Goal: Contribute content: Contribute content

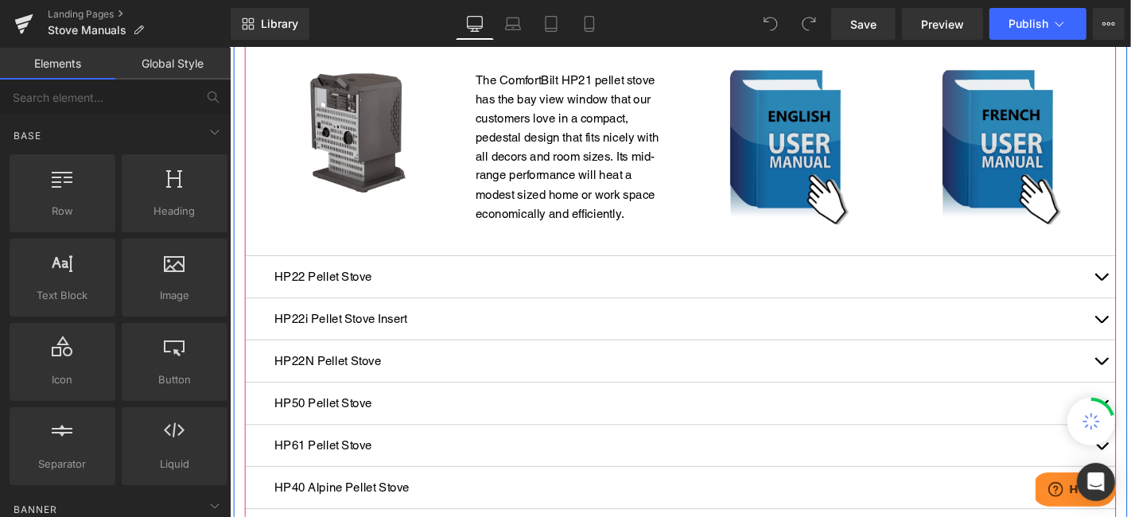
scroll to position [530, 0]
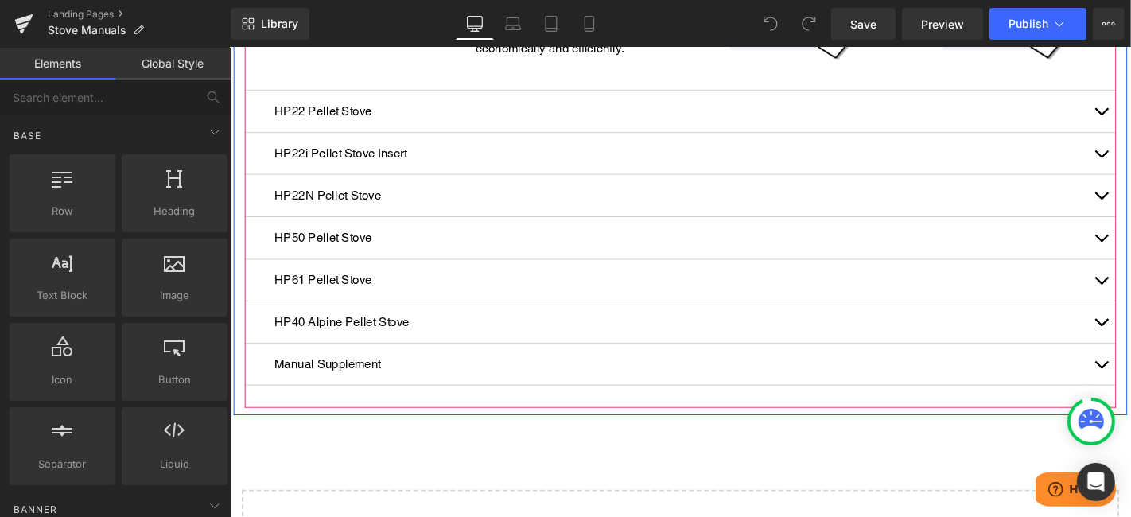
click at [887, 318] on div "HP40 Alpine Pellet Stove Text Block" at bounding box center [710, 340] width 930 height 45
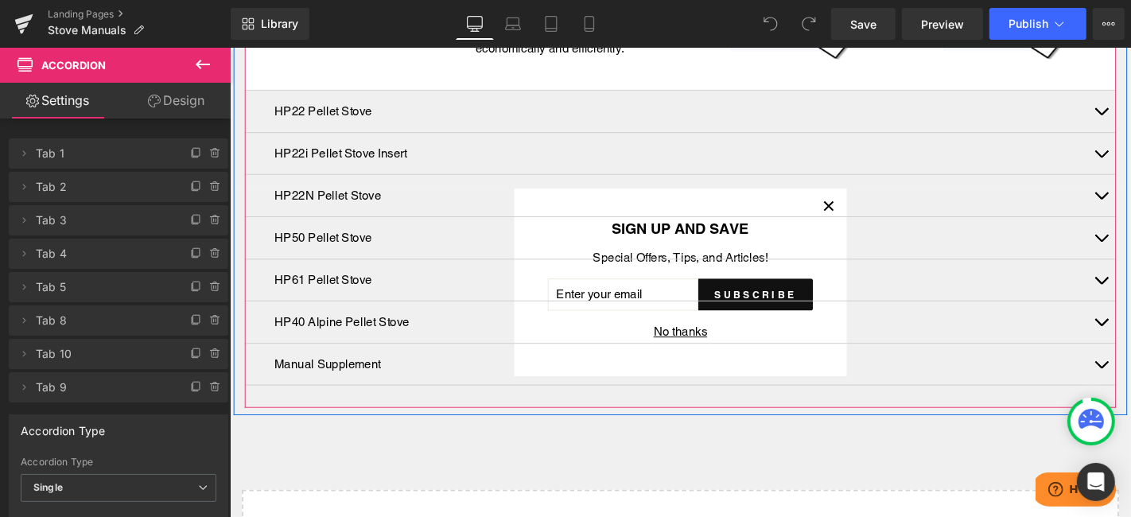
click at [860, 240] on div "HP50 Pellet Stove Text Block" at bounding box center [710, 250] width 867 height 21
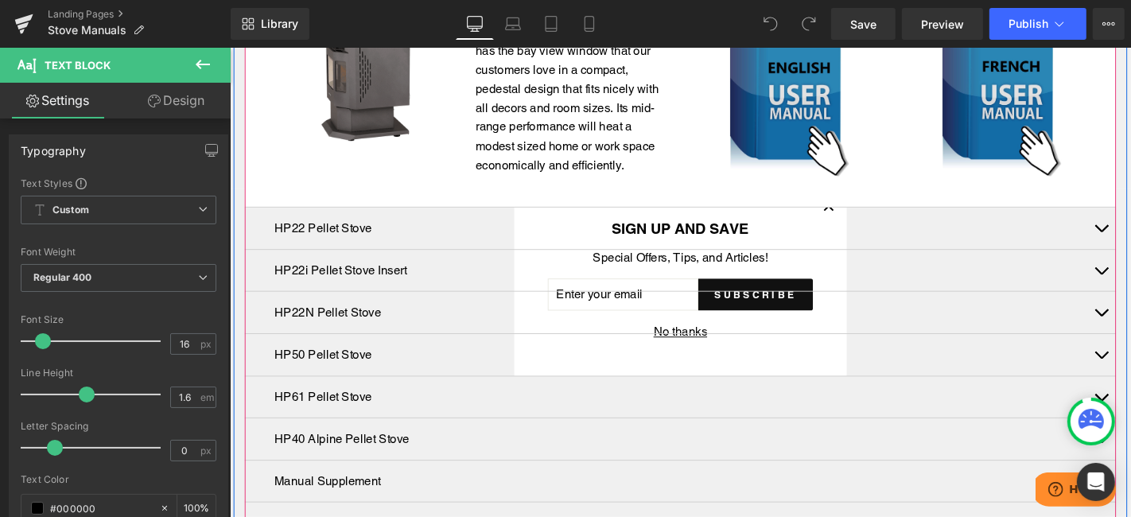
scroll to position [353, 0]
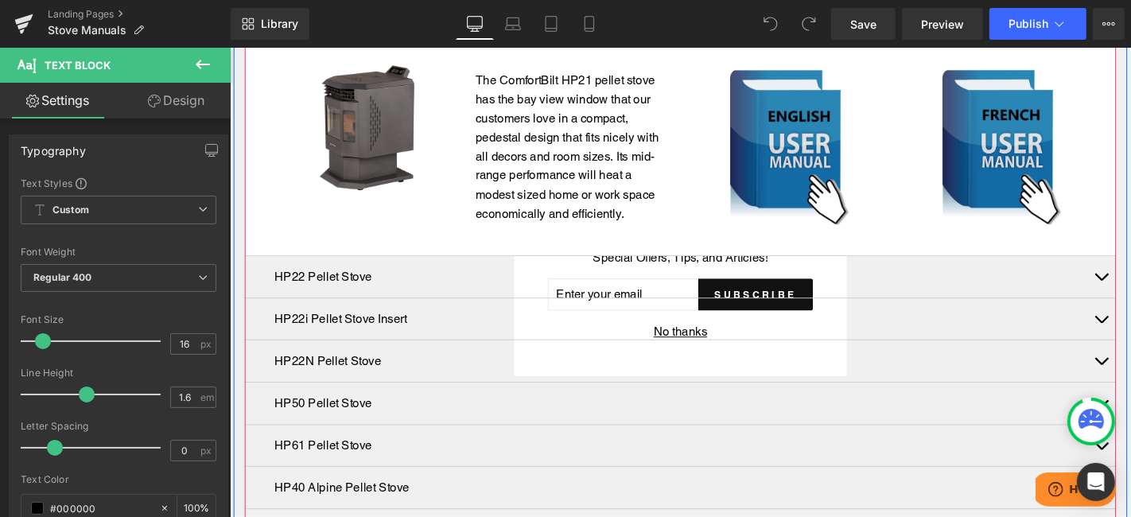
click at [374, 270] on div "HP22 Pellet Stove Text Block" at bounding box center [710, 292] width 930 height 45
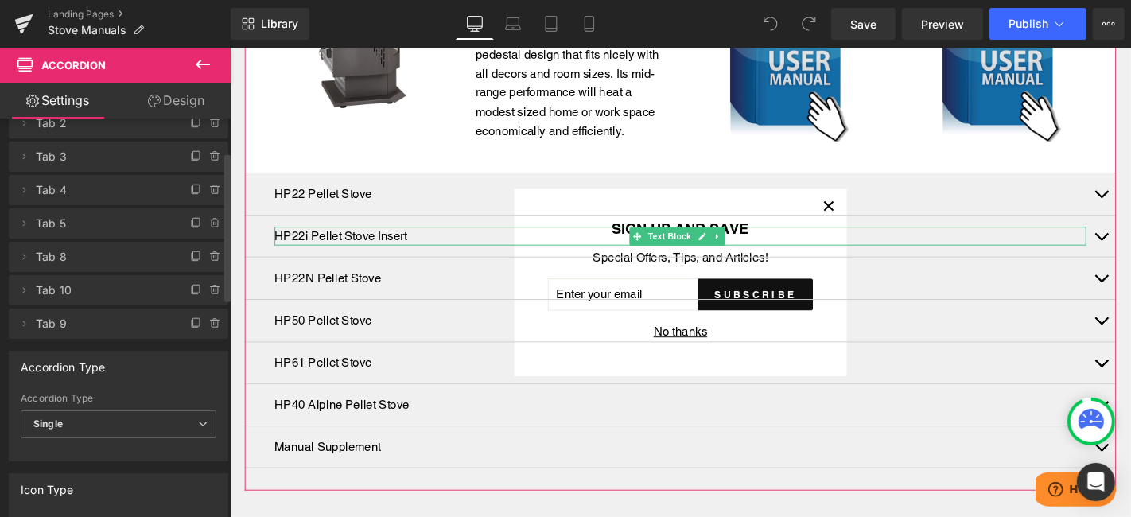
scroll to position [88, 0]
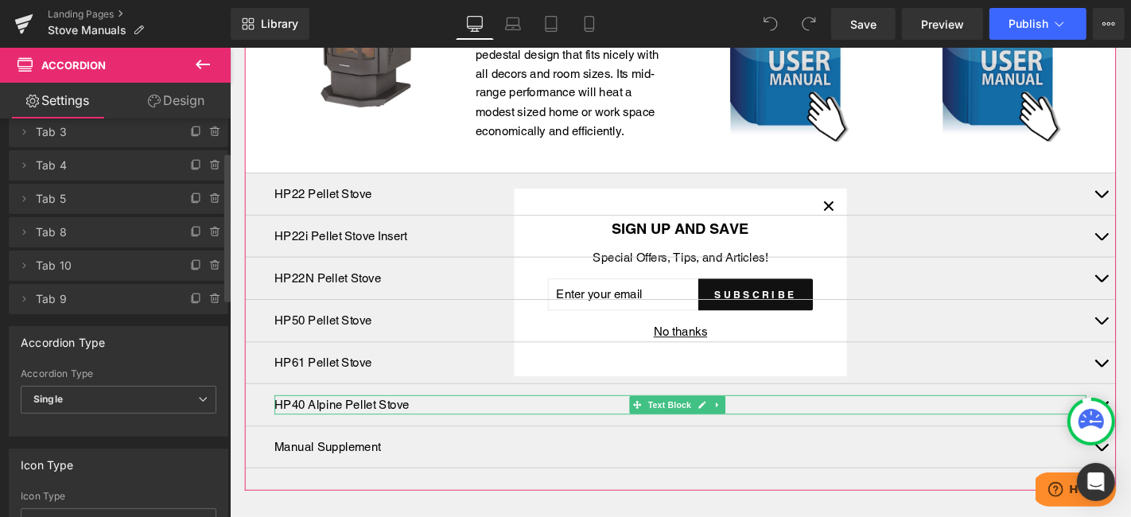
click at [53, 276] on span "Tab 10" at bounding box center [103, 265] width 134 height 30
click at [115, 253] on span "Tab 10" at bounding box center [103, 265] width 134 height 30
click at [23, 263] on icon at bounding box center [23, 265] width 13 height 13
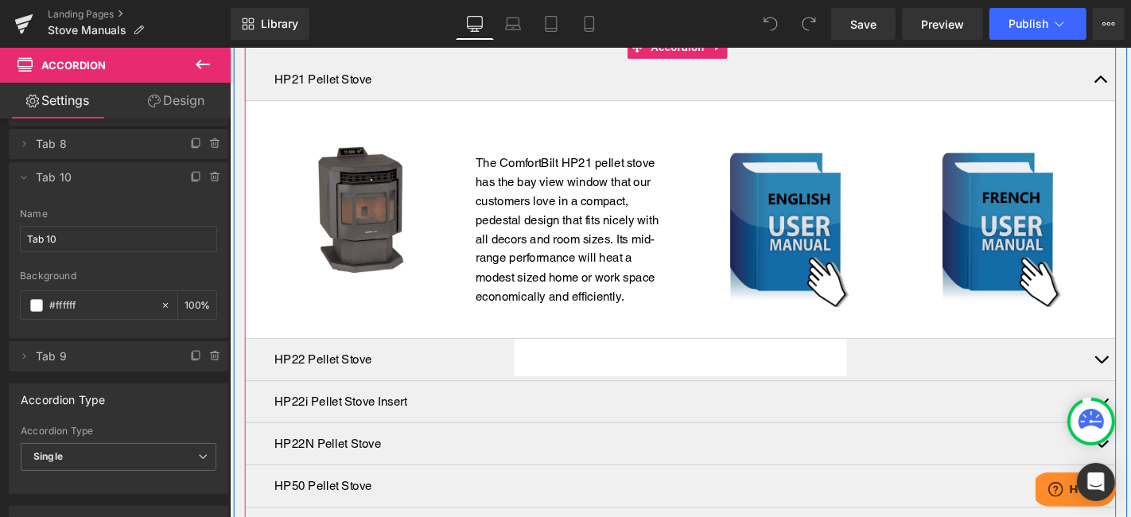
scroll to position [177, 0]
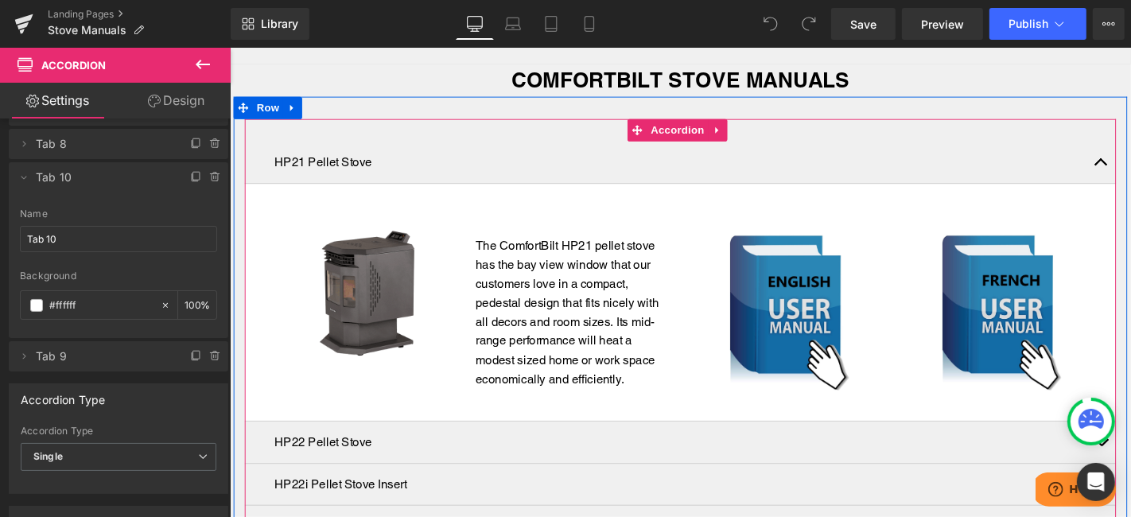
click at [229, 47] on div at bounding box center [229, 47] width 0 height 0
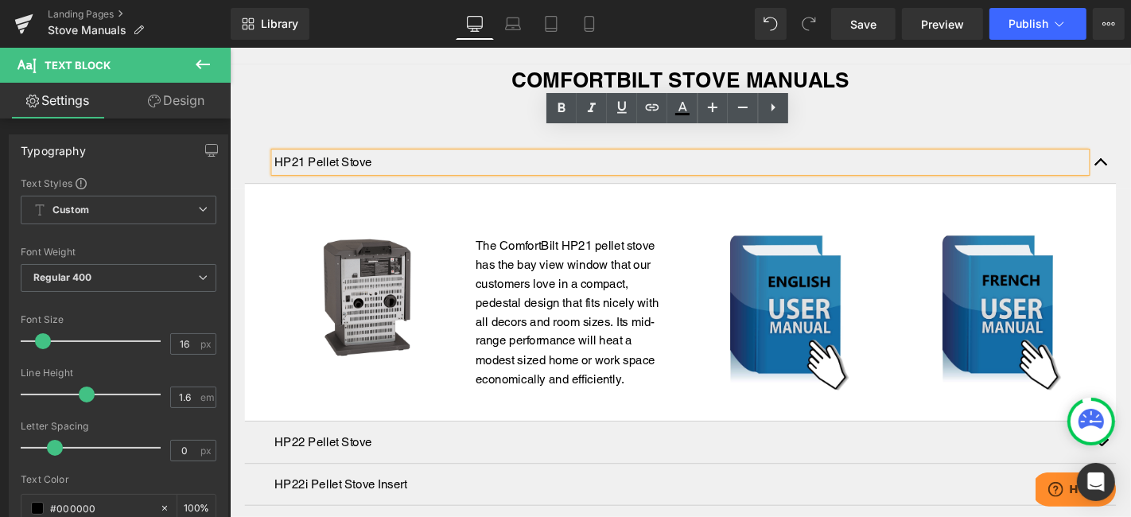
click at [452, 123] on div "HP21 Pellet Stove Text Block Image The ComfortBilt HP21 pellet stove has the ba…" at bounding box center [710, 454] width 930 height 662
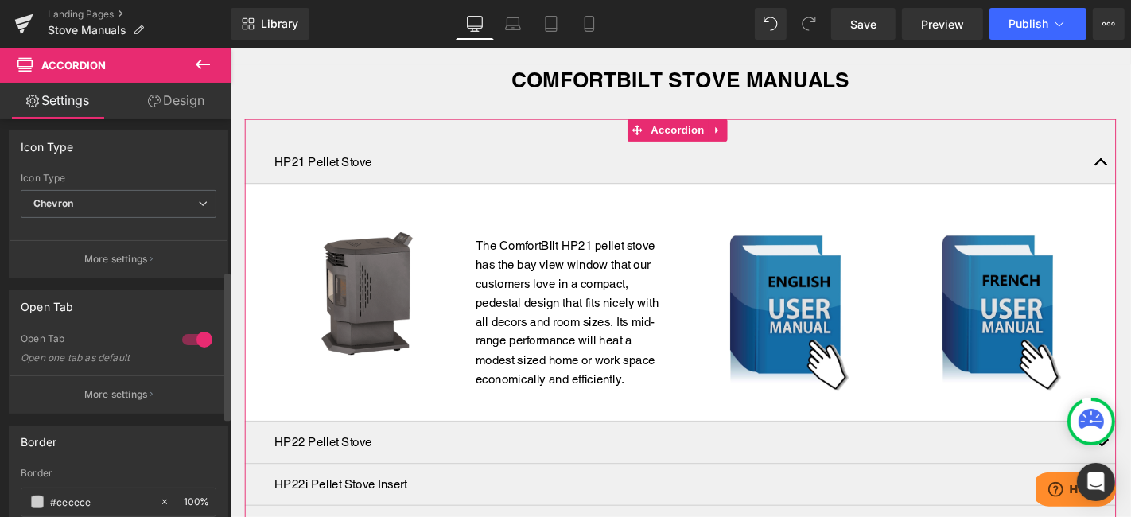
scroll to position [0, 0]
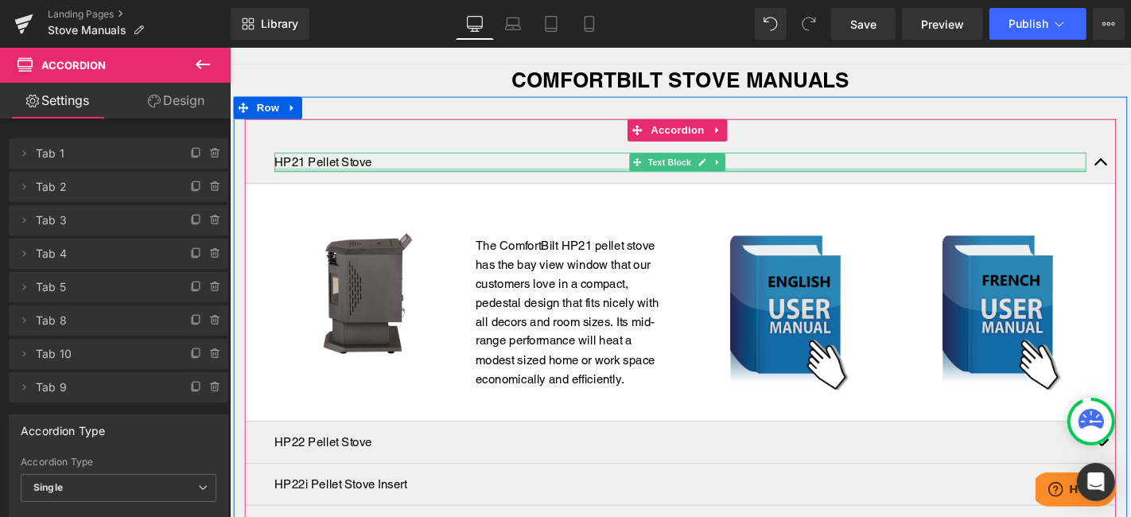
click at [477, 159] on p "HP21 Pellet Stove" at bounding box center [710, 169] width 867 height 21
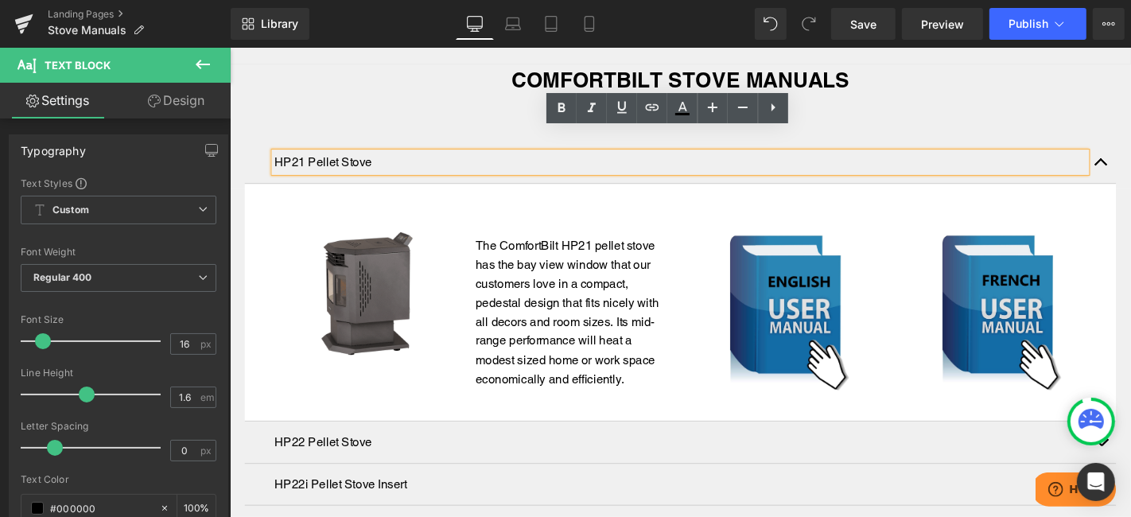
click at [441, 159] on p "HP21 Pellet Stove" at bounding box center [710, 169] width 867 height 21
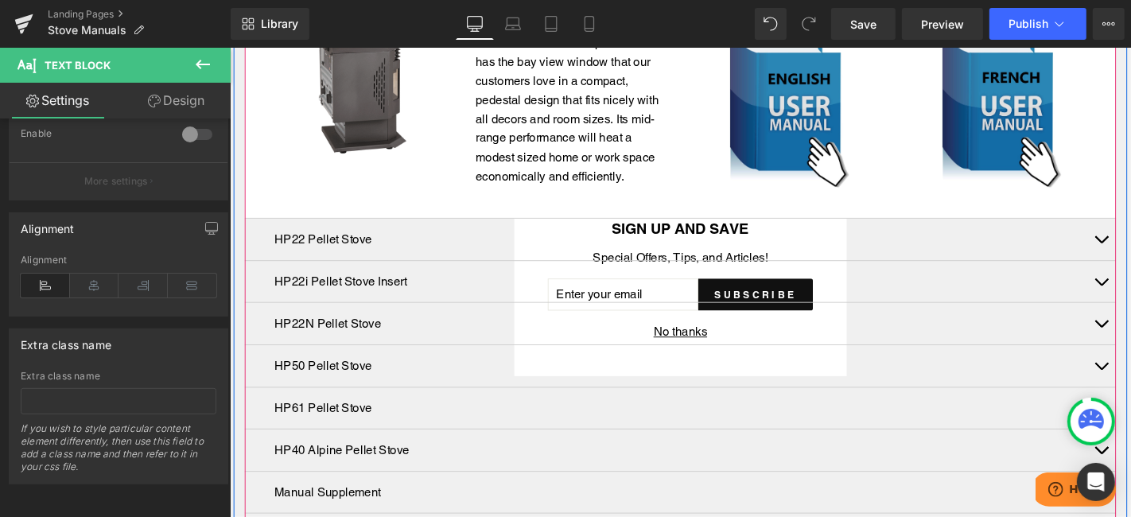
scroll to position [265, 0]
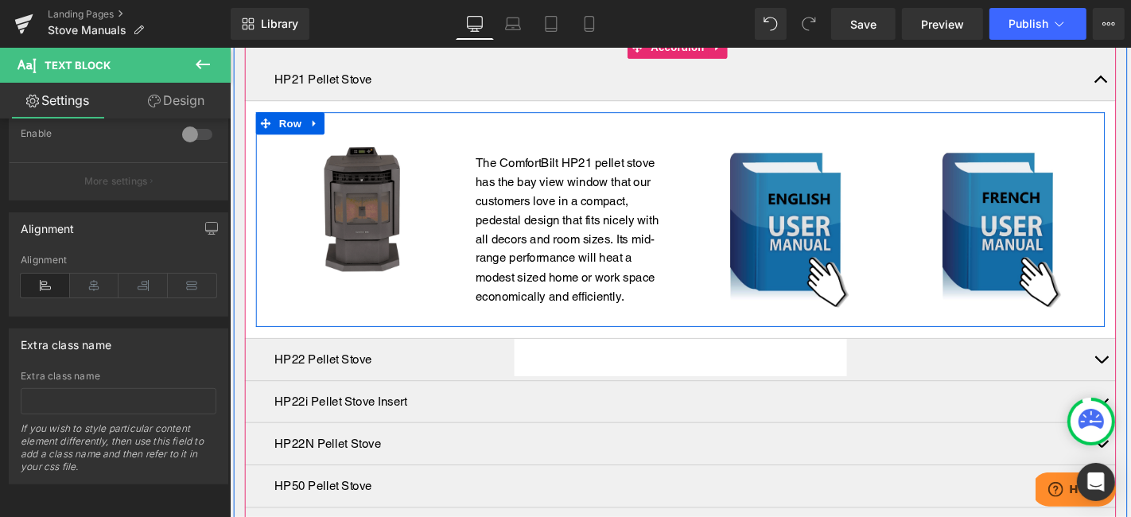
click at [545, 116] on div at bounding box center [710, 118] width 906 height 4
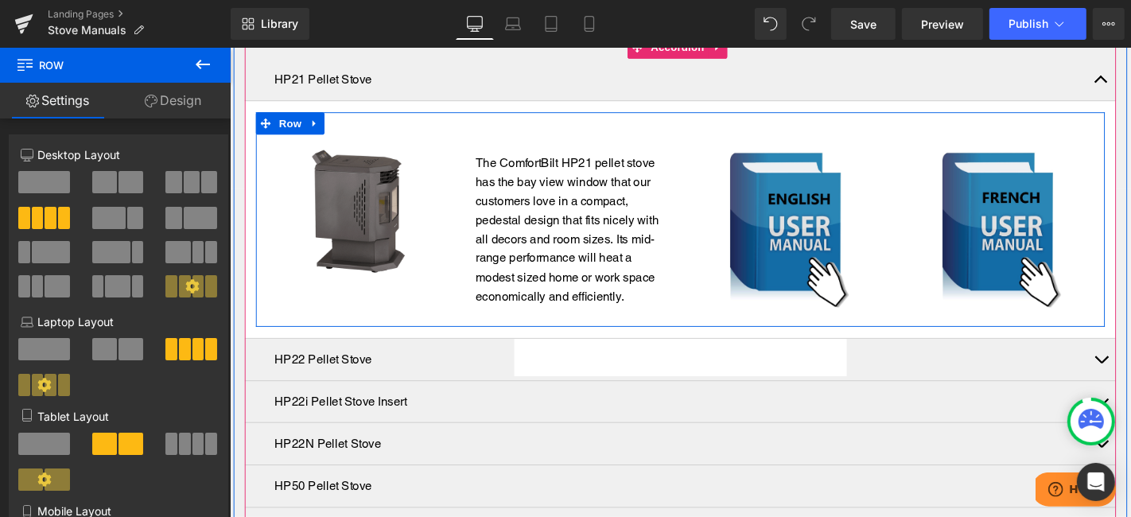
scroll to position [88, 0]
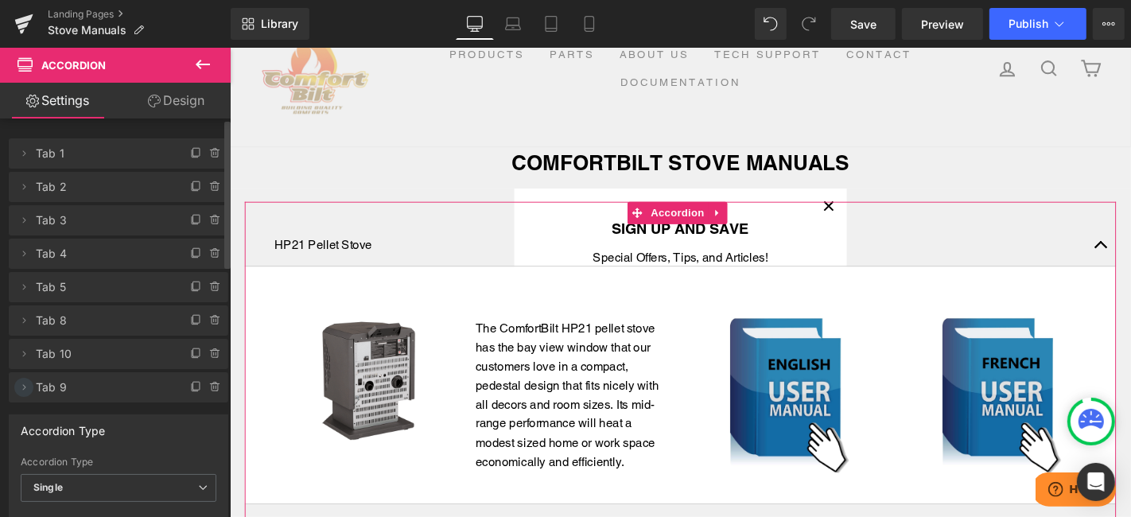
click at [22, 391] on icon at bounding box center [23, 387] width 13 height 13
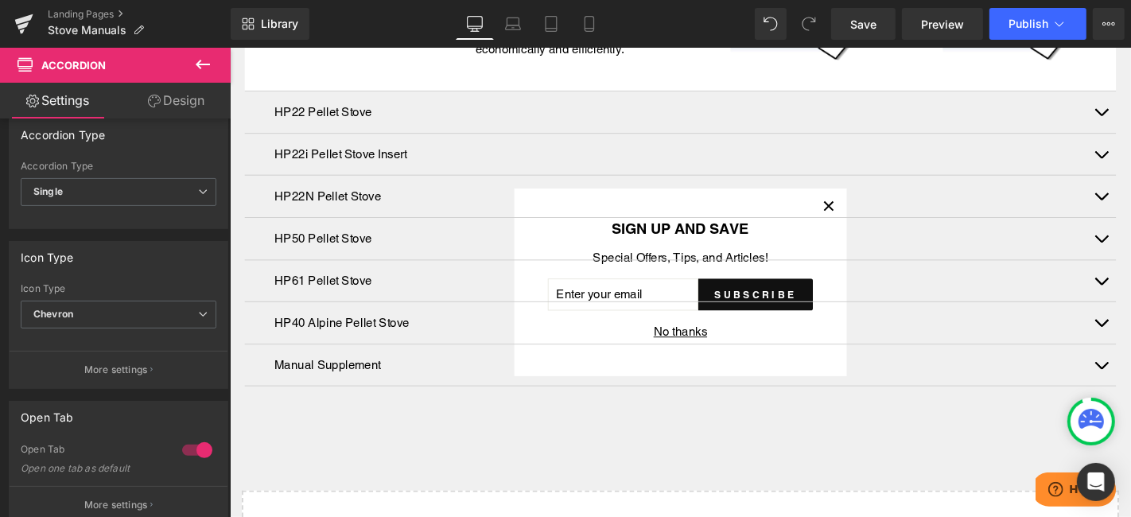
scroll to position [530, 0]
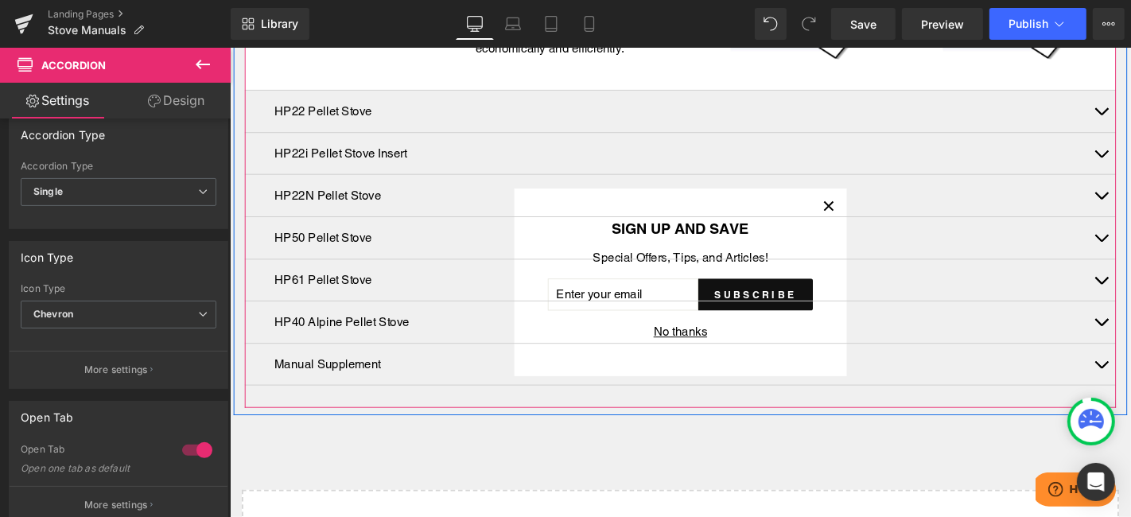
click at [229, 47] on div at bounding box center [229, 47] width 0 height 0
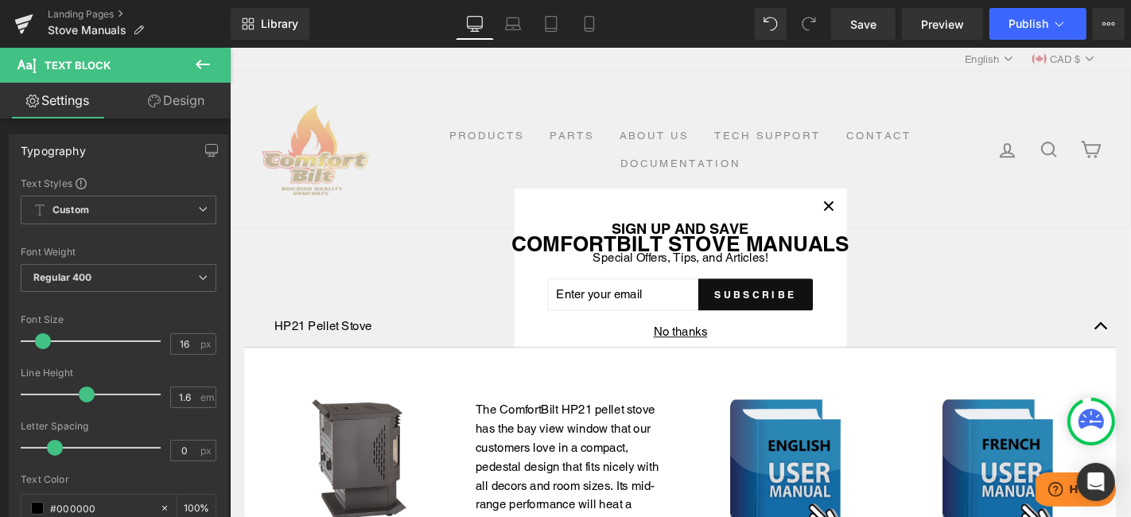
scroll to position [0, 0]
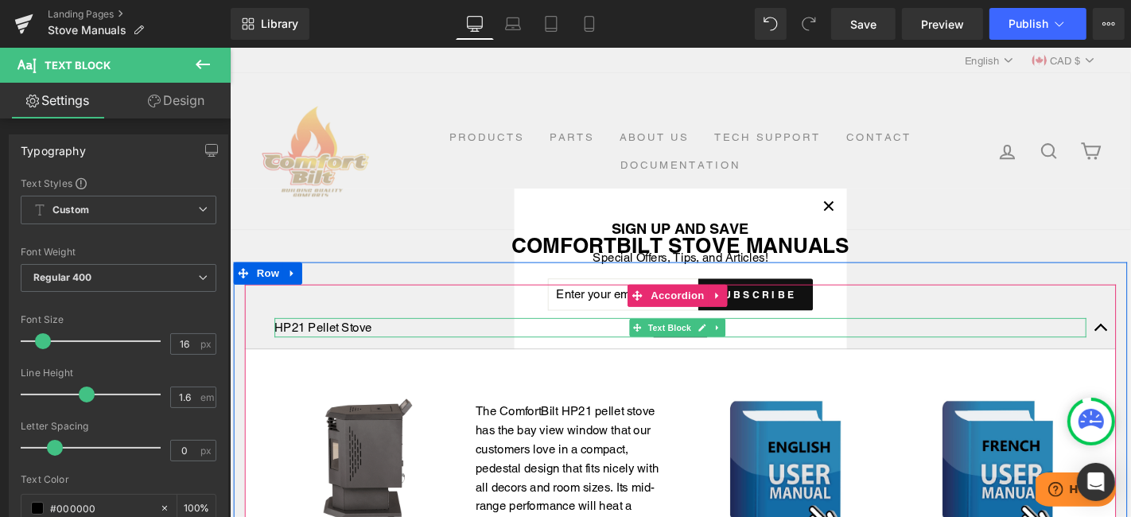
click at [425, 336] on div at bounding box center [710, 338] width 867 height 4
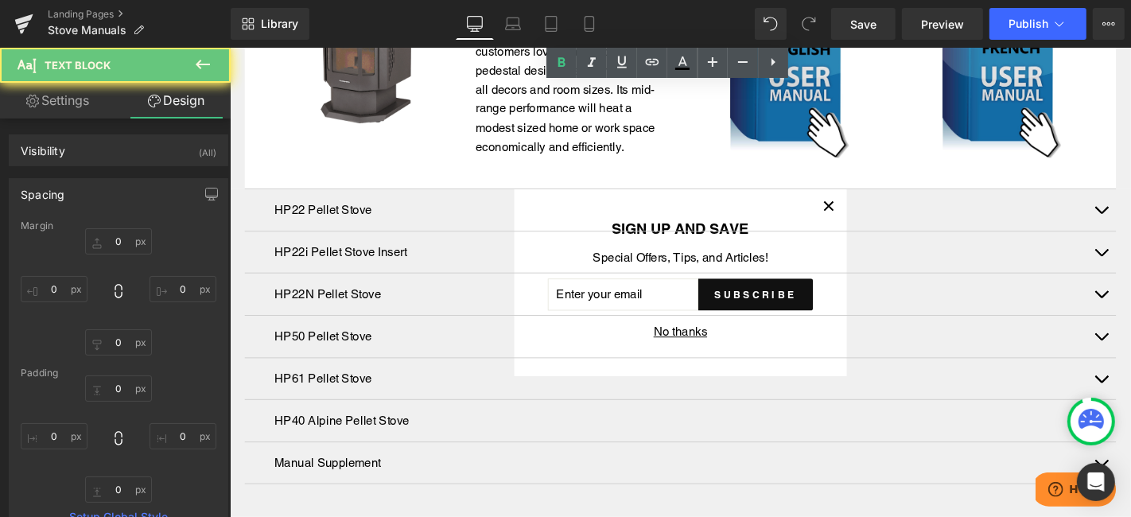
scroll to position [441, 0]
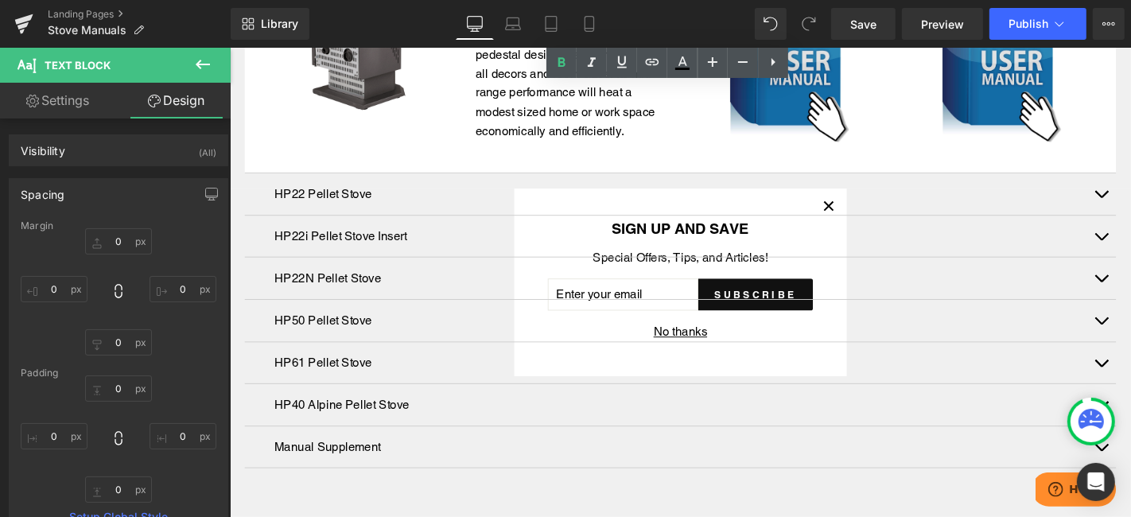
click at [305, 192] on div "HP22 Pellet Stove Text Block" at bounding box center [710, 203] width 930 height 45
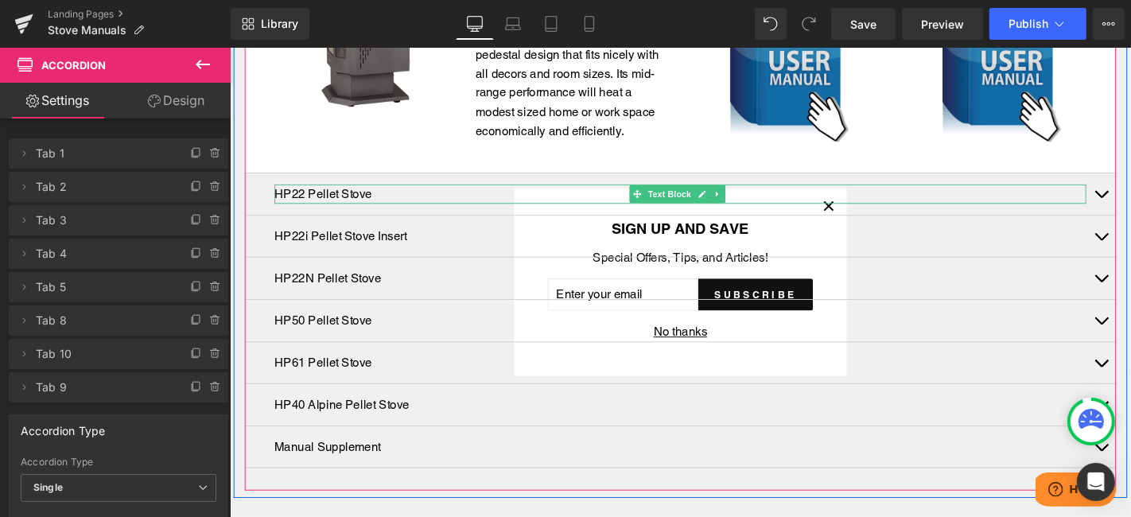
click at [344, 193] on p "HP22 Pellet Stove" at bounding box center [710, 203] width 867 height 21
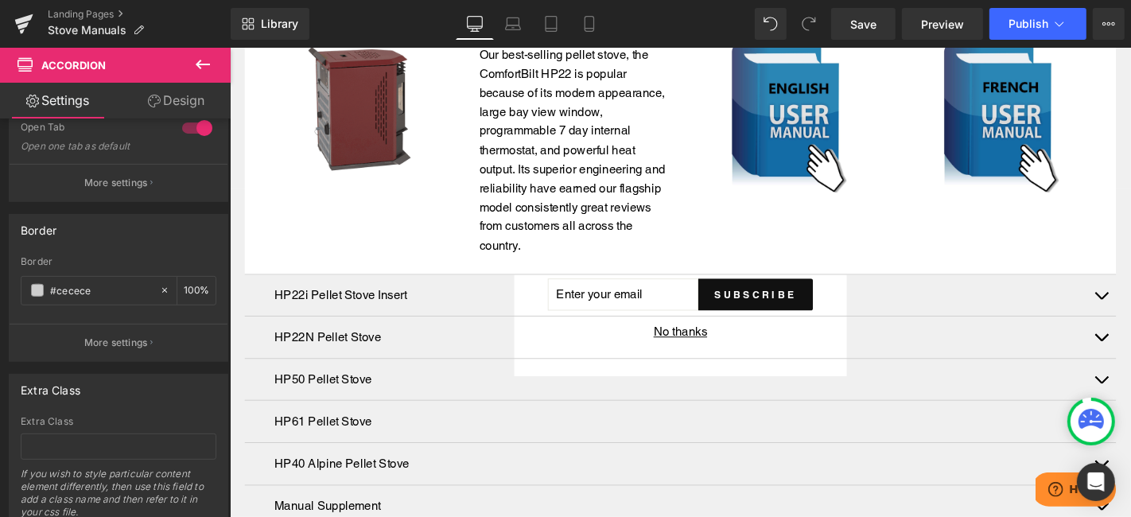
scroll to position [542, 0]
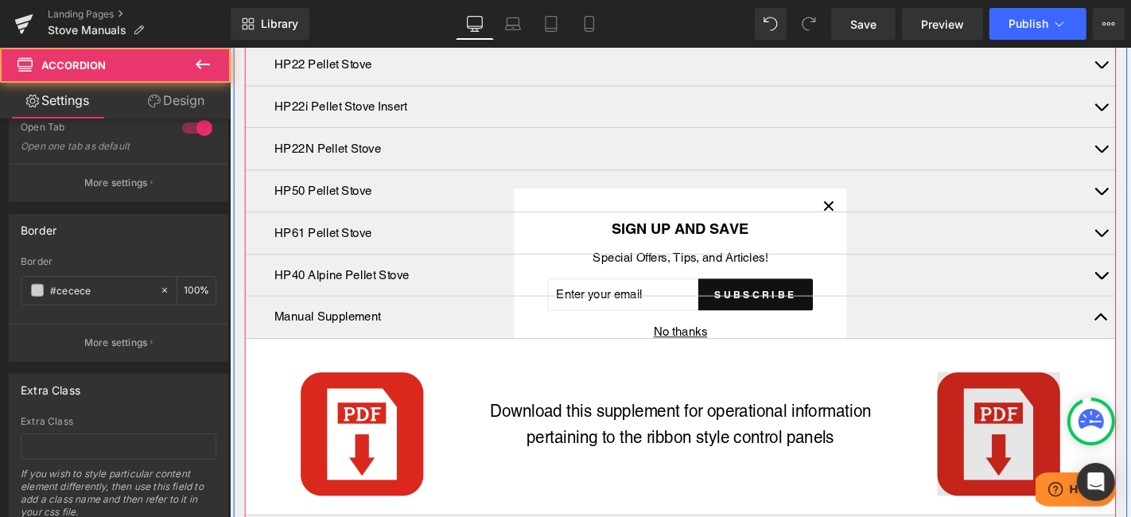
scroll to position [419, 0]
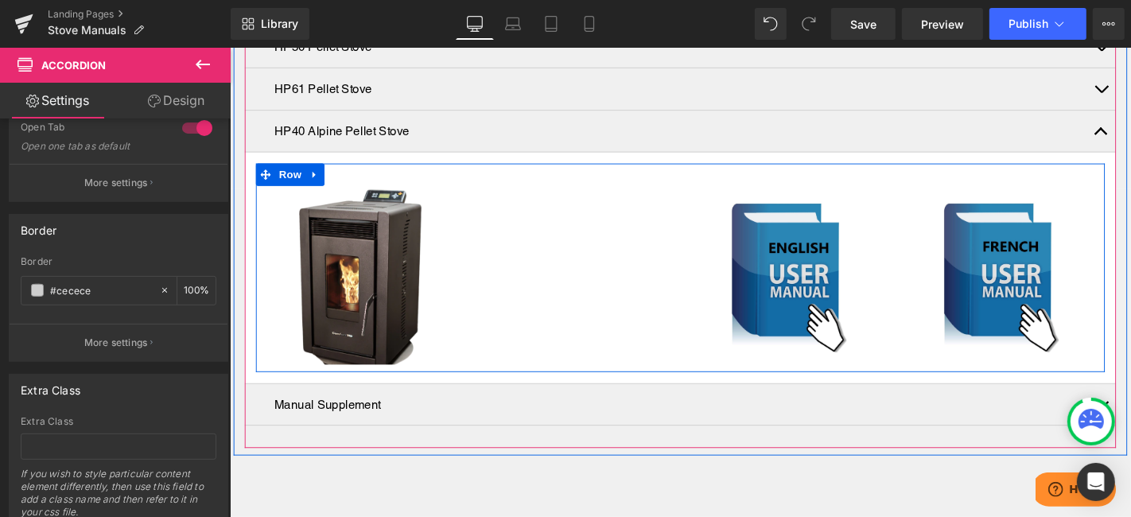
scroll to position [507, 0]
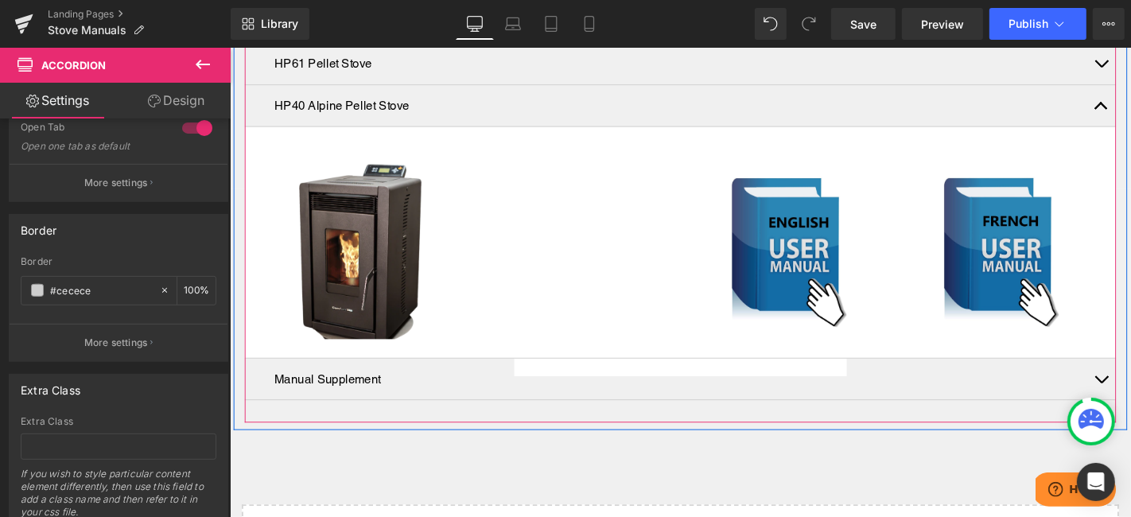
click at [495, 99] on div "HP40 Alpine Pellet Stove Text Block" at bounding box center [710, 109] width 867 height 21
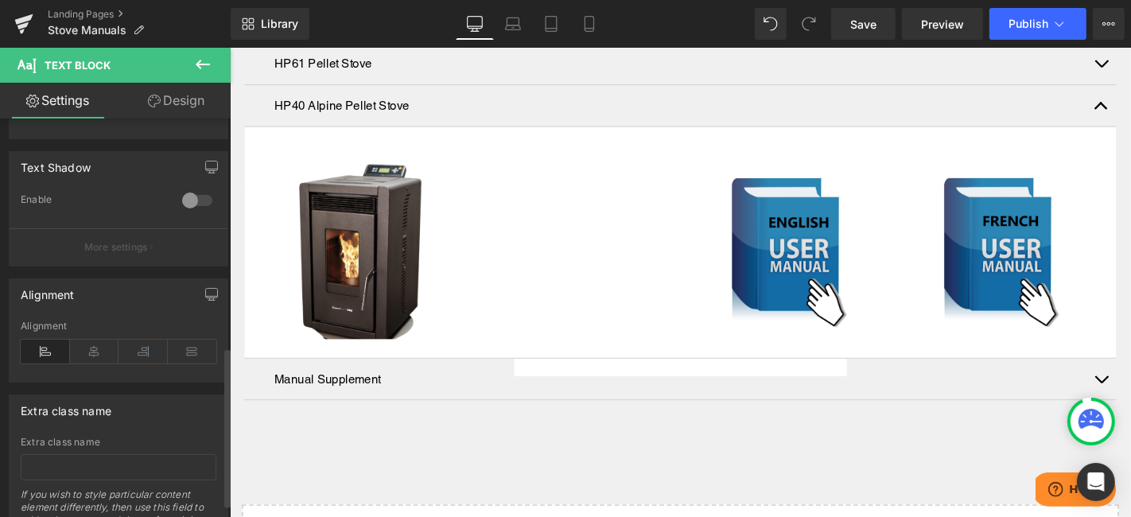
scroll to position [604, 0]
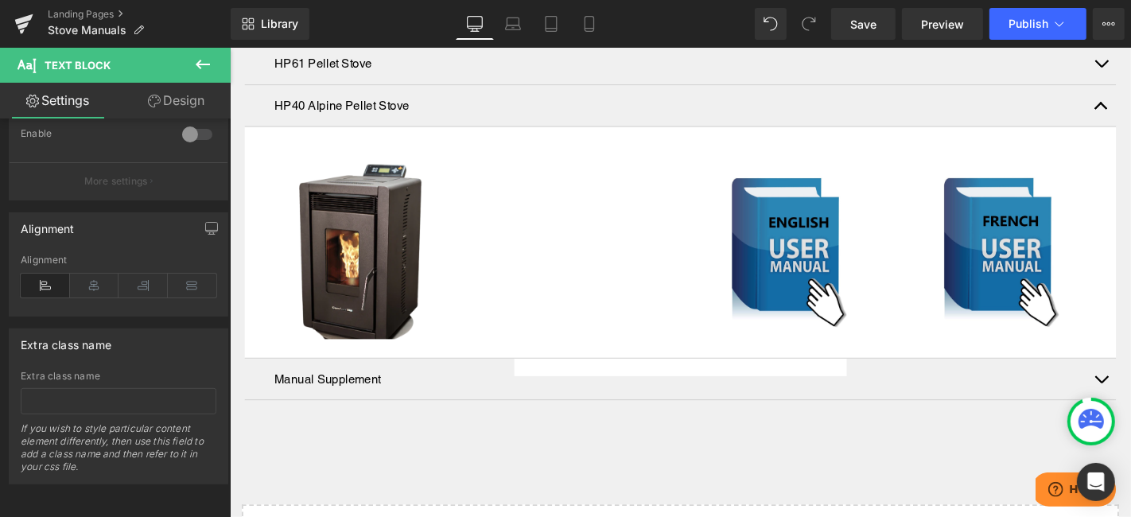
click at [206, 61] on icon at bounding box center [202, 64] width 19 height 19
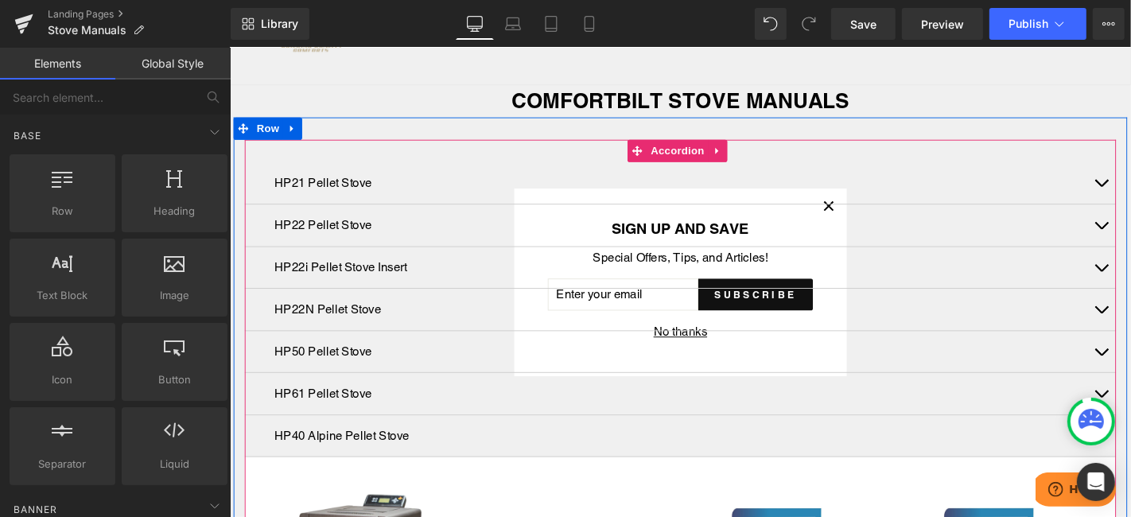
scroll to position [0, 0]
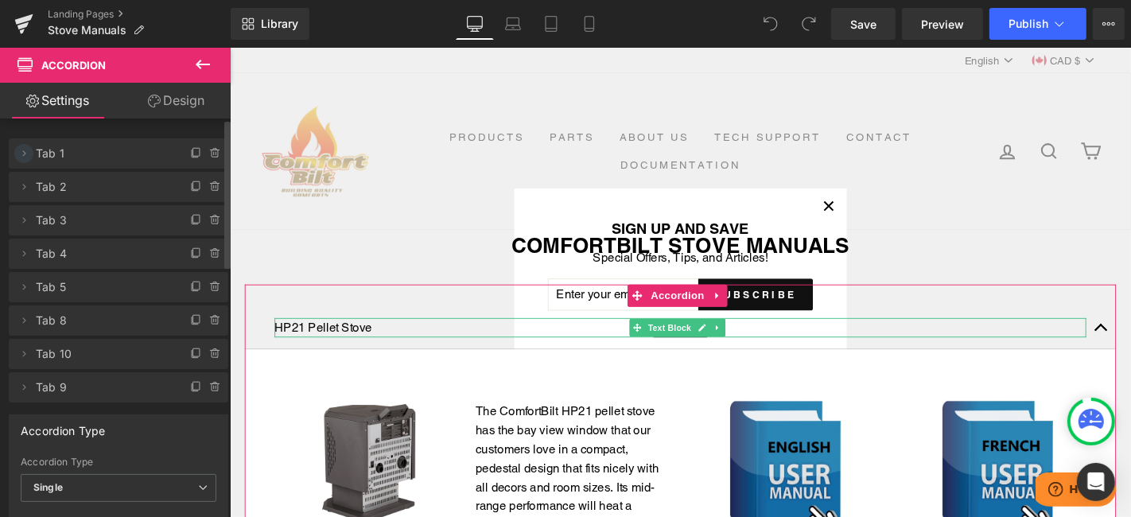
click at [25, 155] on icon at bounding box center [23, 153] width 13 height 13
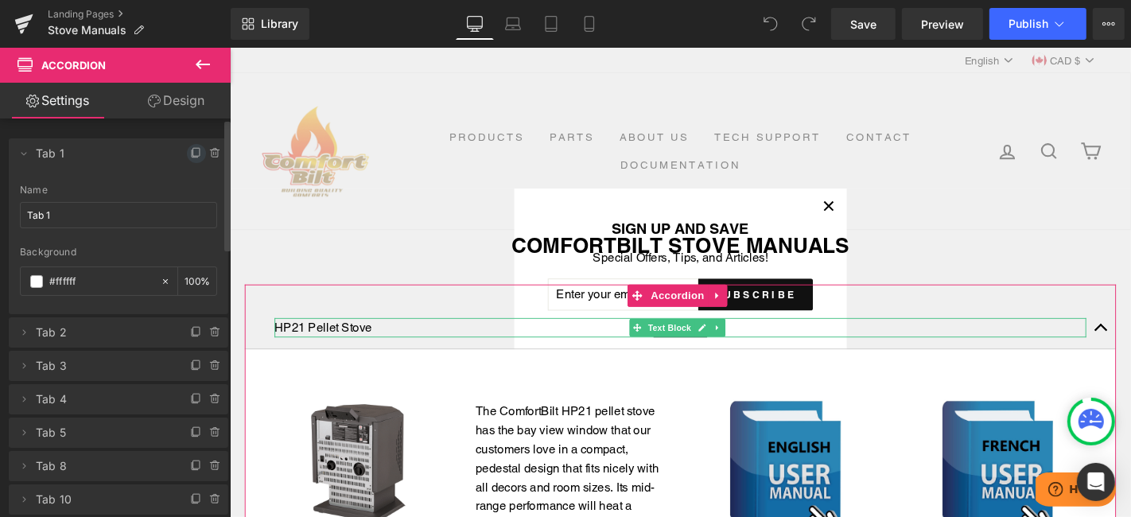
click at [191, 149] on icon at bounding box center [196, 153] width 13 height 13
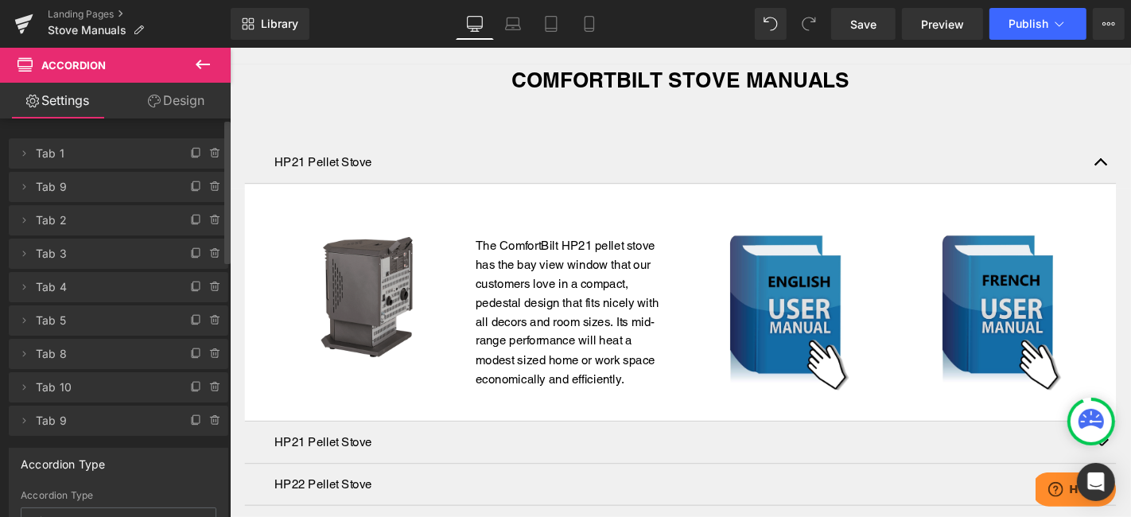
scroll to position [265, 0]
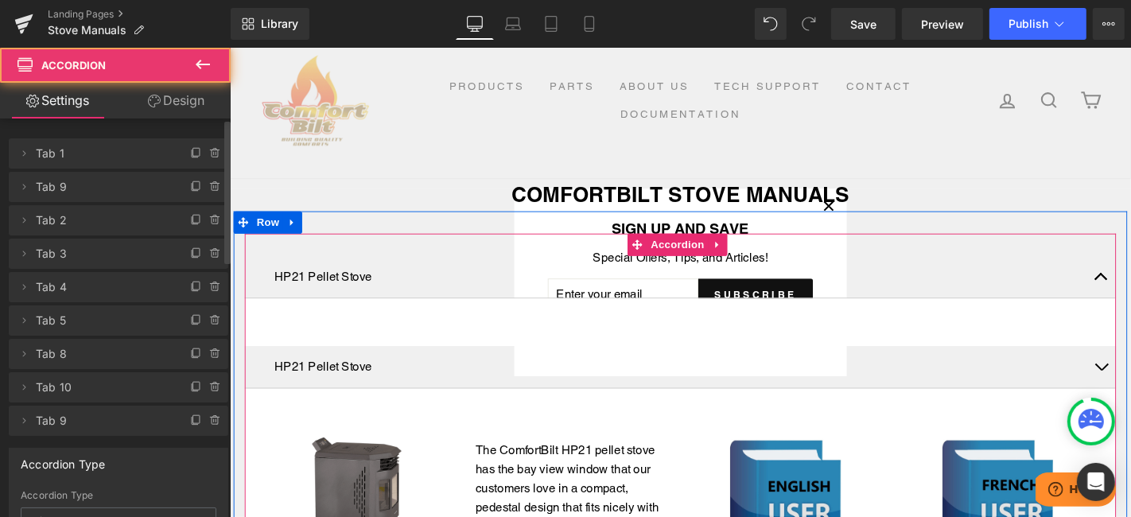
scroll to position [13, 0]
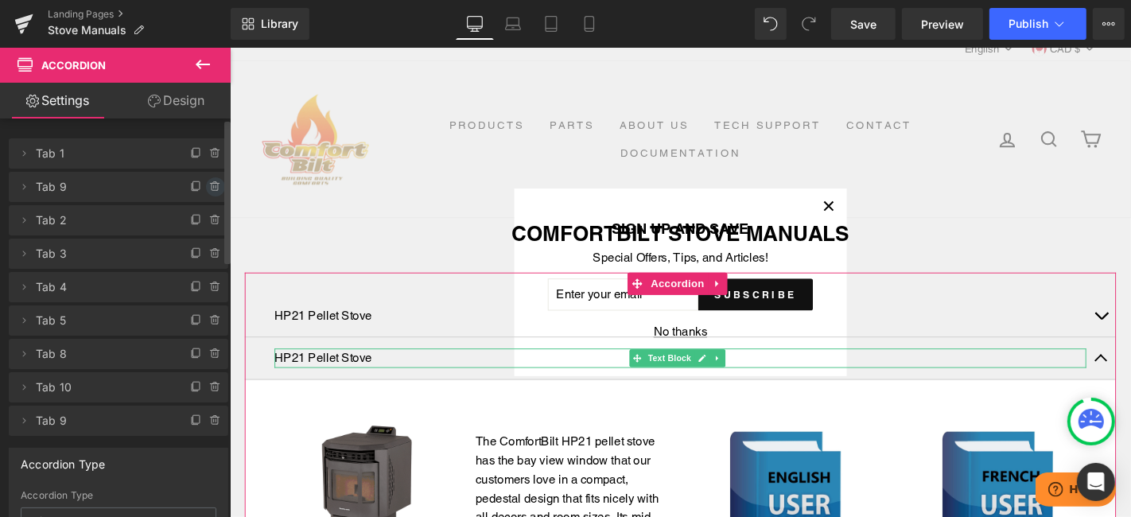
click at [209, 188] on icon at bounding box center [215, 186] width 13 height 13
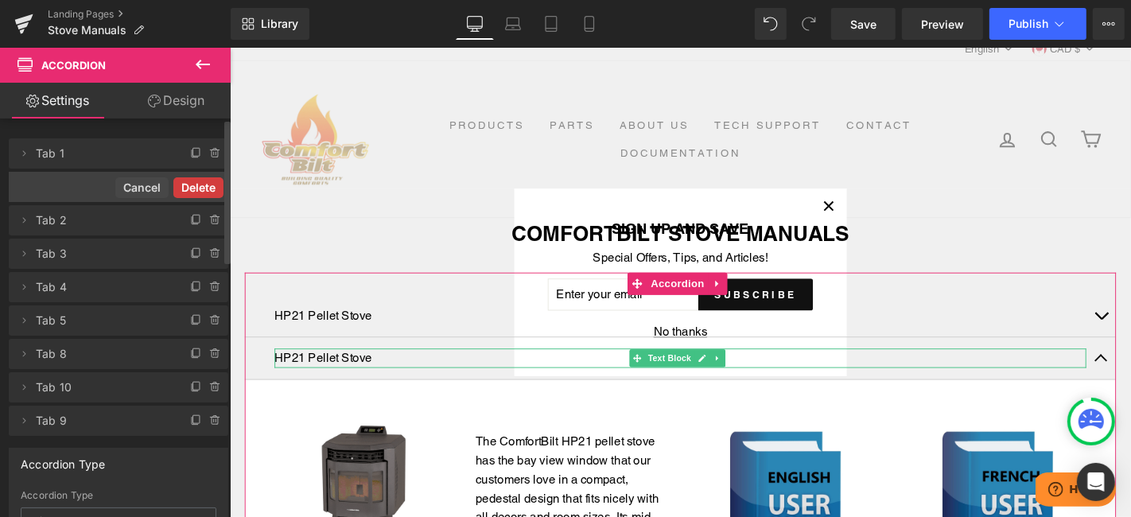
click at [191, 192] on button "Delete" at bounding box center [198, 187] width 50 height 21
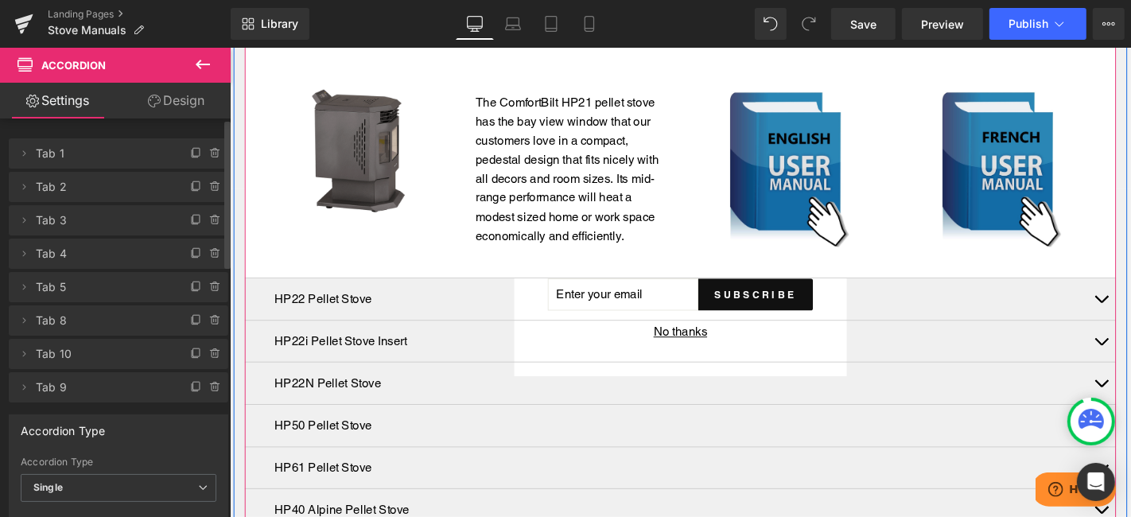
scroll to position [454, 0]
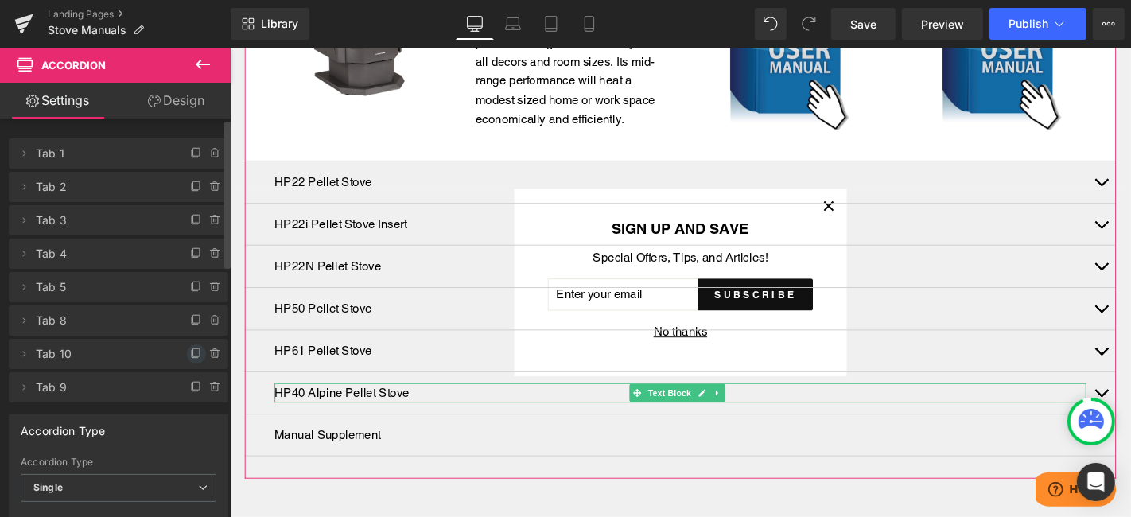
click at [190, 352] on icon at bounding box center [196, 353] width 13 height 13
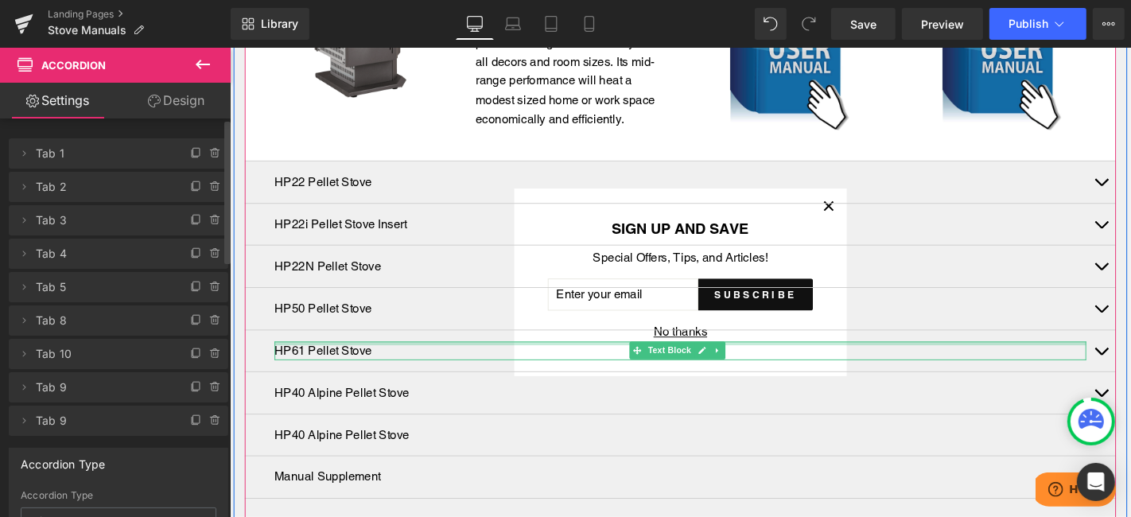
scroll to position [542, 0]
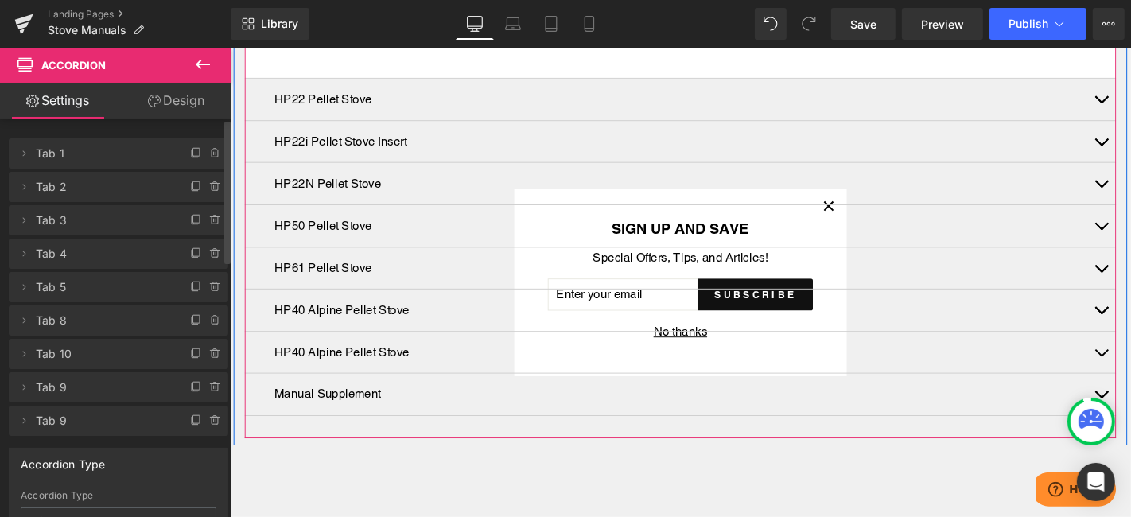
click at [383, 363] on p "HP40 Alpine Pellet Stove" at bounding box center [710, 373] width 867 height 21
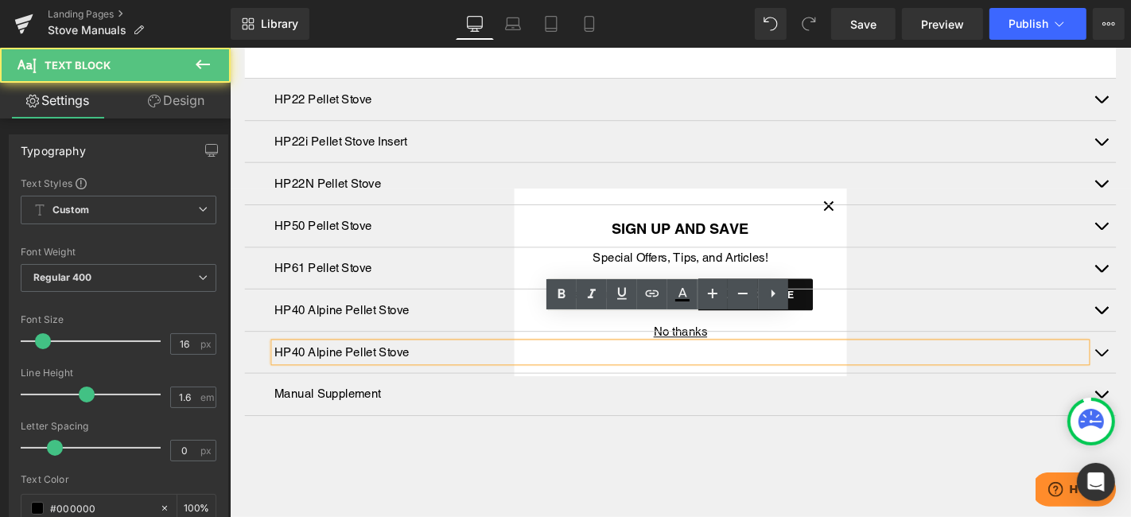
click at [305, 363] on p "HP40 Alpine Pellet Stove" at bounding box center [710, 373] width 867 height 21
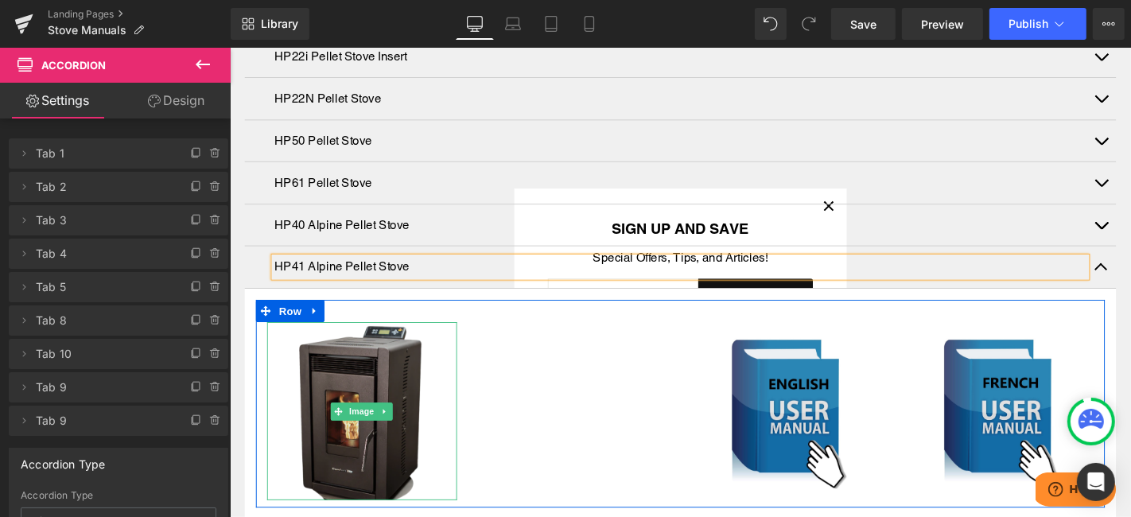
scroll to position [468, 0]
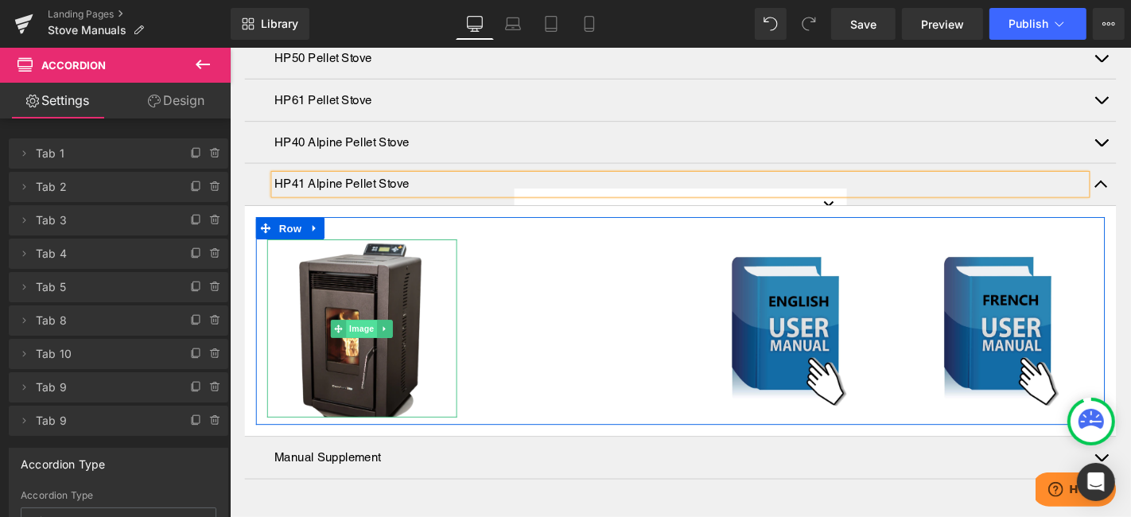
click at [361, 338] on span "Image" at bounding box center [369, 347] width 33 height 19
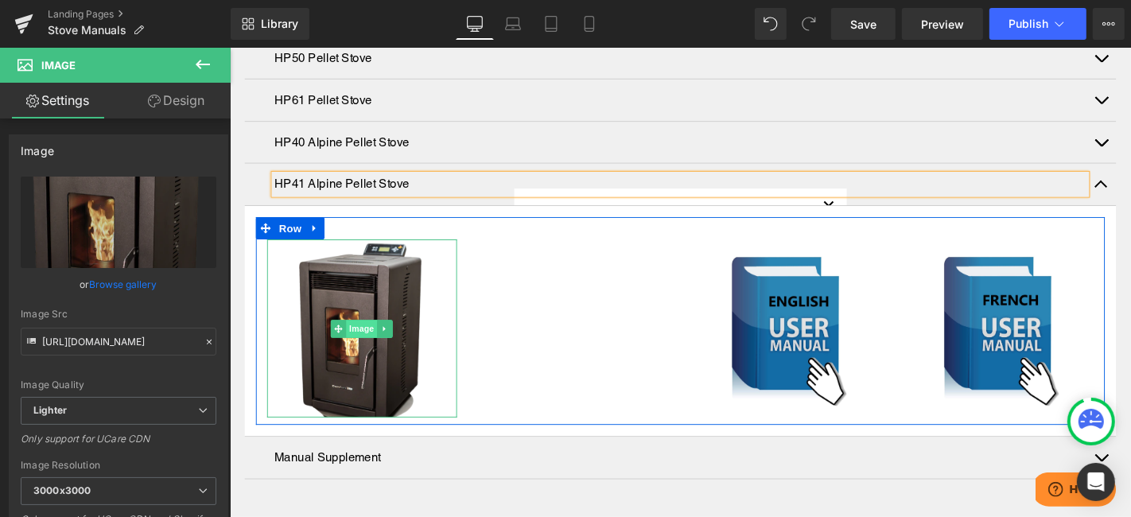
click at [367, 338] on span "Image" at bounding box center [369, 347] width 33 height 19
click at [372, 338] on span "Image" at bounding box center [369, 347] width 33 height 19
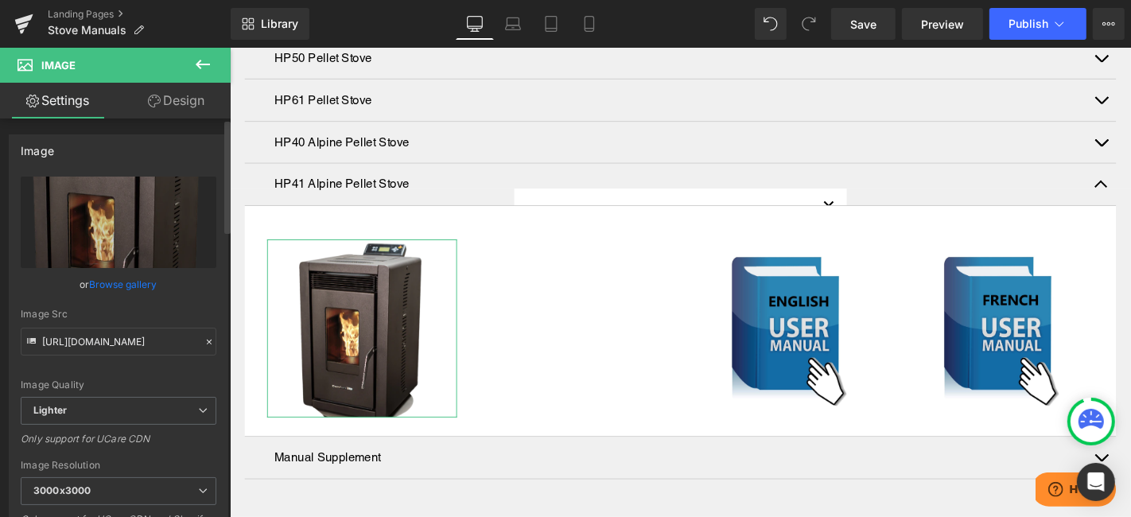
click at [120, 278] on link "Browse gallery" at bounding box center [124, 284] width 68 height 28
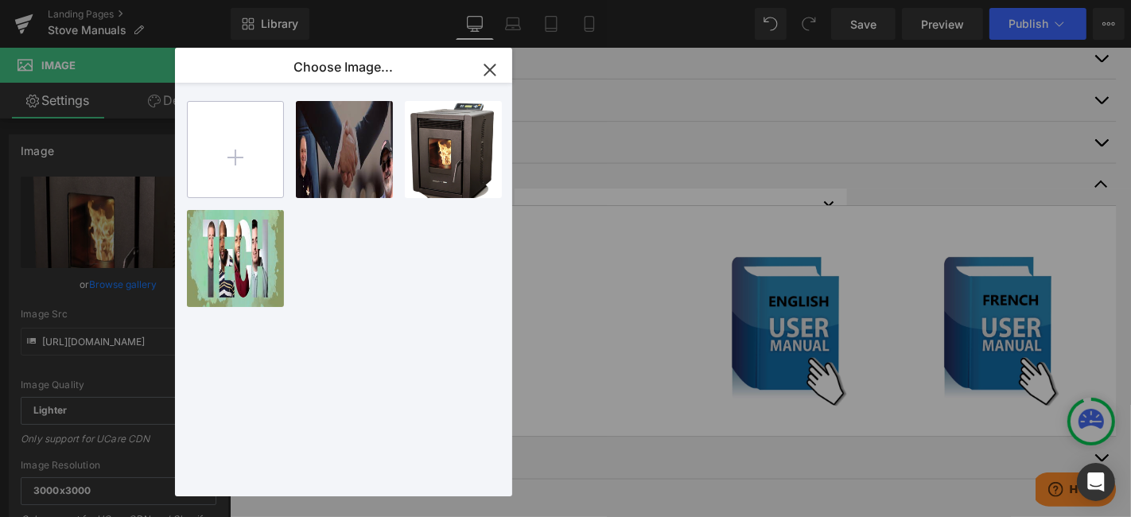
click at [243, 134] on input "file" at bounding box center [235, 149] width 95 height 95
type input "C:\fakepath\HP41-studio-pellet-stove-small.png"
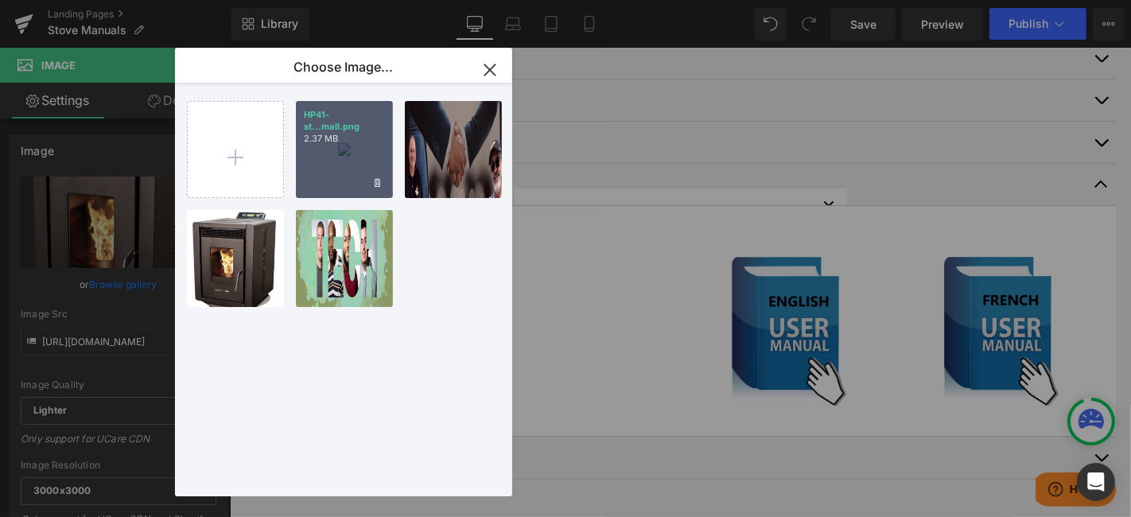
click at [336, 154] on div "HP41-st...mall.png 2.37 MB" at bounding box center [344, 149] width 97 height 97
type input "https://ucarecdn.com/981e3cd6-b49c-44b0-91c1-19255f41d9ac/-/format/auto/-/previ…"
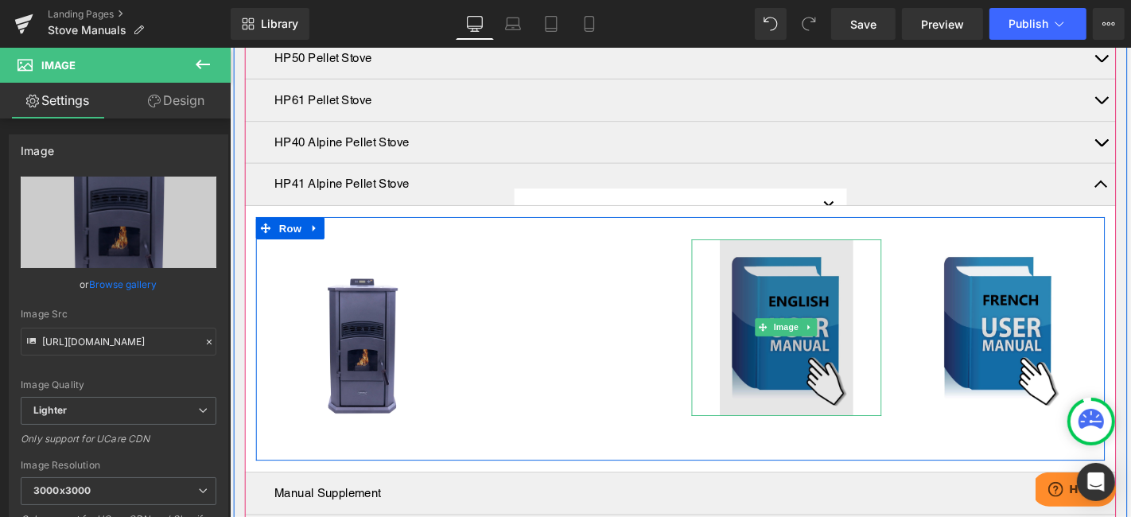
click at [836, 349] on img at bounding box center [823, 346] width 142 height 188
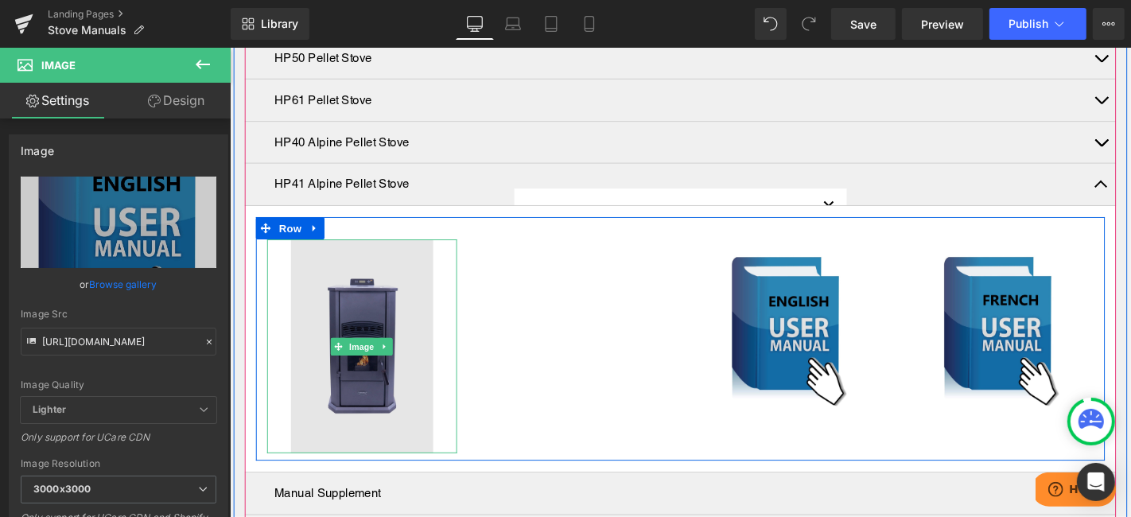
click at [375, 370] on img at bounding box center [370, 366] width 152 height 228
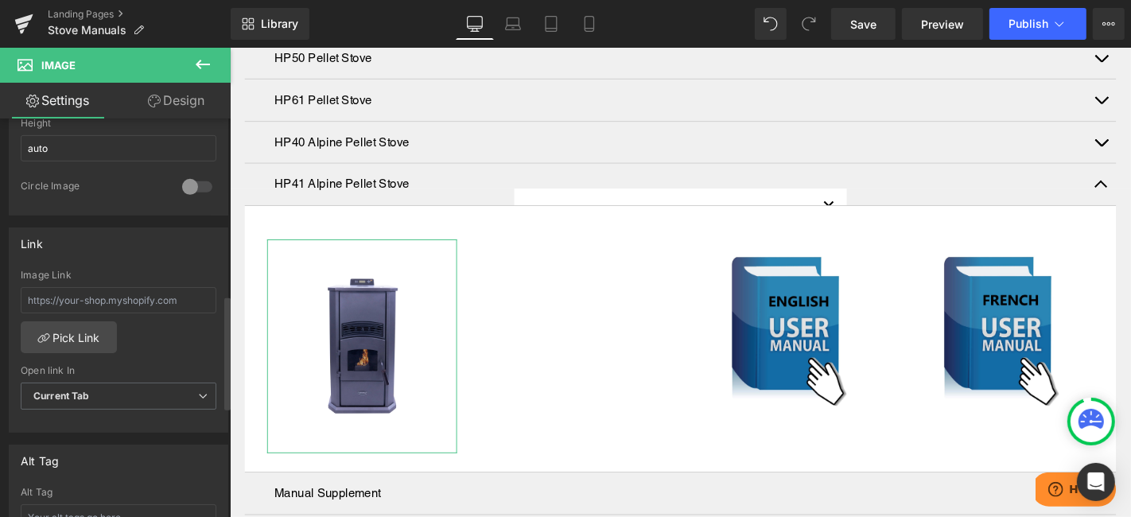
scroll to position [618, 0]
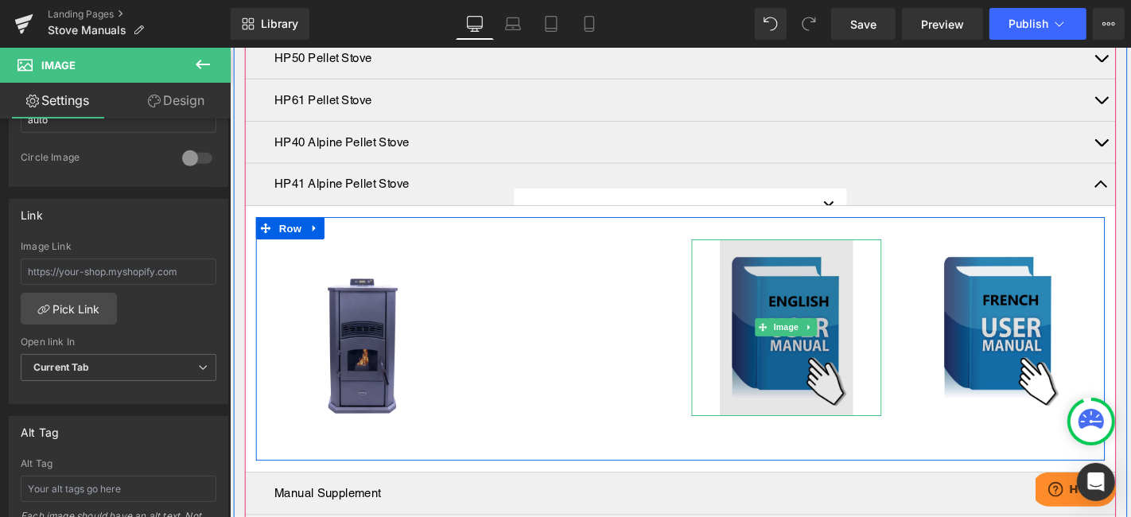
click at [809, 361] on img at bounding box center [823, 346] width 142 height 188
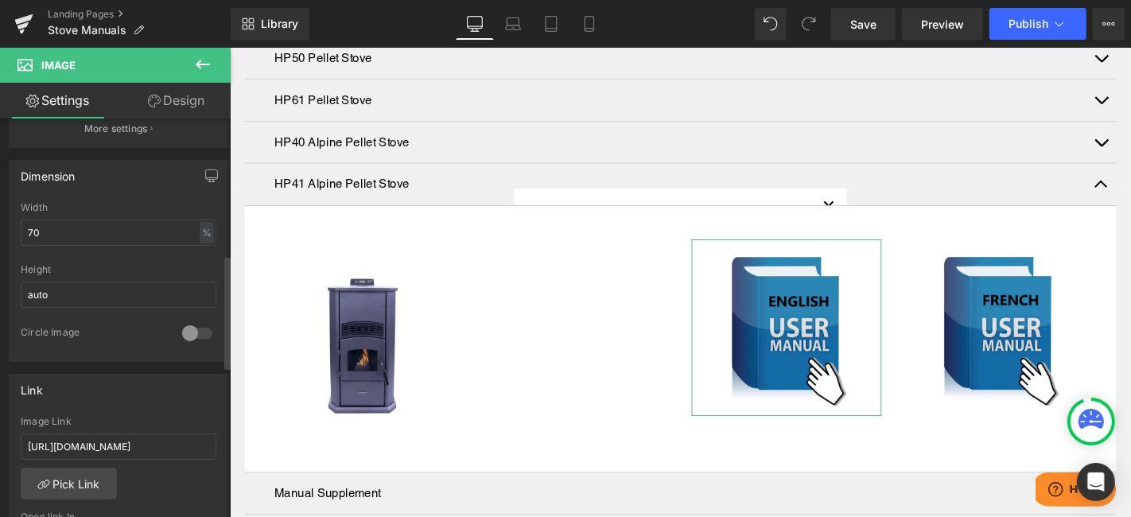
scroll to position [530, 0]
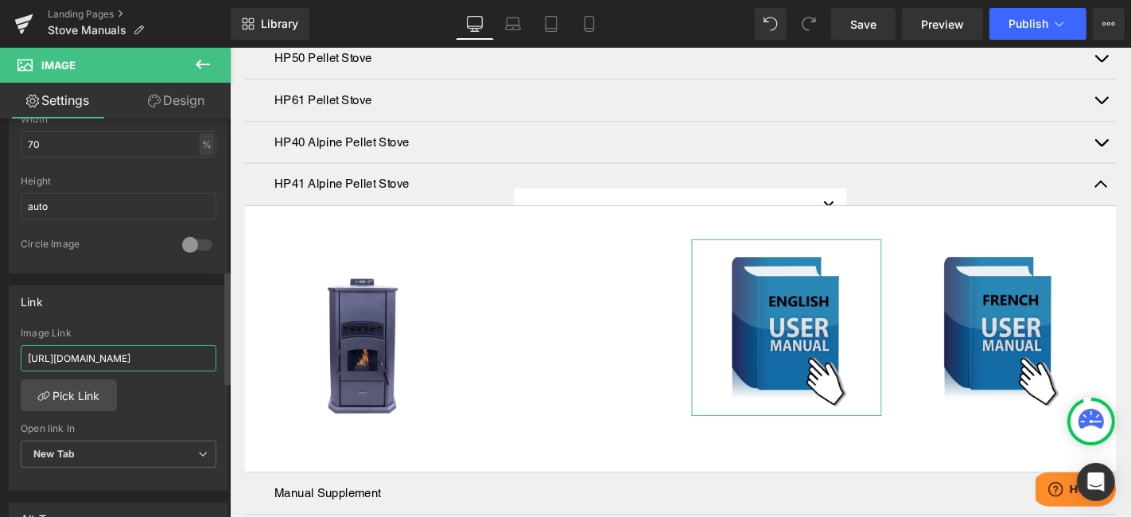
click at [114, 353] on input "https://cdn.shopify.com/s/files/1/0436/2911/7602/files/HP40_Manual.pdf?v=165520…" at bounding box center [119, 358] width 196 height 26
paste input "11/0670/2486/files/HP41_Manual_edited_1.pdf?v=1736519129"
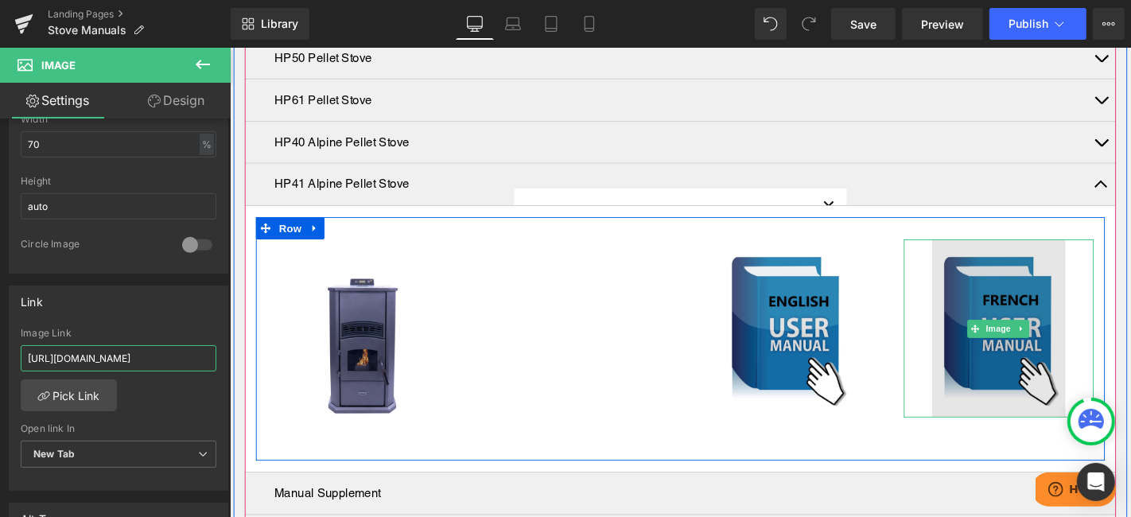
type input "https://cdn.shopify.com/s/files/1/0411/0670/2486/files/HP41_Manual_edited_1.pdf…"
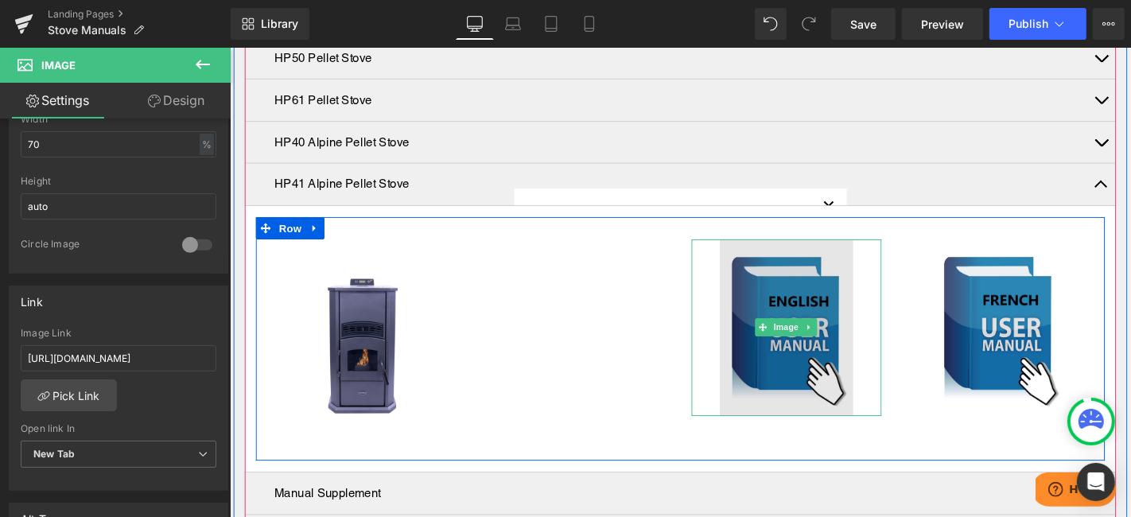
click at [841, 351] on img at bounding box center [823, 346] width 142 height 188
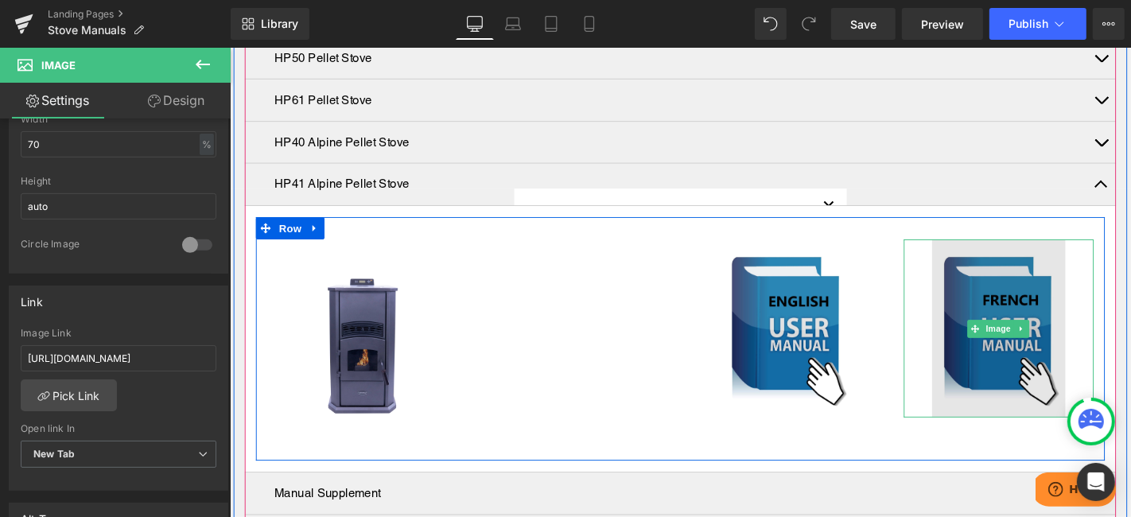
click at [1043, 336] on img at bounding box center [1050, 347] width 142 height 190
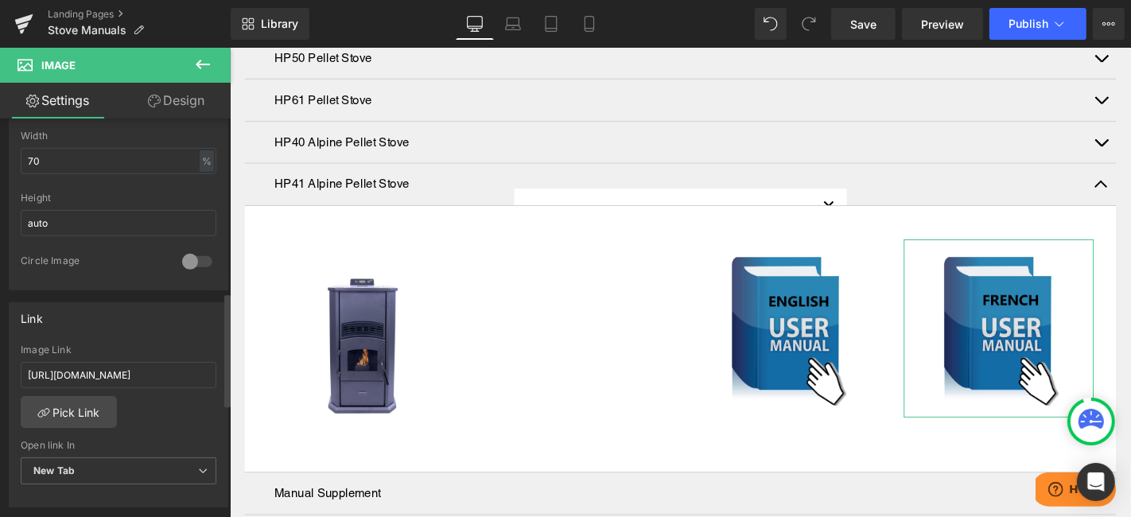
scroll to position [618, 0]
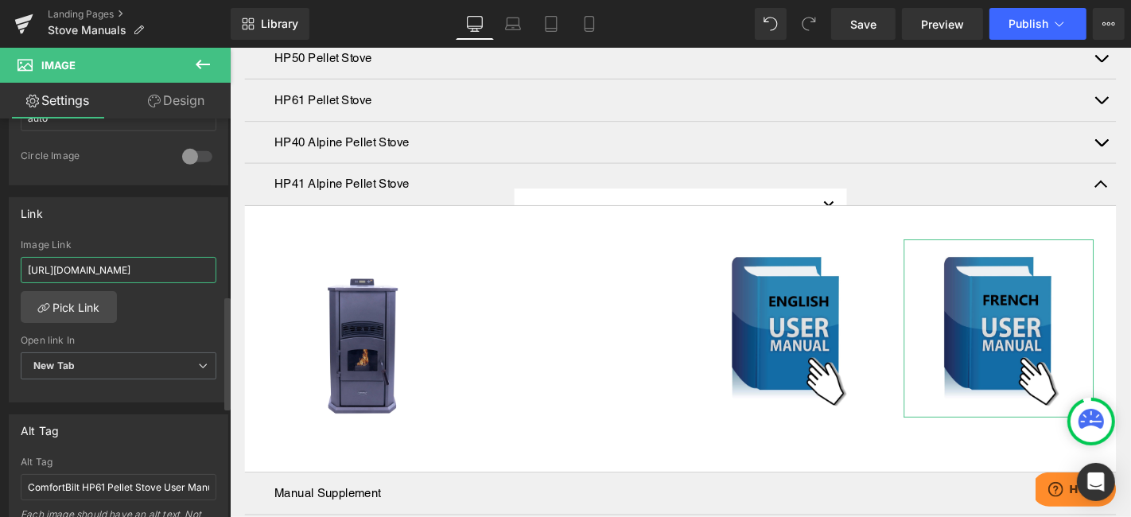
click at [84, 266] on input "https://cdn.shopify.com/s/files/1/0436/2911/7602/files/French_HP40_Manual.pdf?v…" at bounding box center [119, 270] width 196 height 26
paste input "11/0670/2486/files/HP41_French_Manual_edited_0823.pdf?v=1720803327"
type input "https://cdn.shopify.com/s/files/1/0411/0670/2486/files/HP41_French_Manual_edite…"
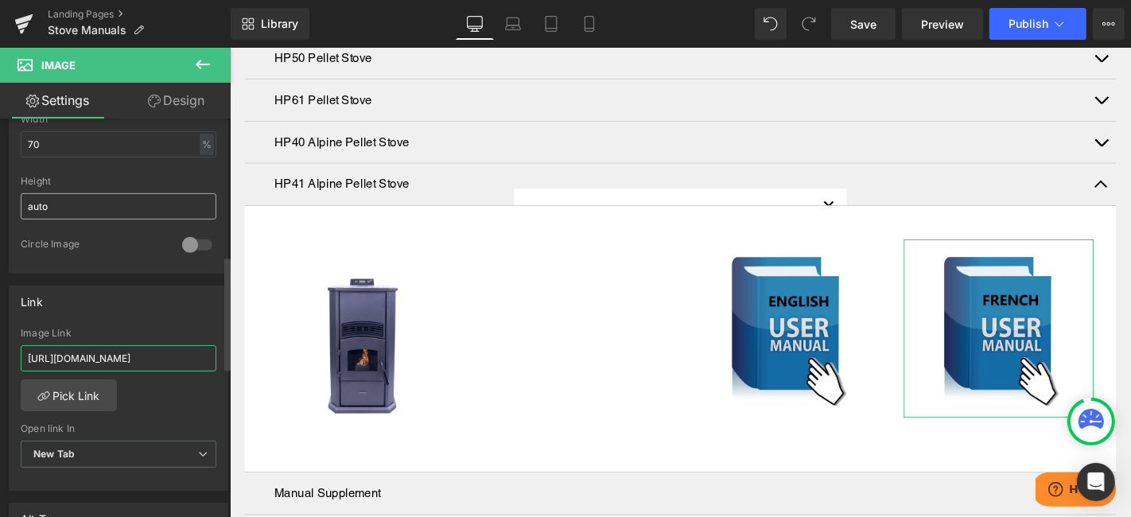
scroll to position [177, 0]
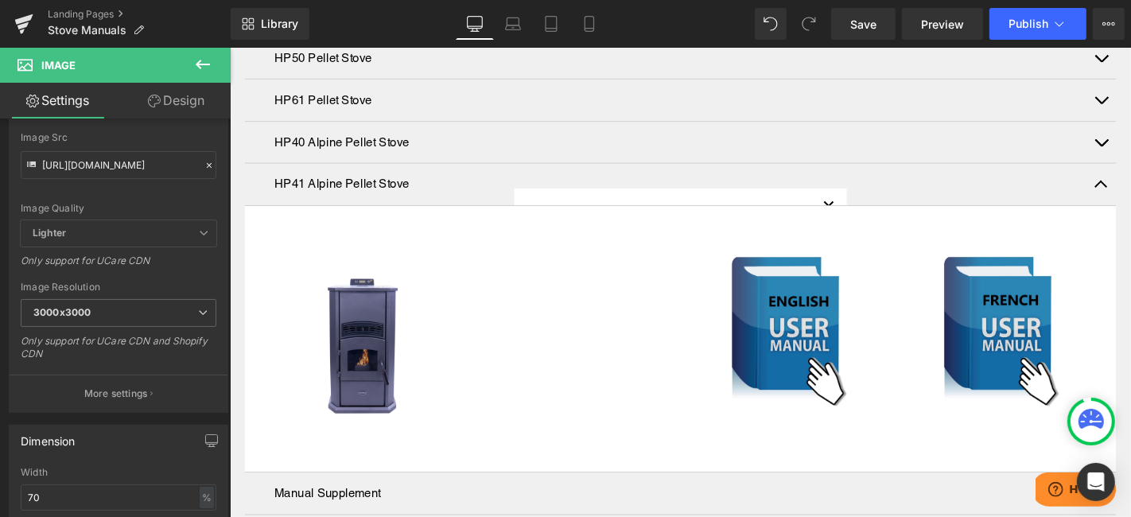
click at [207, 66] on icon at bounding box center [202, 64] width 19 height 19
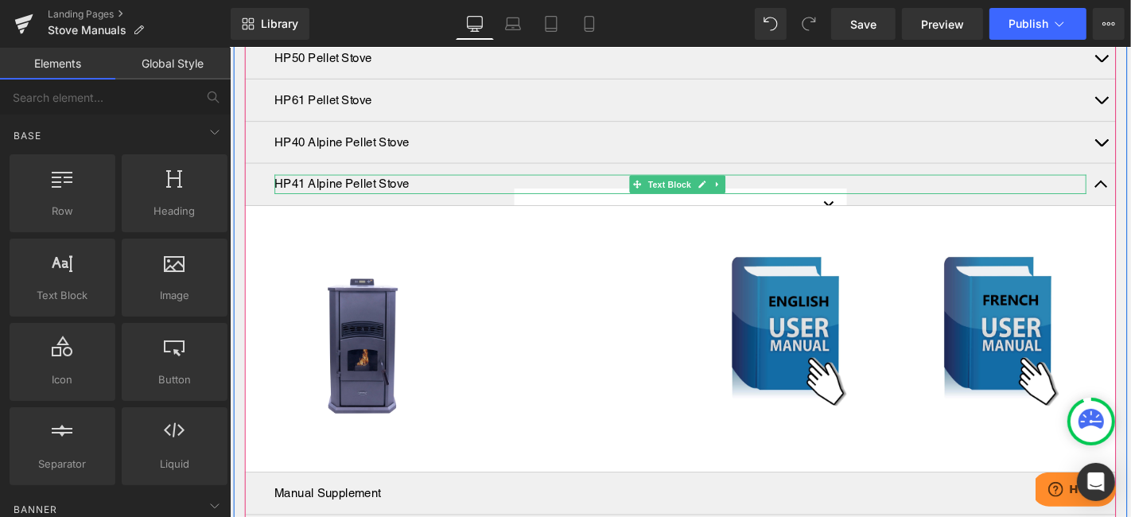
click at [474, 183] on p "HP41 Alpine Pellet Stove" at bounding box center [710, 193] width 867 height 21
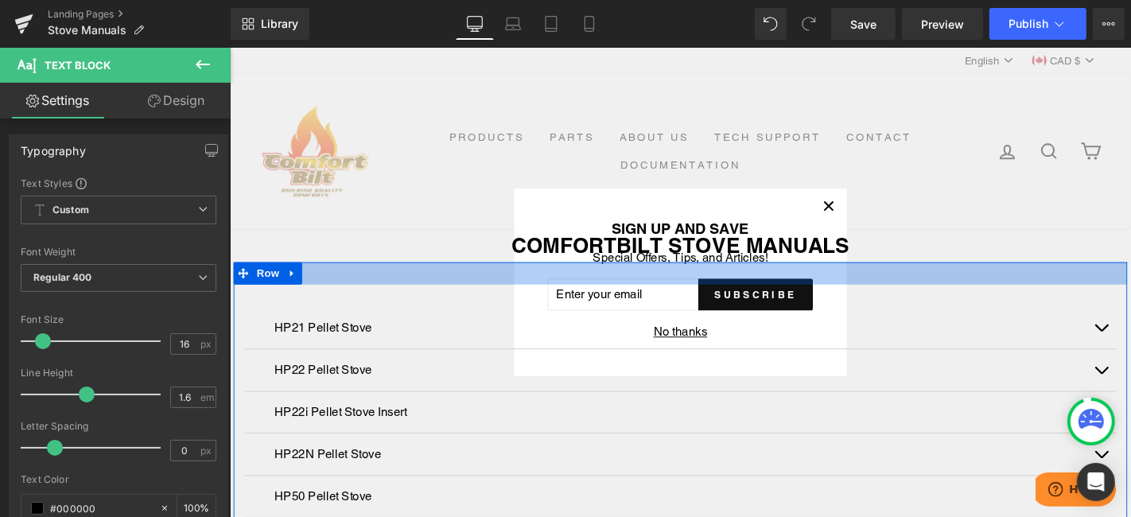
click at [452, 276] on div at bounding box center [710, 288] width 954 height 24
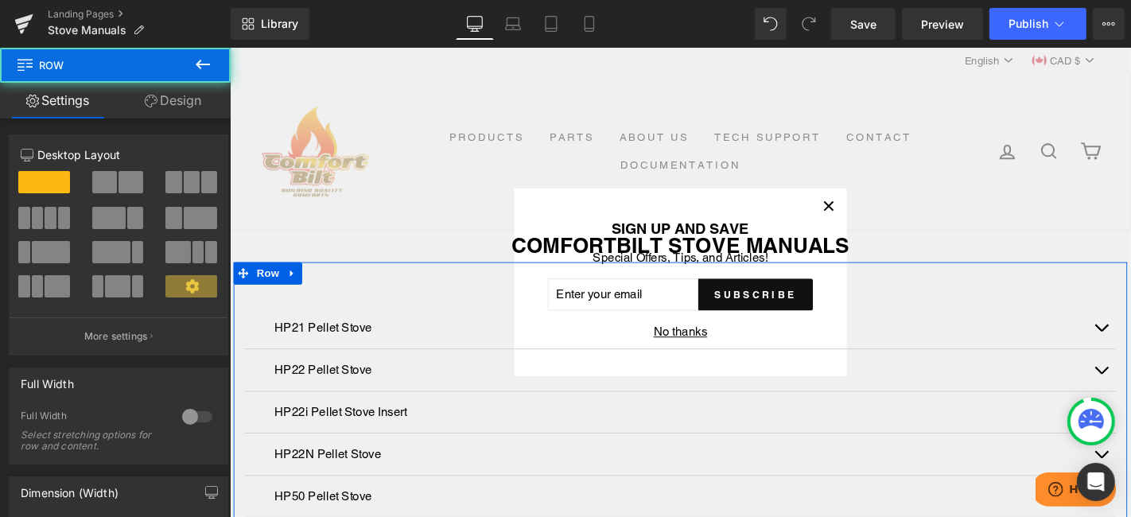
click at [452, 324] on div "HP21 Pellet Stove Text Block" at bounding box center [710, 346] width 930 height 45
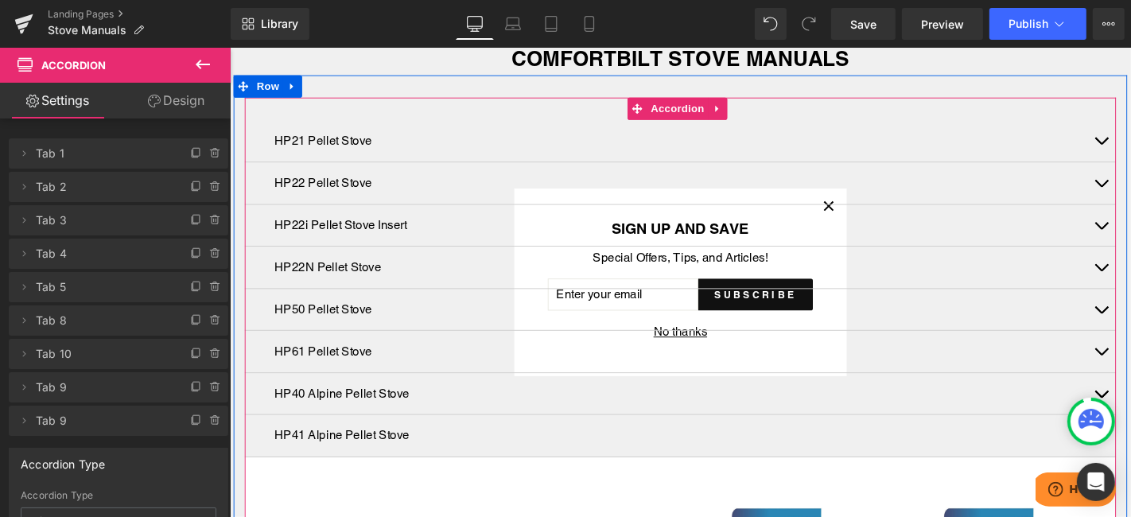
scroll to position [353, 0]
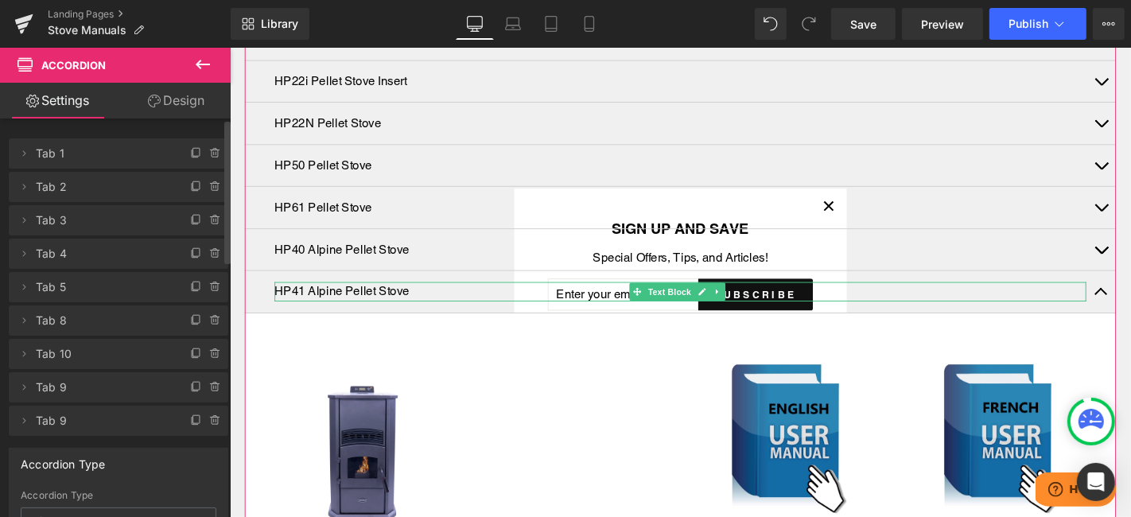
click at [43, 385] on span "Tab 9" at bounding box center [103, 387] width 134 height 30
click at [66, 385] on span "Tab 9" at bounding box center [103, 387] width 134 height 30
click at [72, 384] on span "Tab 9" at bounding box center [103, 387] width 134 height 30
click at [190, 387] on icon at bounding box center [196, 387] width 13 height 13
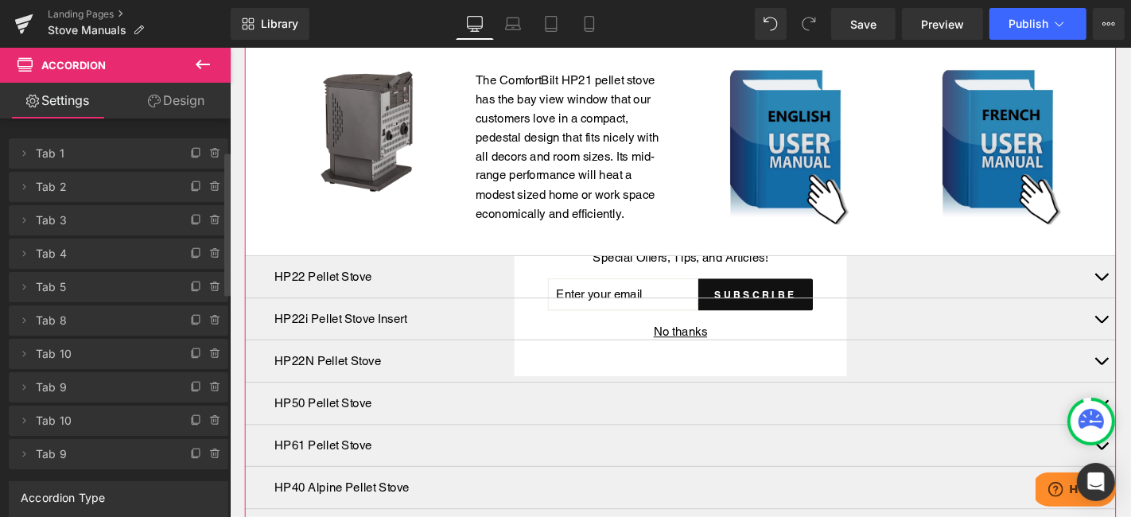
click at [105, 406] on span "Tab 10" at bounding box center [103, 421] width 134 height 30
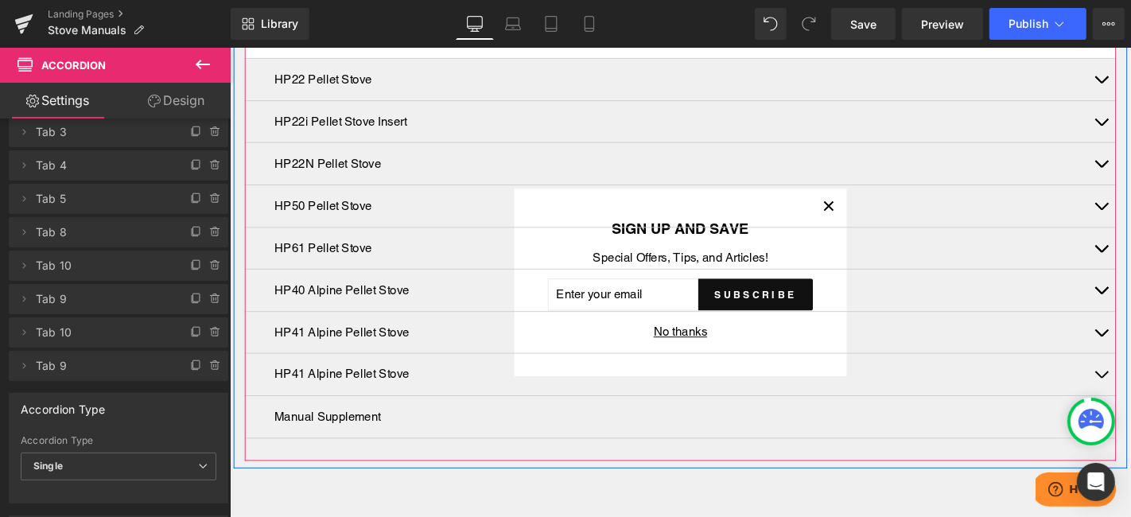
scroll to position [618, 0]
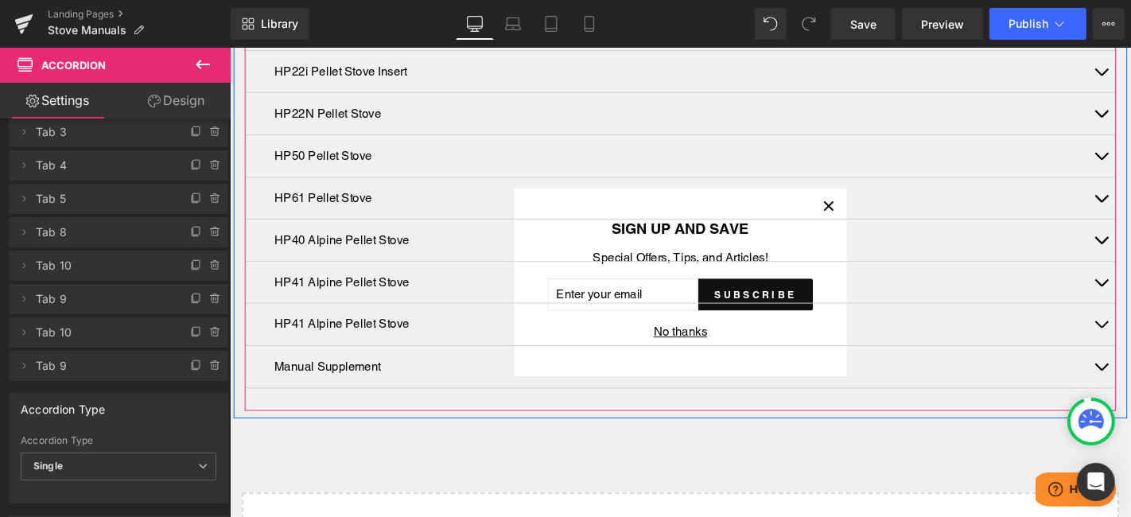
click at [298, 332] on p "HP41 Alpine Pellet Stove" at bounding box center [710, 342] width 867 height 21
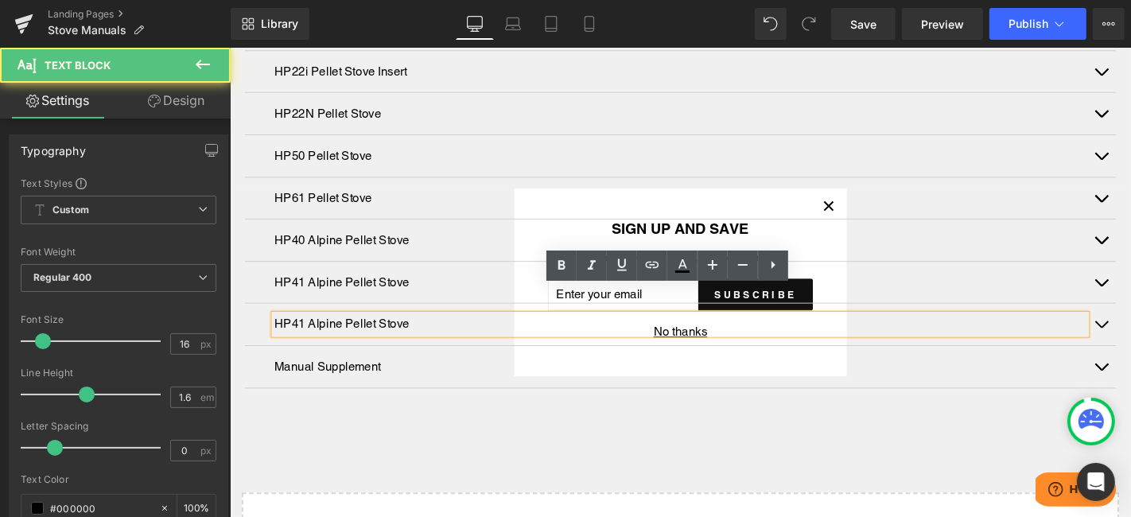
click at [302, 332] on p "HP41 Alpine Pellet Stove" at bounding box center [710, 342] width 867 height 21
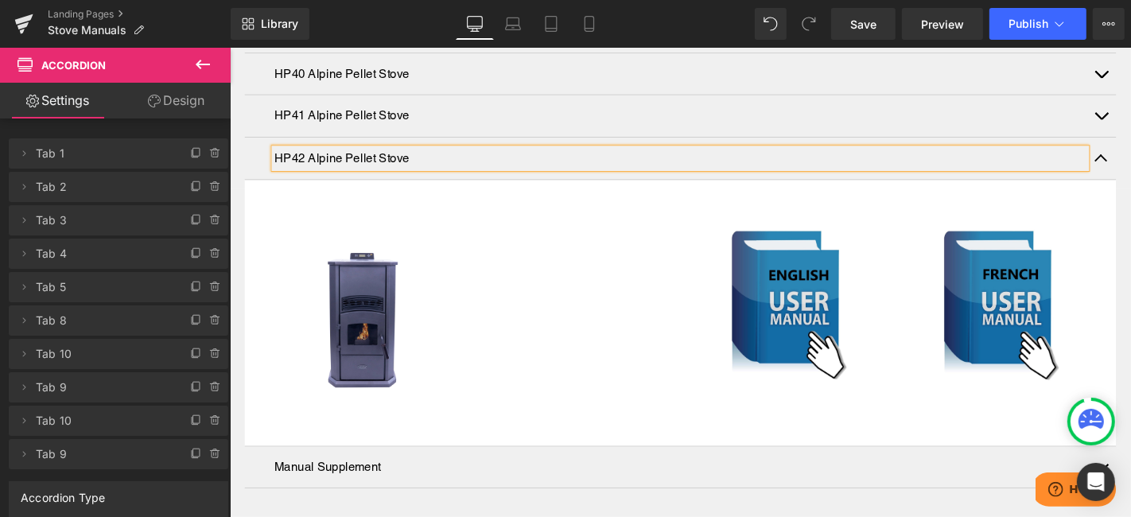
scroll to position [542, 0]
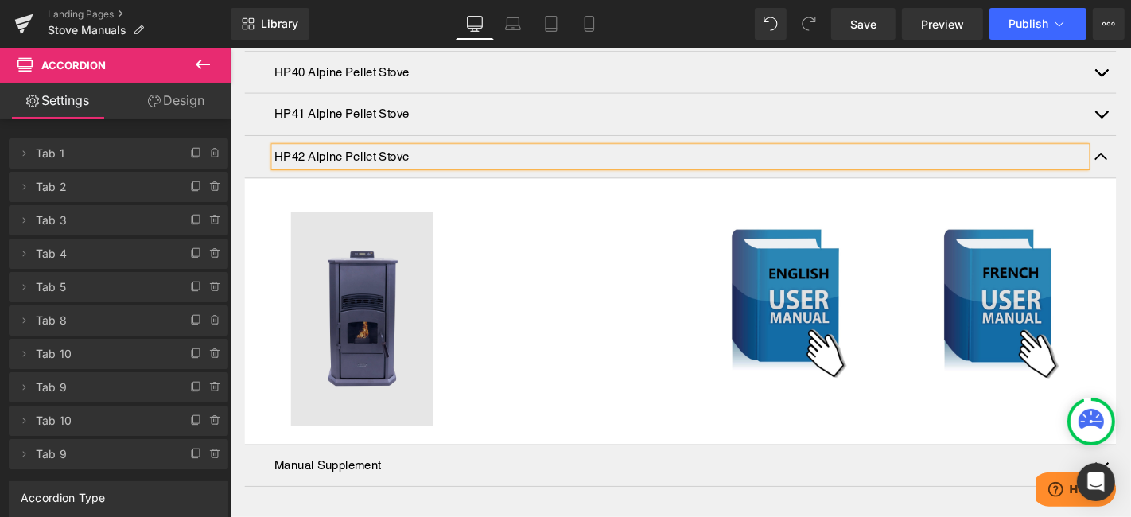
click at [368, 326] on img at bounding box center [370, 337] width 152 height 228
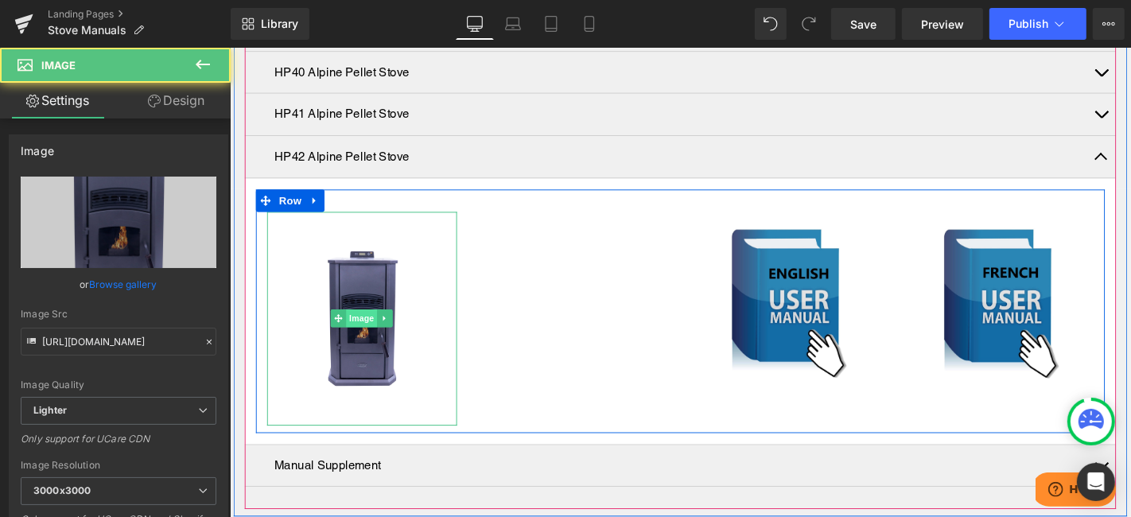
click at [367, 327] on span "Image" at bounding box center [369, 336] width 33 height 19
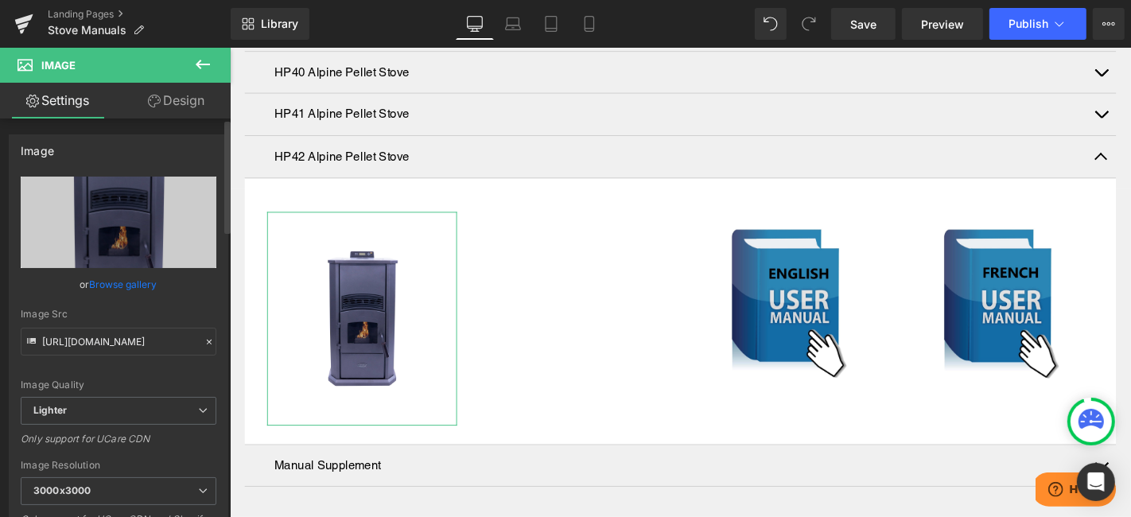
click at [122, 280] on link "Browse gallery" at bounding box center [124, 284] width 68 height 28
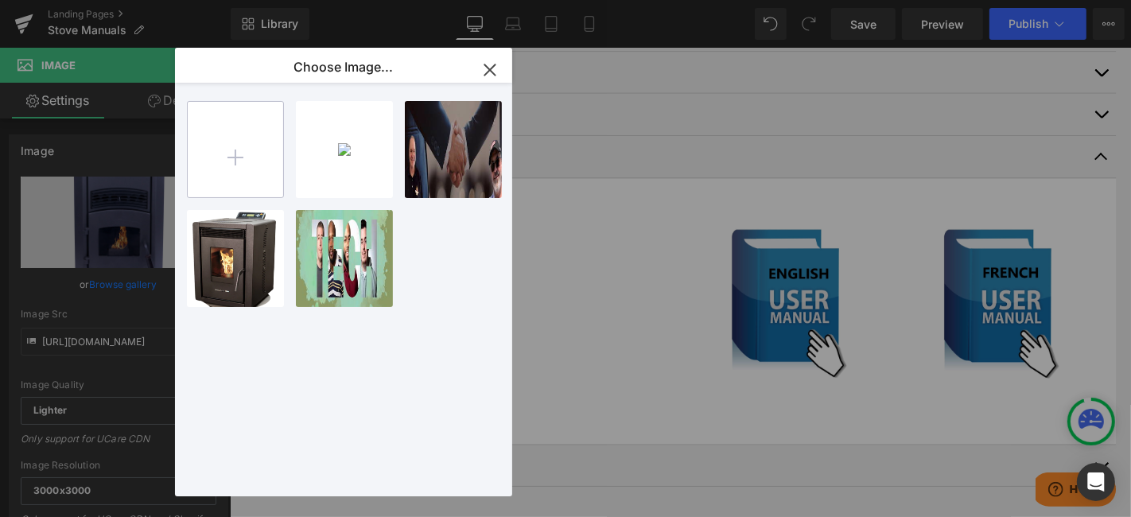
click at [245, 168] on input "file" at bounding box center [235, 149] width 95 height 95
type input "C:\fakepath\HP42-studio-pellet-stove.png"
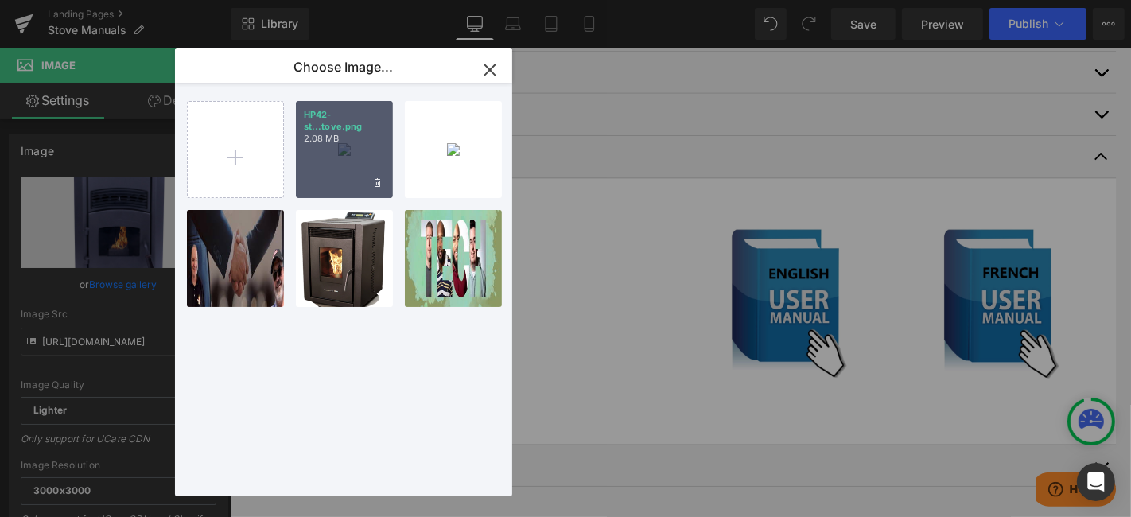
click at [346, 158] on div "HP42-st...tove.png 2.08 MB" at bounding box center [344, 149] width 97 height 97
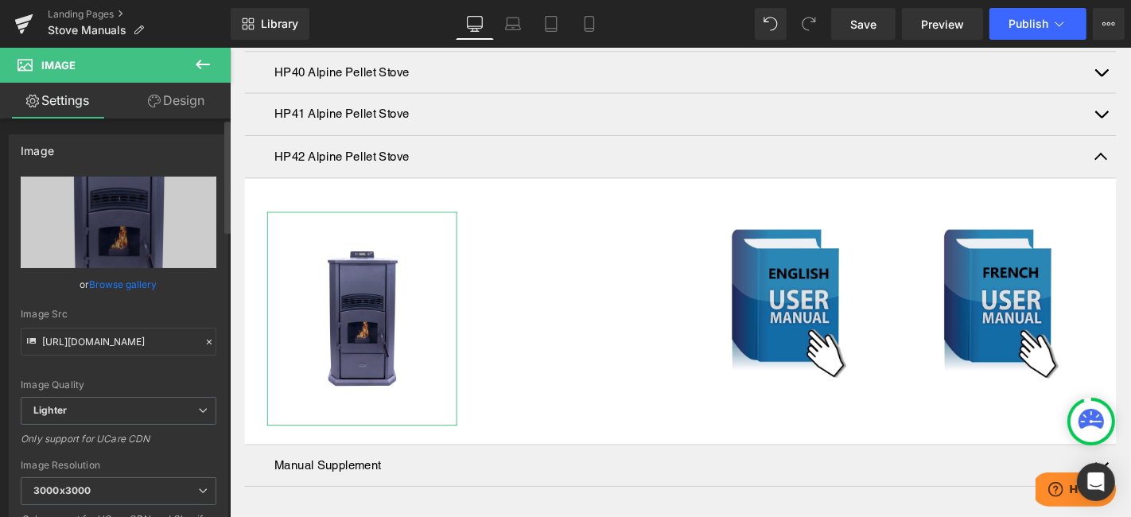
click at [142, 280] on link "Browse gallery" at bounding box center [124, 284] width 68 height 28
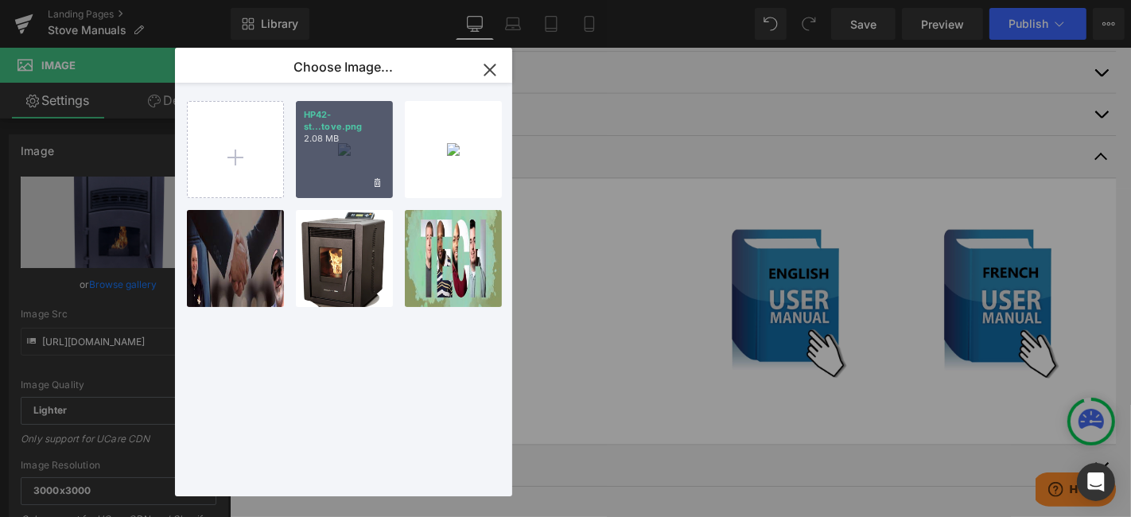
click at [347, 162] on div "HP42-st...tove.png 2.08 MB" at bounding box center [344, 149] width 97 height 97
type input "https://ucarecdn.com/7b648a96-0a2c-449a-b24c-02c4a040b2c5/-/format/auto/-/previ…"
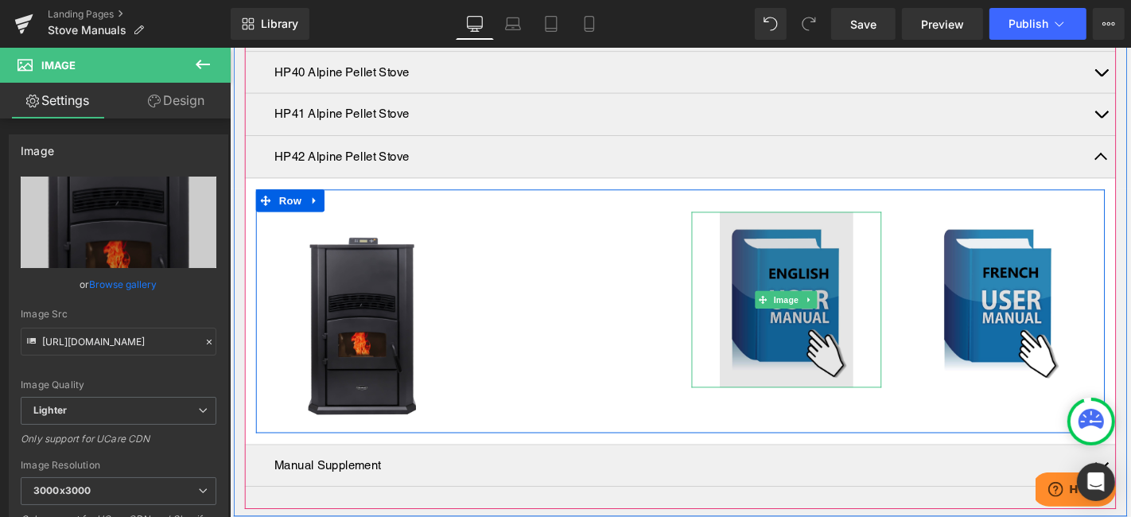
click at [825, 262] on img at bounding box center [823, 317] width 142 height 188
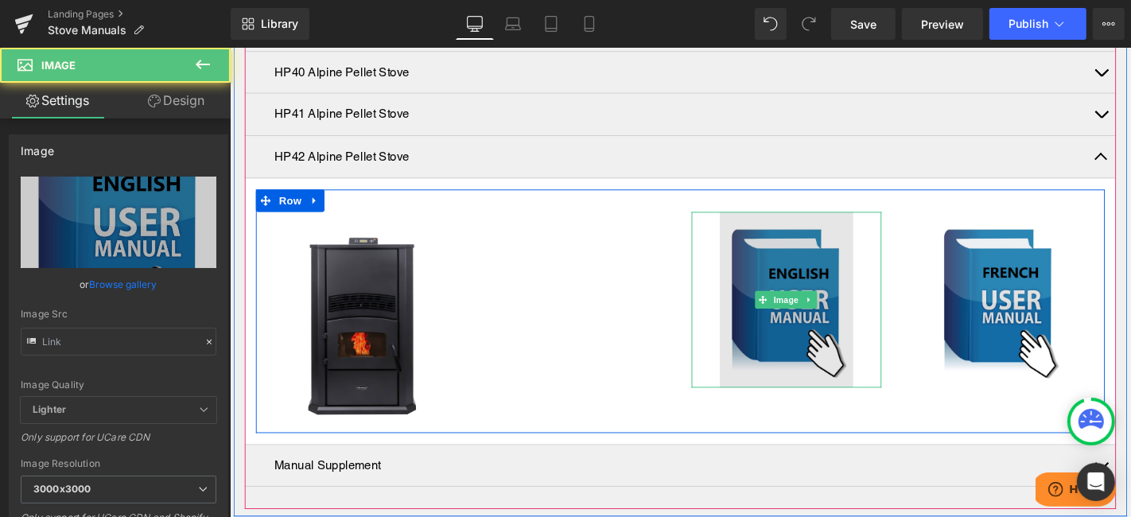
type input "https://cdn.shopify.com/s/files/1/0411/0670/2486/files/UserManual-832x1024_-_En…"
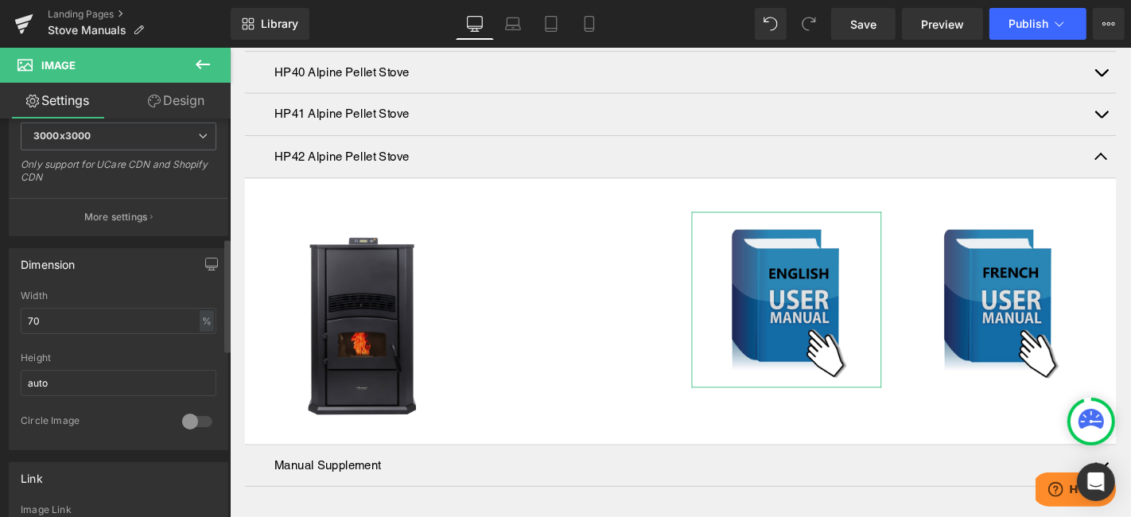
scroll to position [530, 0]
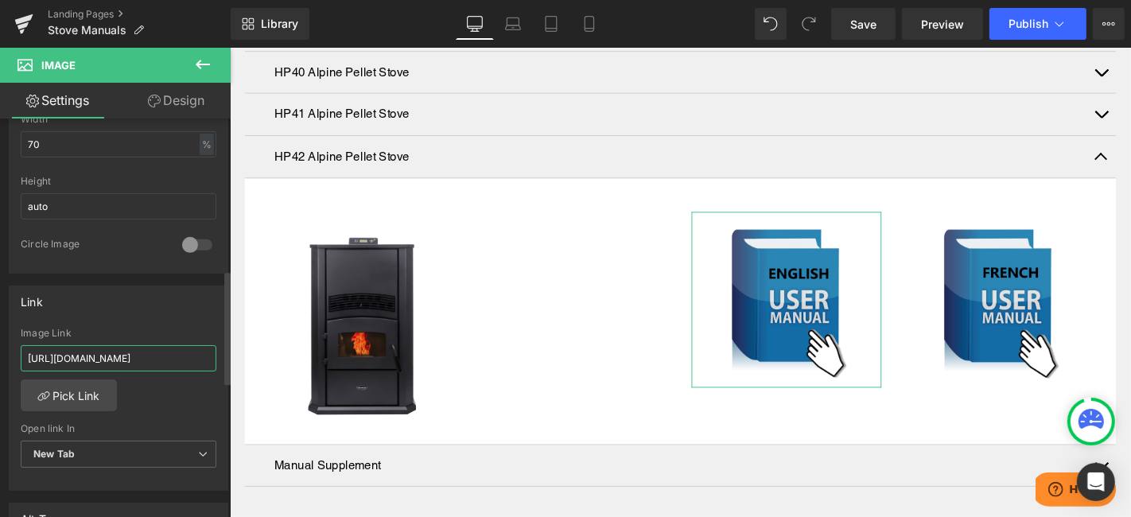
click at [98, 350] on input "https://cdn.shopify.com/s/files/1/0411/0670/2486/files/HP41_Manual_edited_1.pdf…" at bounding box center [119, 358] width 196 height 26
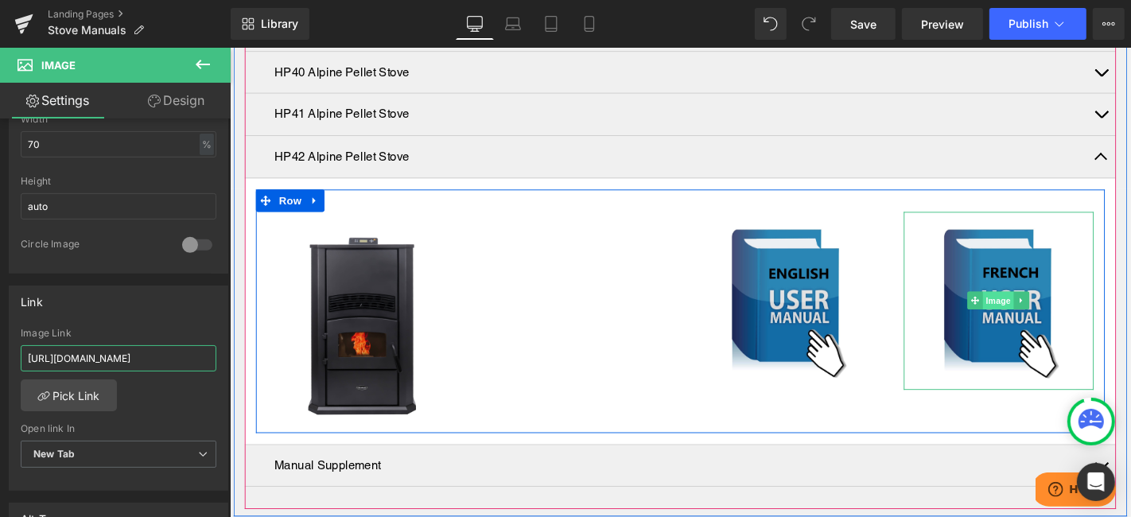
type input "https://cdn.shopify.com/s/files/1/0411/0670/2486/files/HP42_Manual_edited_1.pdf…"
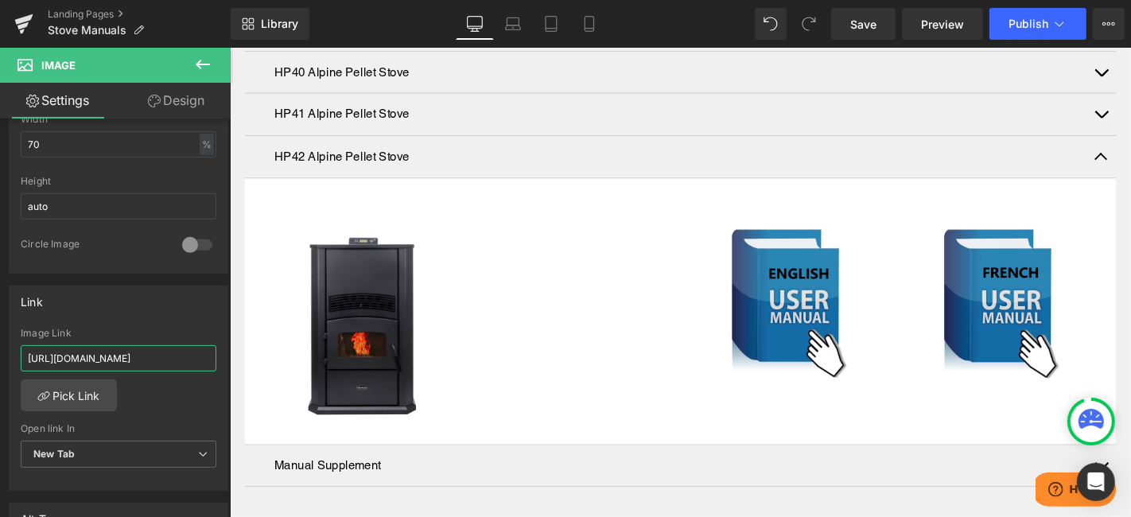
scroll to position [0, 0]
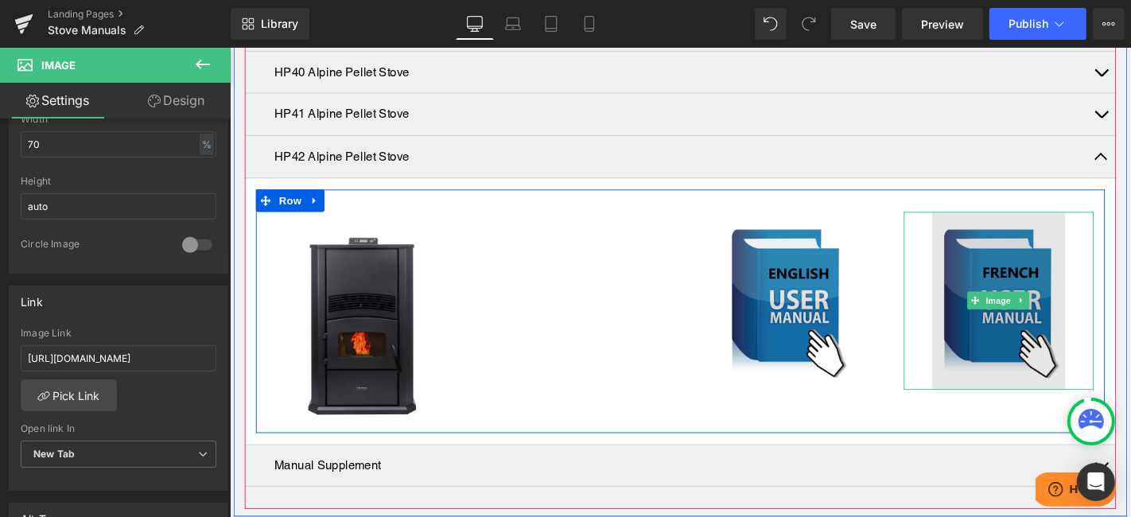
click at [1035, 333] on img at bounding box center [1050, 318] width 142 height 190
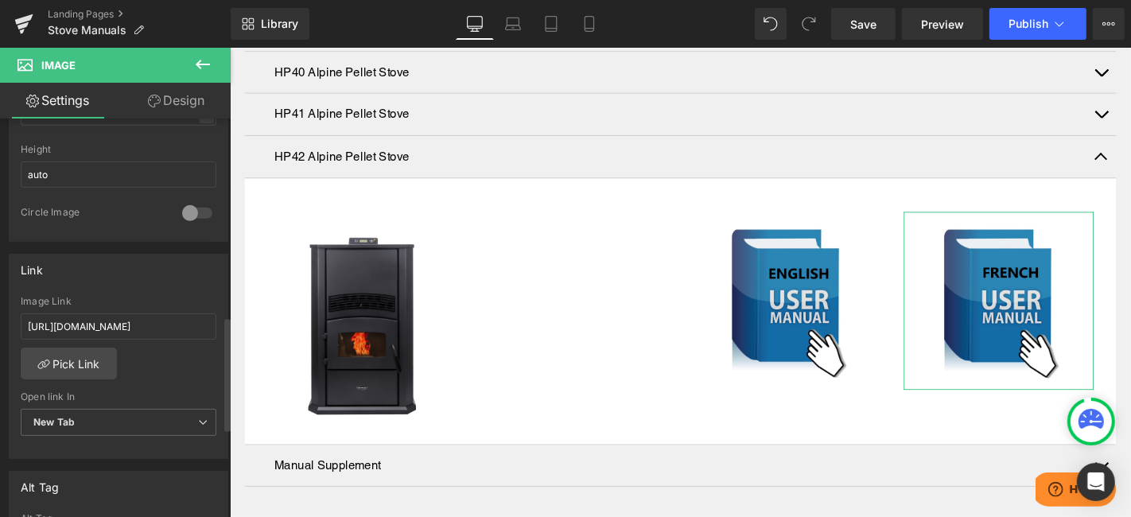
scroll to position [706, 0]
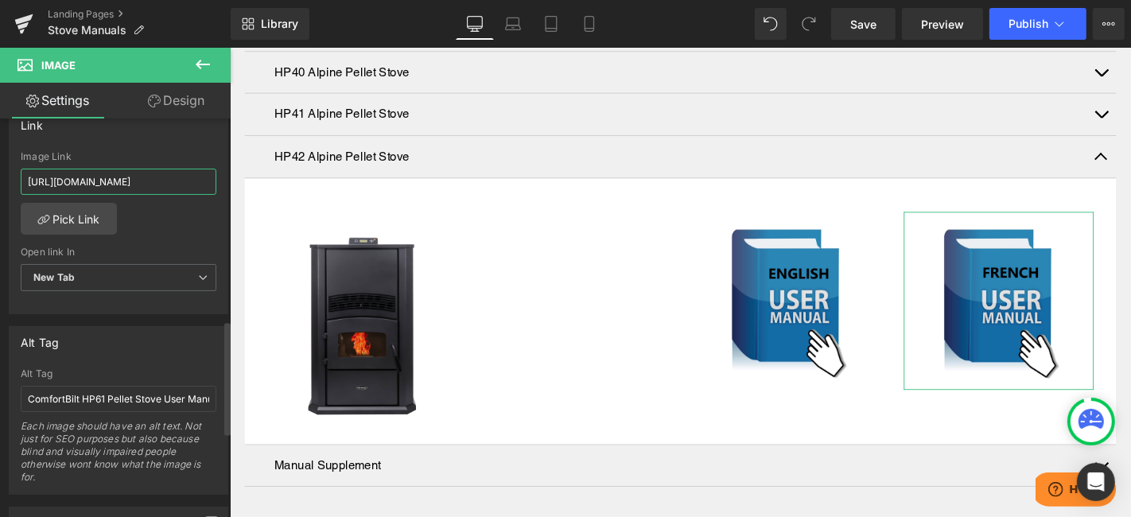
click at [94, 176] on input "https://cdn.shopify.com/s/files/1/0411/0670/2486/files/HP41_French_Manual_edite…" at bounding box center [119, 182] width 196 height 26
type input "https://cdn.shopify.com/s/files/1/0411/0670/2486/files/HP42_French_Manual_edite…"
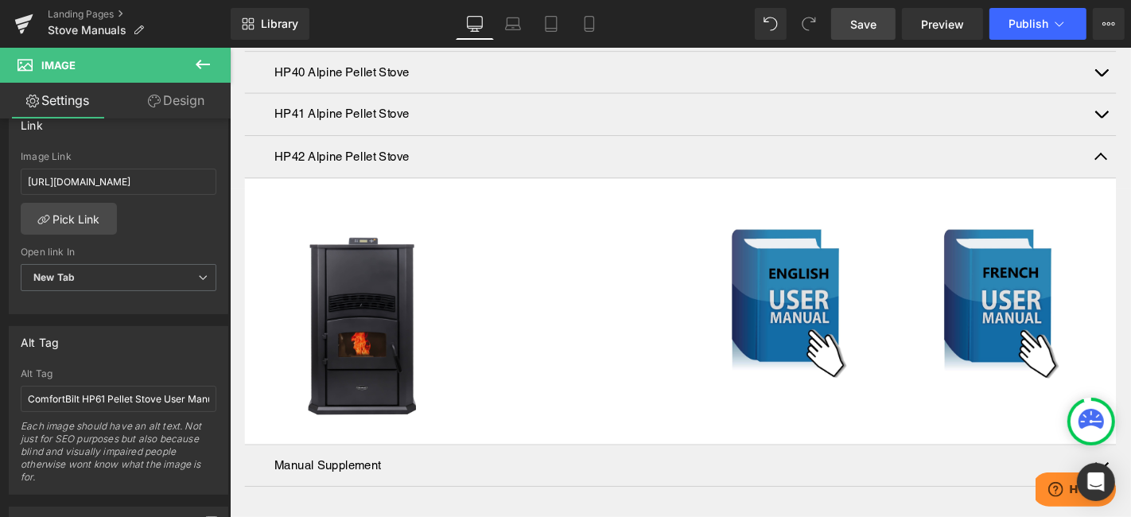
click at [874, 25] on span "Save" at bounding box center [863, 24] width 26 height 17
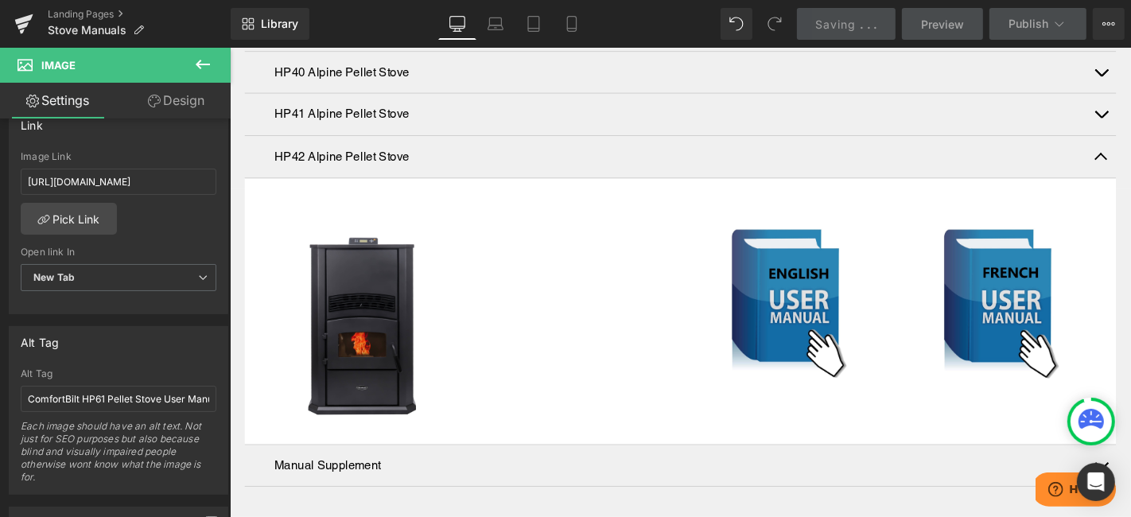
scroll to position [0, 0]
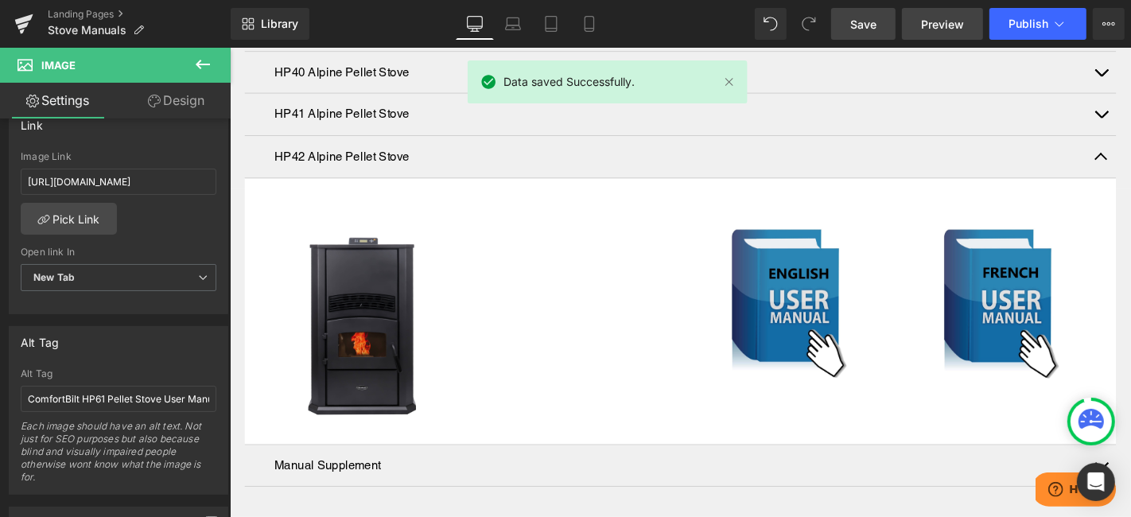
click at [936, 25] on span "Preview" at bounding box center [942, 24] width 43 height 17
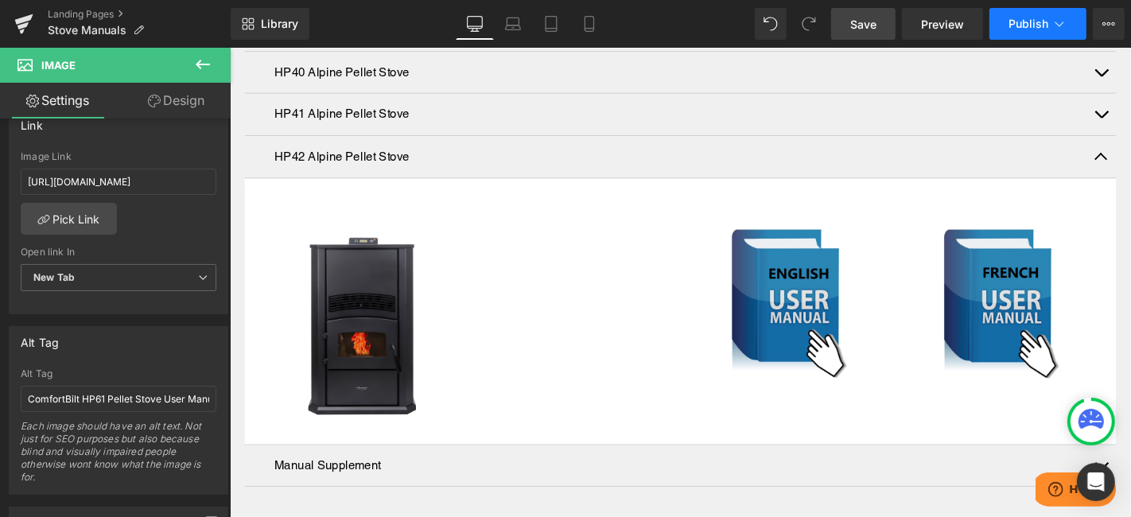
click at [1007, 24] on button "Publish" at bounding box center [1037, 24] width 97 height 32
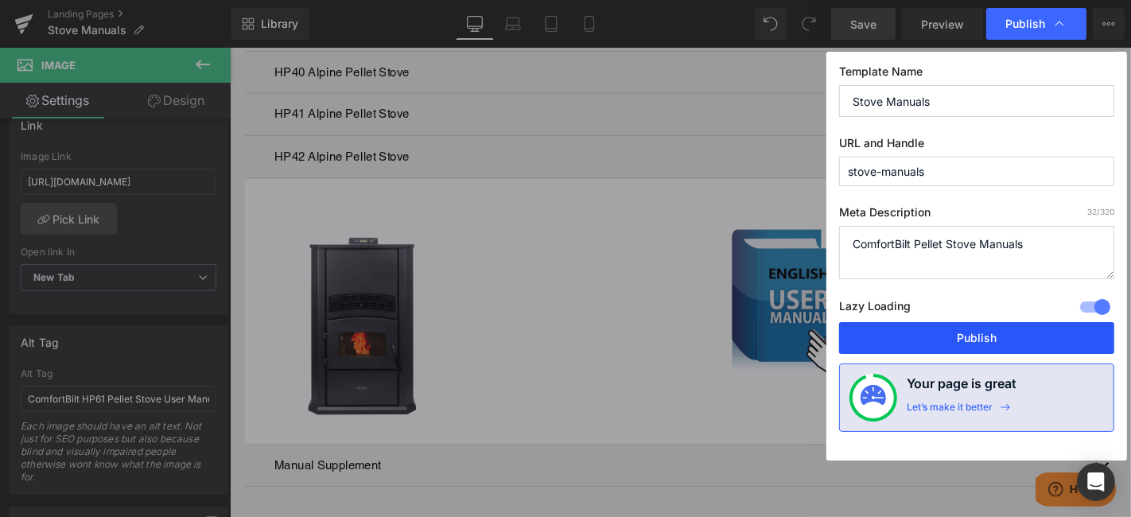
click at [973, 329] on button "Publish" at bounding box center [976, 338] width 275 height 32
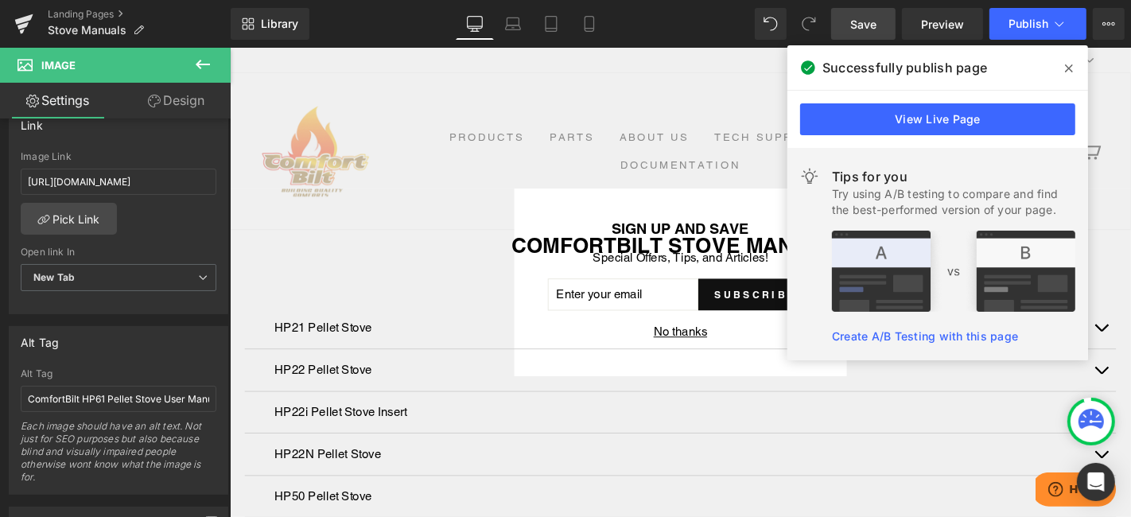
click at [1071, 62] on icon at bounding box center [1069, 68] width 8 height 13
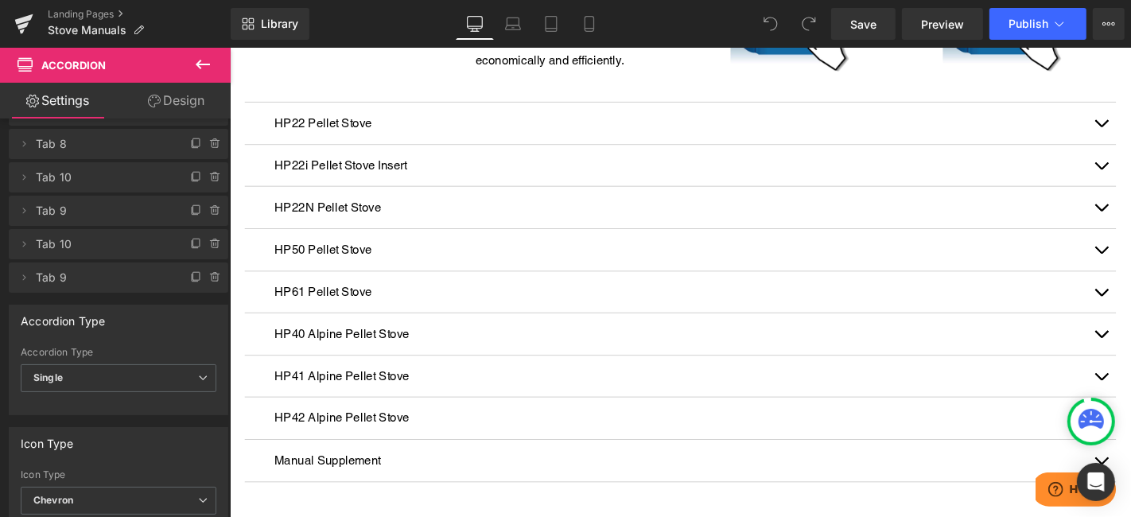
scroll to position [618, 0]
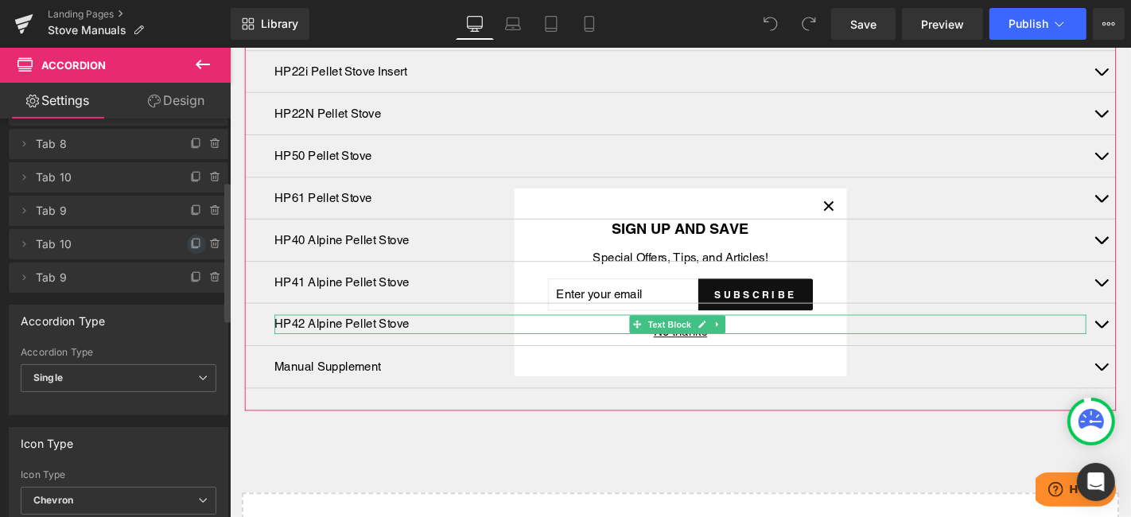
click at [190, 244] on icon at bounding box center [196, 244] width 13 height 13
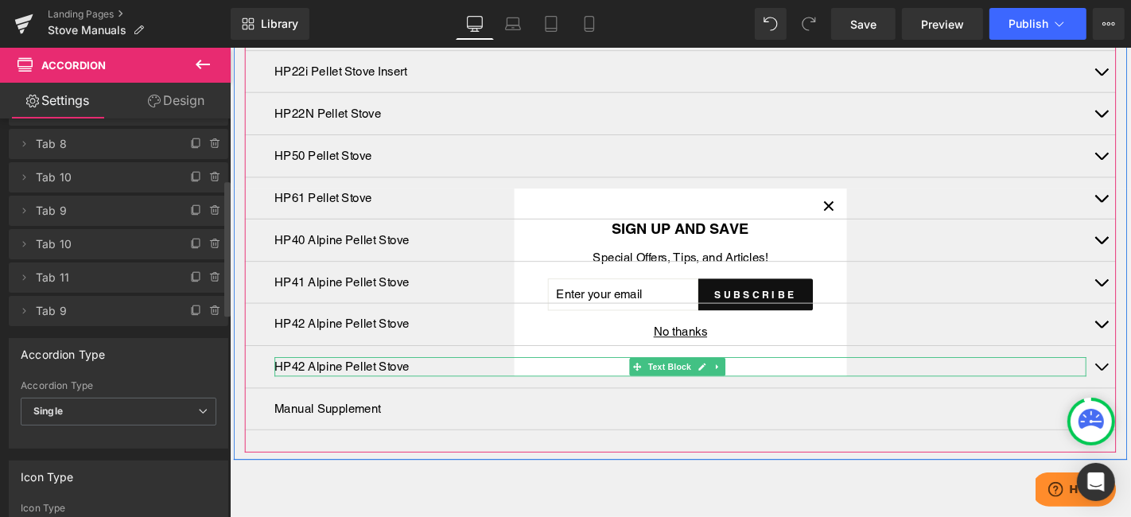
click at [317, 377] on p "HP42 Alpine Pellet Stove" at bounding box center [710, 387] width 867 height 21
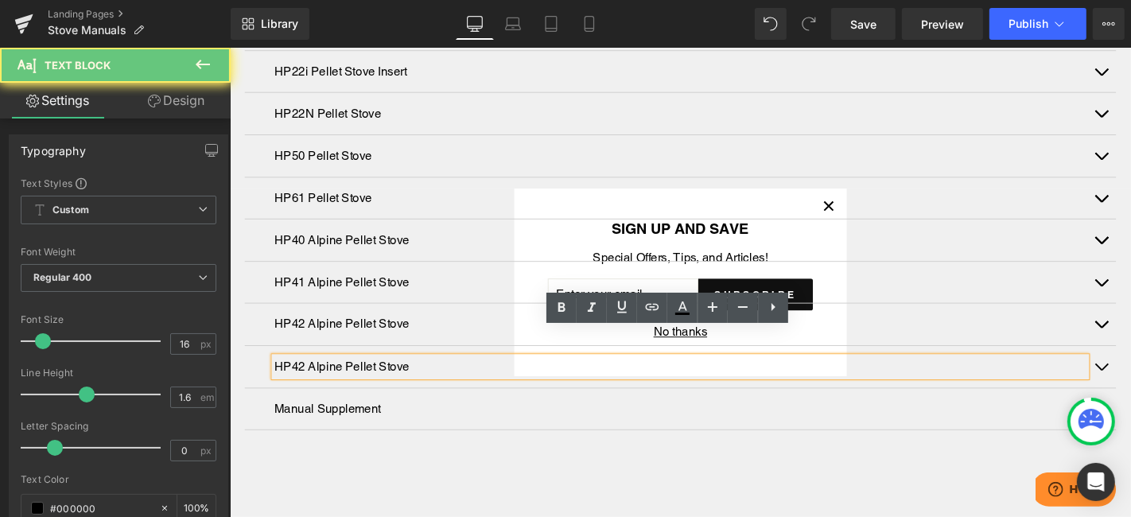
click at [303, 377] on p "HP42 Alpine Pellet Stove" at bounding box center [710, 387] width 867 height 21
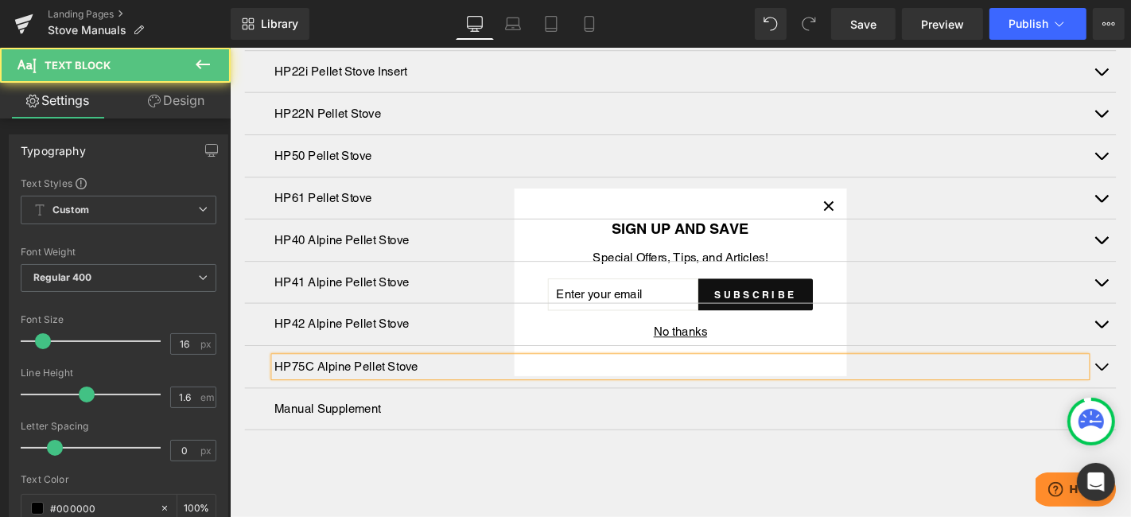
click at [339, 377] on p "HP75C Alpine Pellet Stove" at bounding box center [710, 387] width 867 height 21
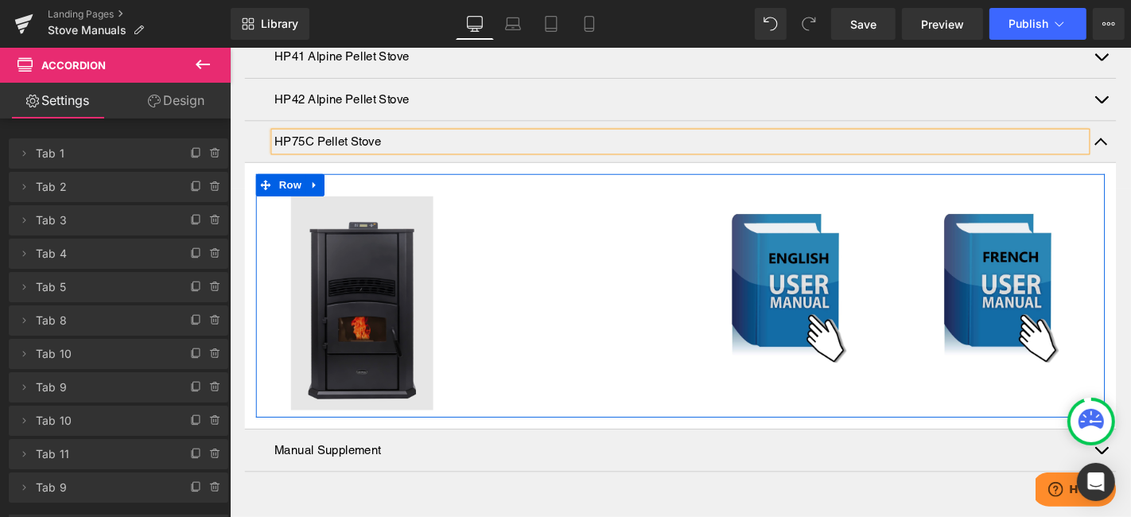
scroll to position [631, 0]
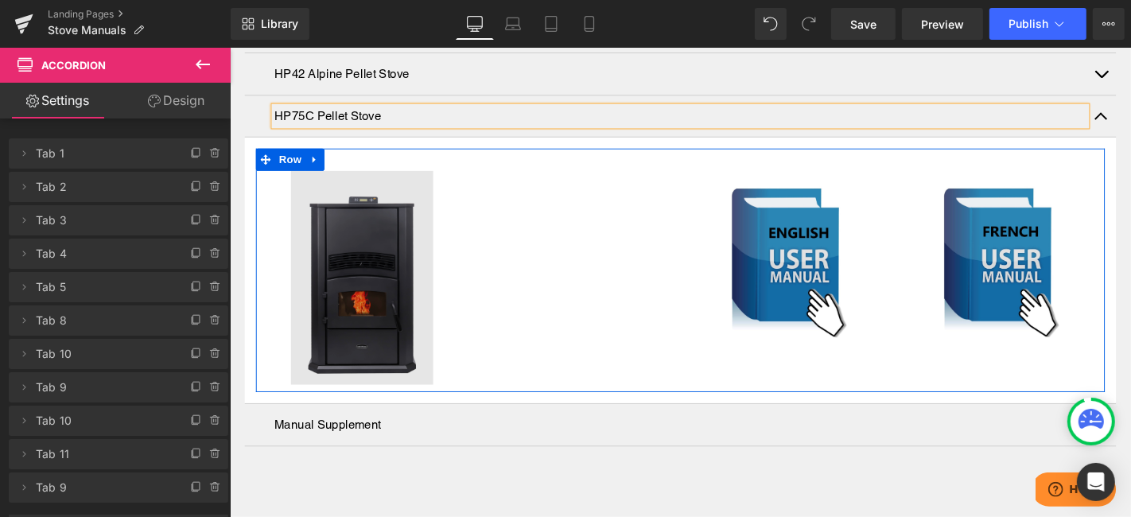
click at [402, 277] on img at bounding box center [370, 292] width 152 height 228
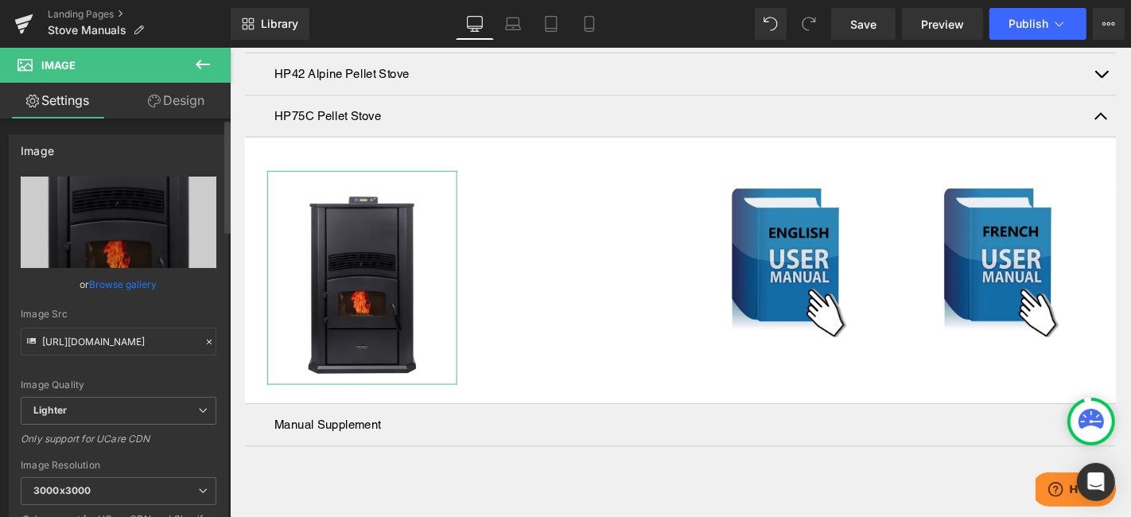
click at [126, 278] on link "Browse gallery" at bounding box center [124, 284] width 68 height 28
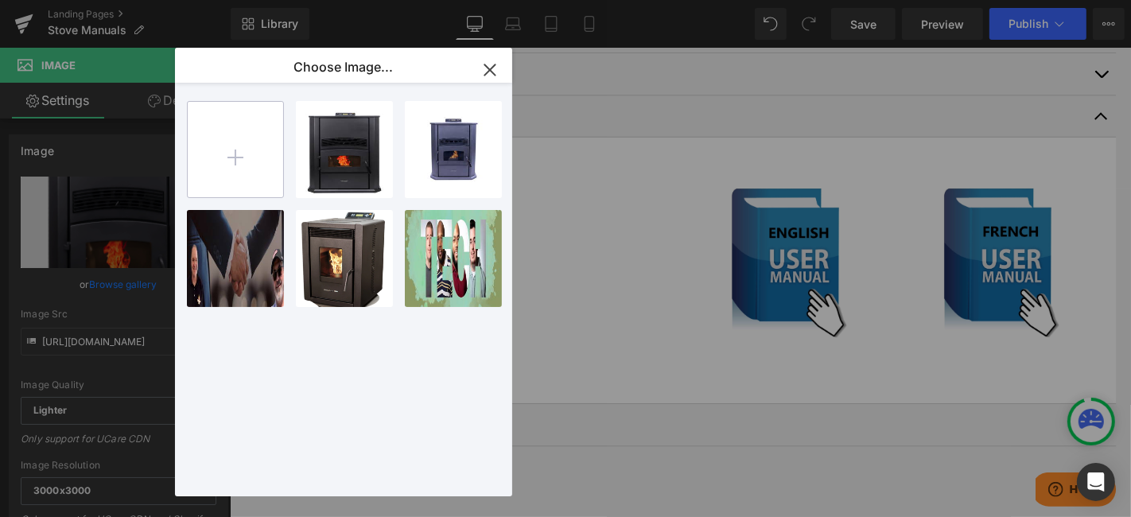
click at [243, 173] on input "file" at bounding box center [235, 149] width 95 height 95
type input "C:\fakepath\HP75C-cast-pellet-stove-studio-green.png"
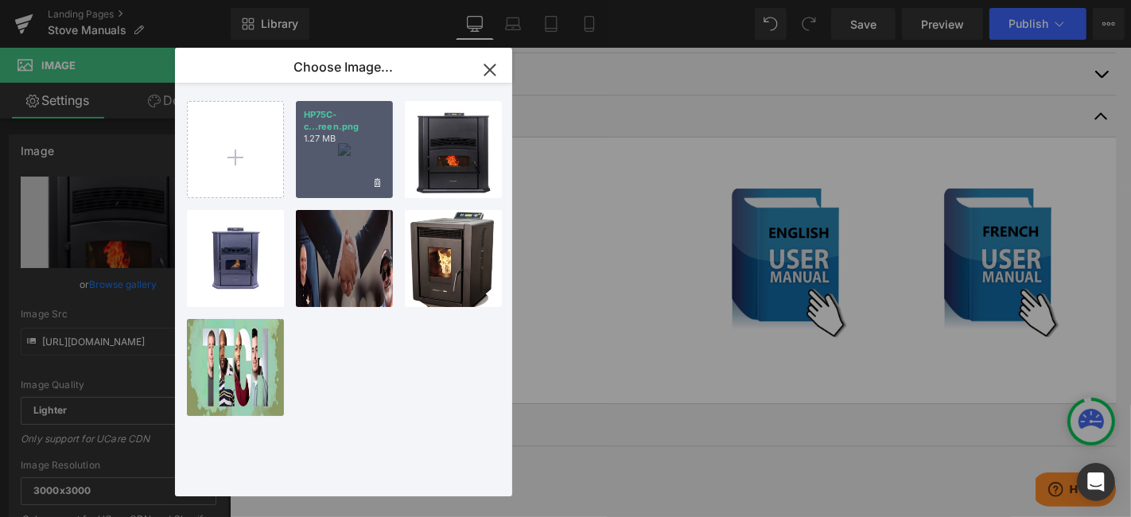
click at [356, 125] on p "HP75C-c...reen.png" at bounding box center [344, 121] width 81 height 24
type input "https://ucarecdn.com/4447d0b1-b092-453a-8ba3-b92555c4b8c7/-/format/auto/-/previ…"
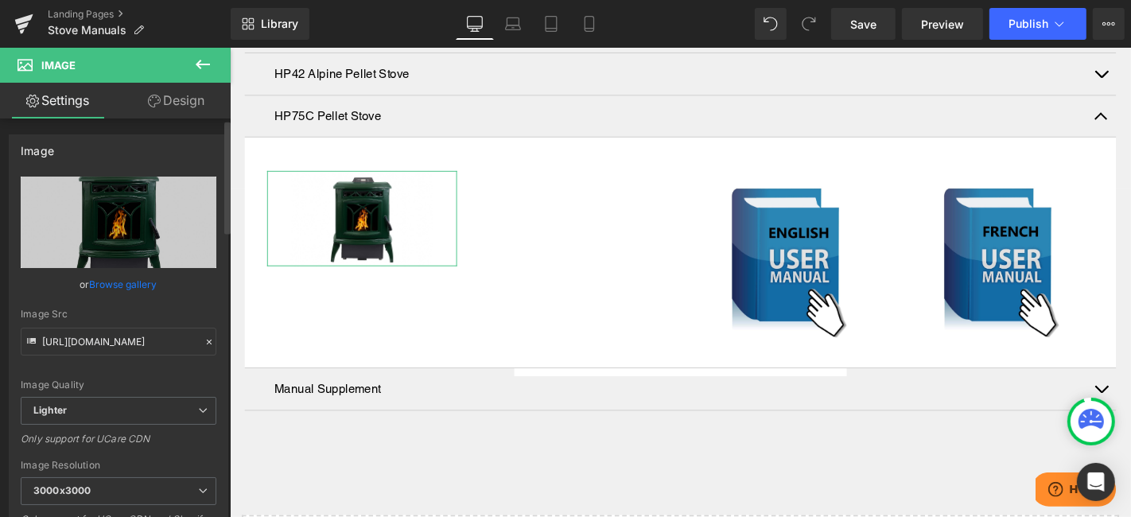
scroll to position [88, 0]
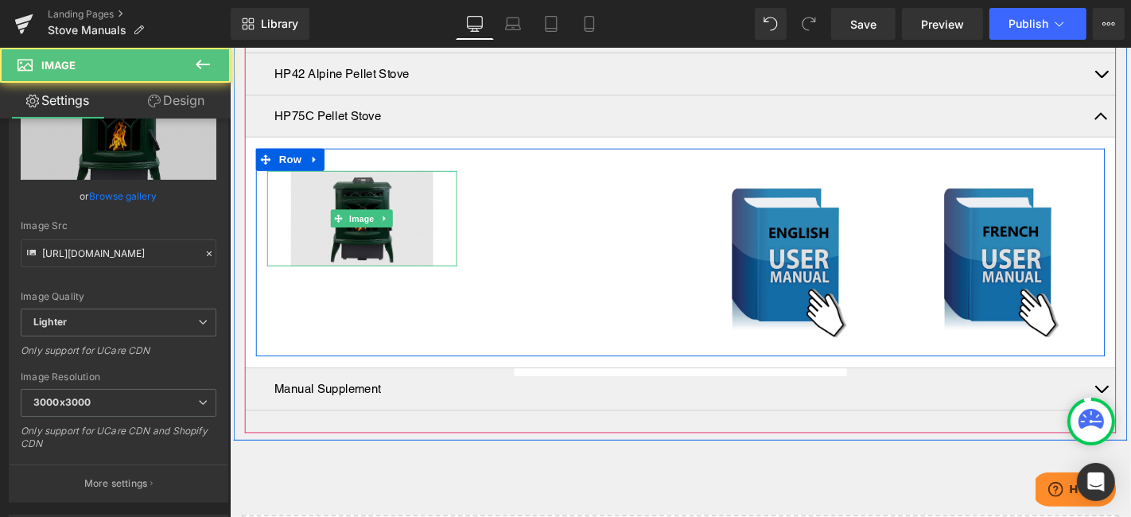
click at [391, 238] on img at bounding box center [370, 229] width 152 height 102
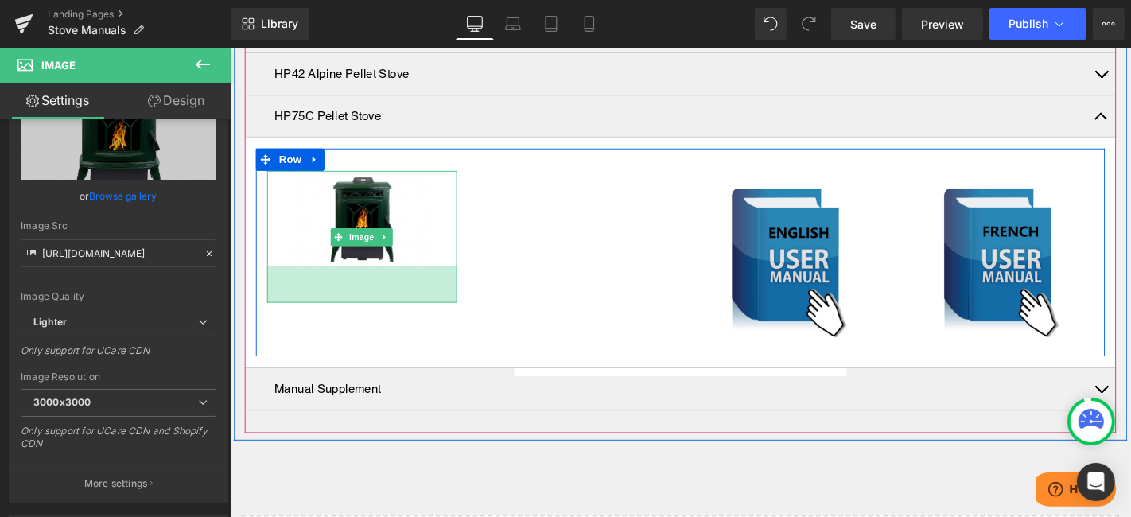
drag, startPoint x: 366, startPoint y: 250, endPoint x: 358, endPoint y: 289, distance: 39.8
click at [358, 289] on div "49px" at bounding box center [370, 299] width 203 height 39
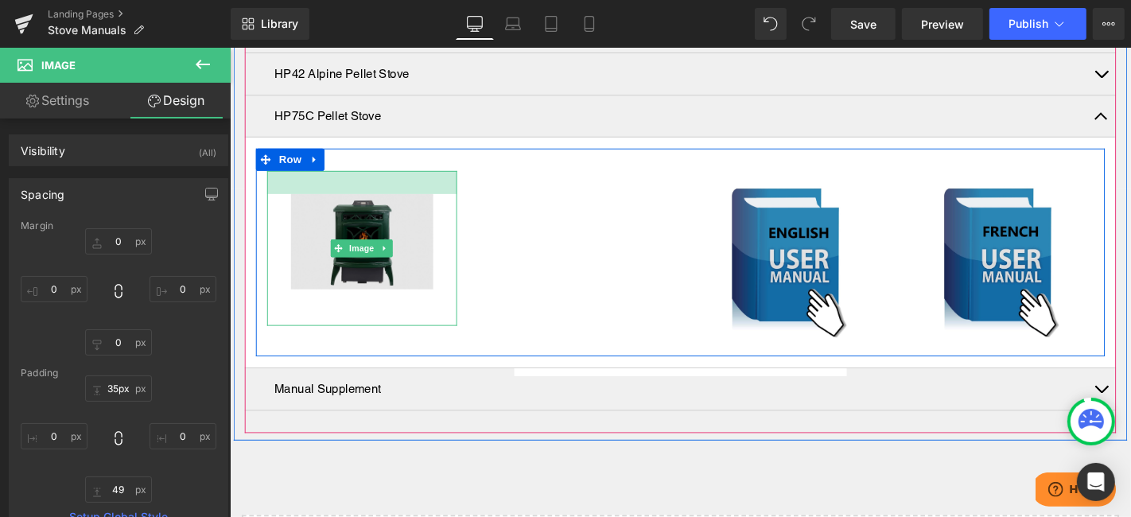
type input "36px"
drag, startPoint x: 384, startPoint y: 154, endPoint x: 381, endPoint y: 183, distance: 28.8
click at [381, 183] on div "Image 36px 49px" at bounding box center [370, 262] width 203 height 169
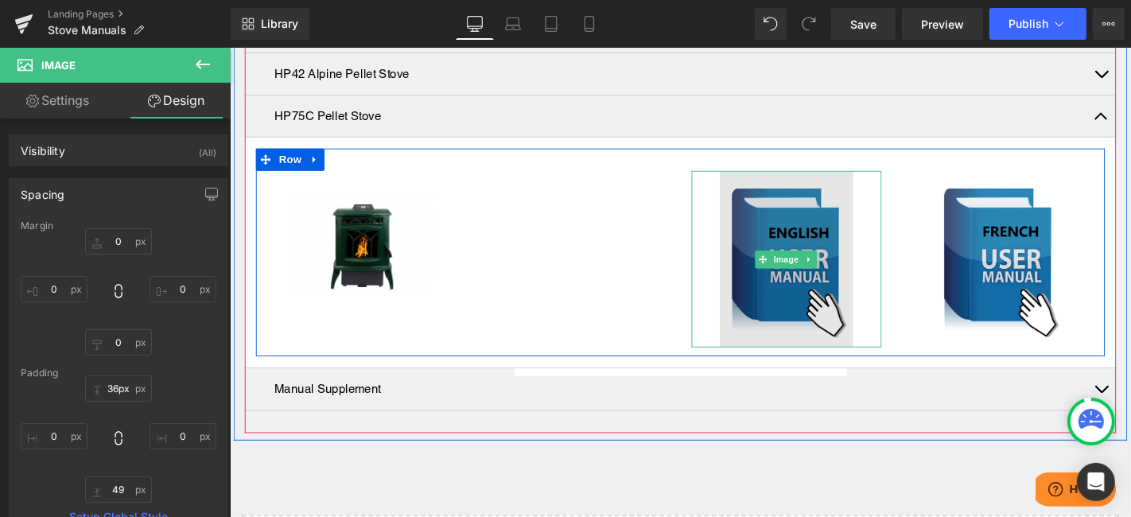
click at [804, 300] on img at bounding box center [823, 272] width 142 height 188
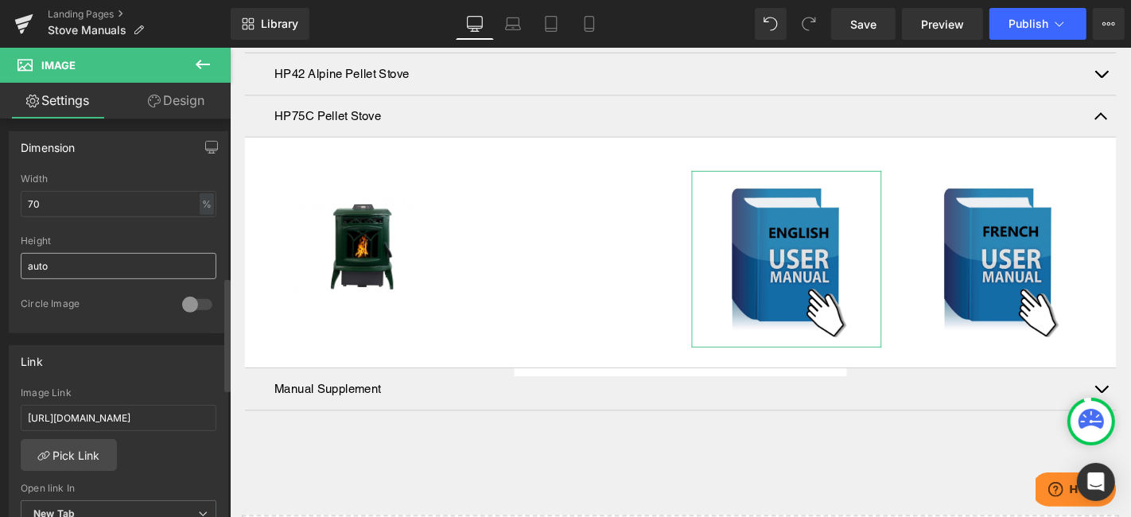
scroll to position [618, 0]
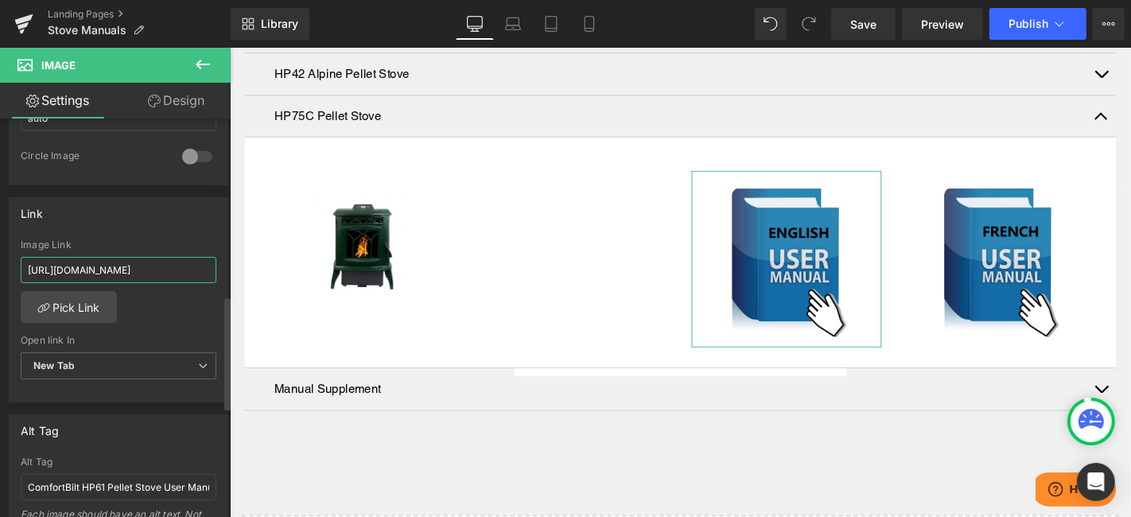
click at [119, 266] on input "https://cdn.shopify.com/s/files/1/0411/0670/2486/files/HP42_Manual_edited_1.pdf…" at bounding box center [119, 270] width 196 height 26
paste input "75C_Manual_edited_1123_1.pdf?v=1721657367"
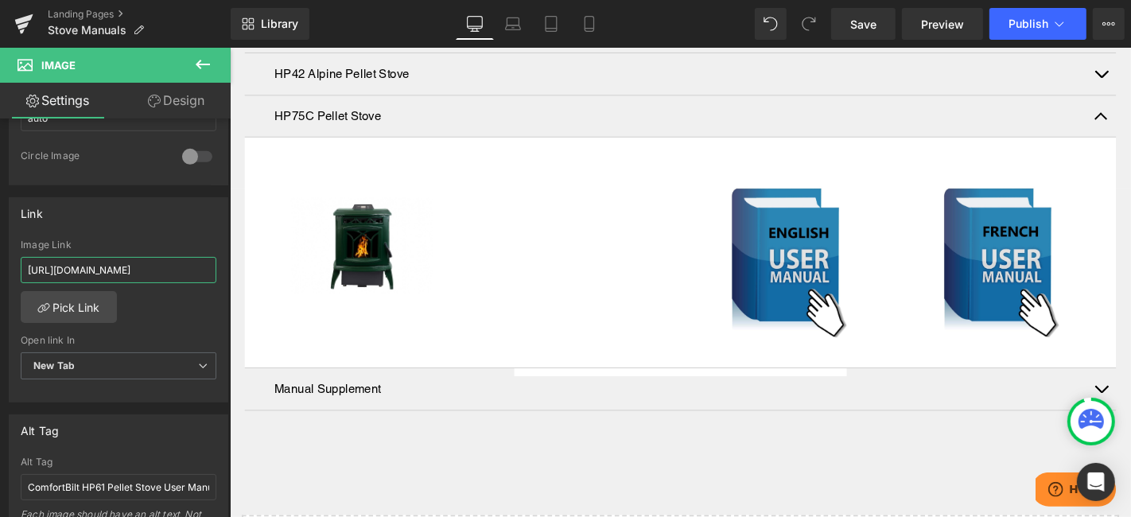
type input "https://cdn.shopify.com/s/files/1/0411/0670/2486/files/HP75C_Manual_edited_1123…"
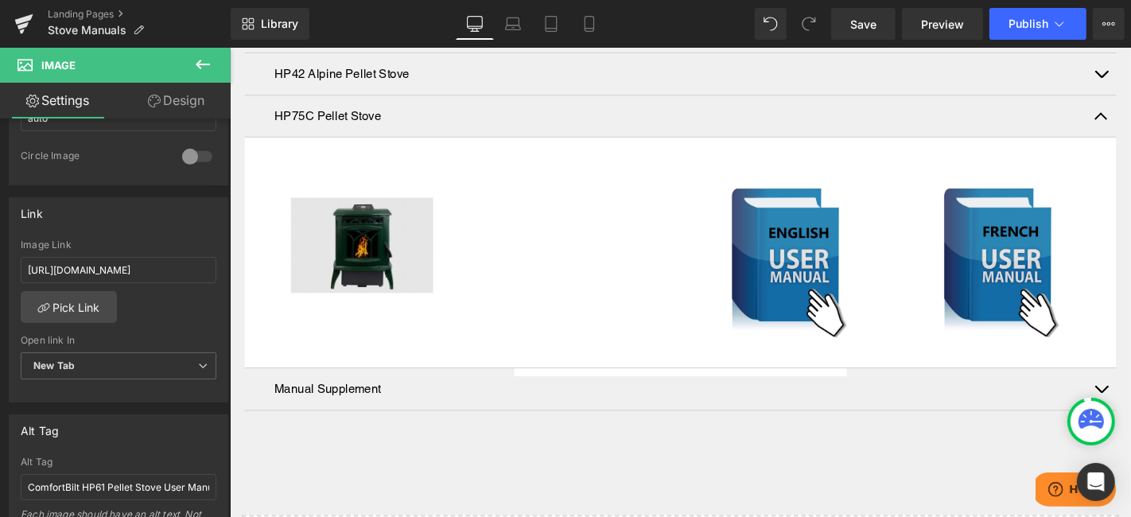
scroll to position [0, 0]
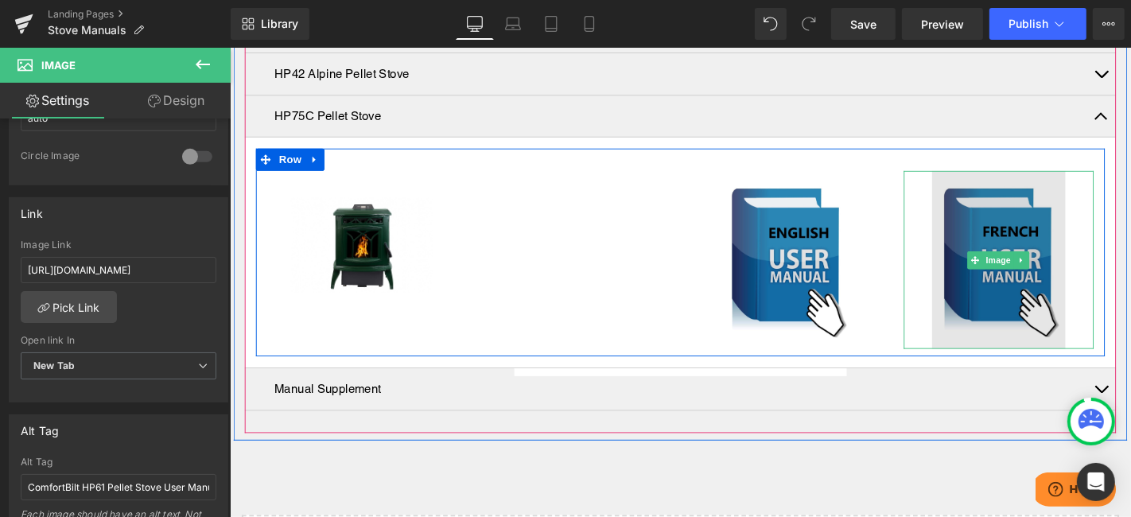
click at [1034, 280] on img at bounding box center [1050, 273] width 142 height 190
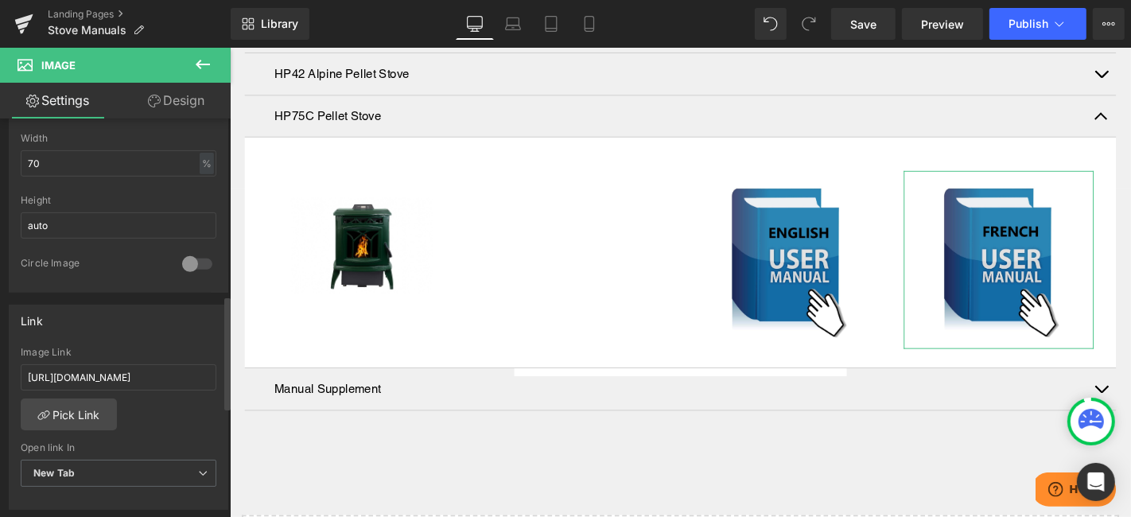
scroll to position [618, 0]
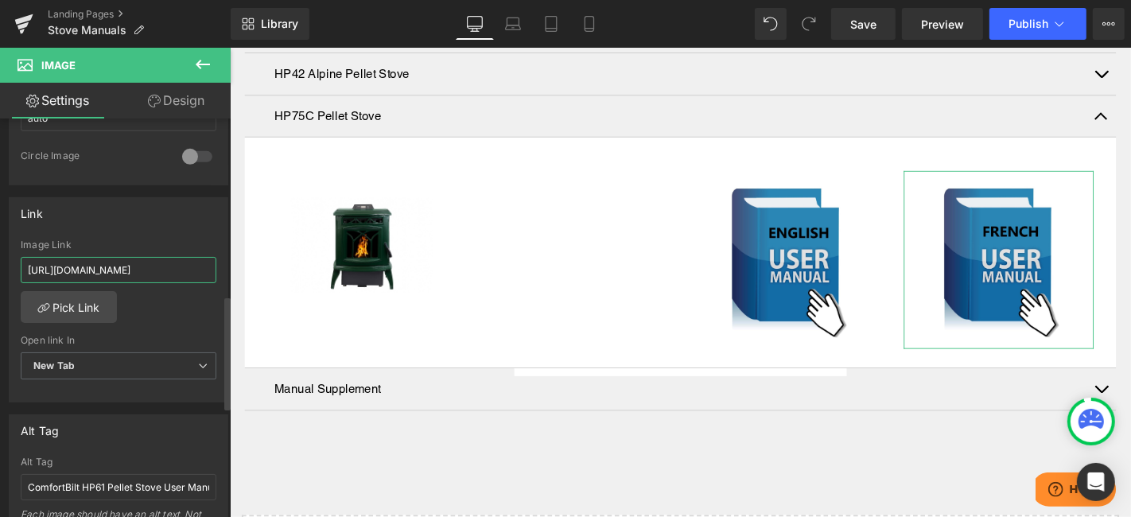
click at [72, 269] on input "https://cdn.shopify.com/s/files/1/0411/0670/2486/files/HP42_French_Manual_edite…" at bounding box center [119, 270] width 196 height 26
type input "https://cdn.shopify.com/s/files/1/0411/0670/2486/files/HP75C_French_Manual_edit…"
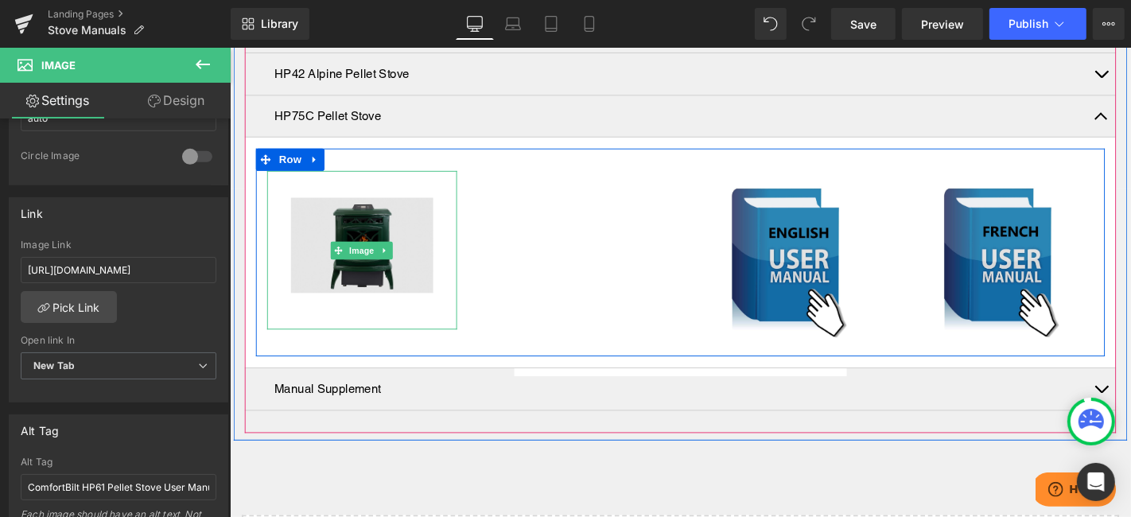
click at [425, 218] on img at bounding box center [370, 262] width 152 height 169
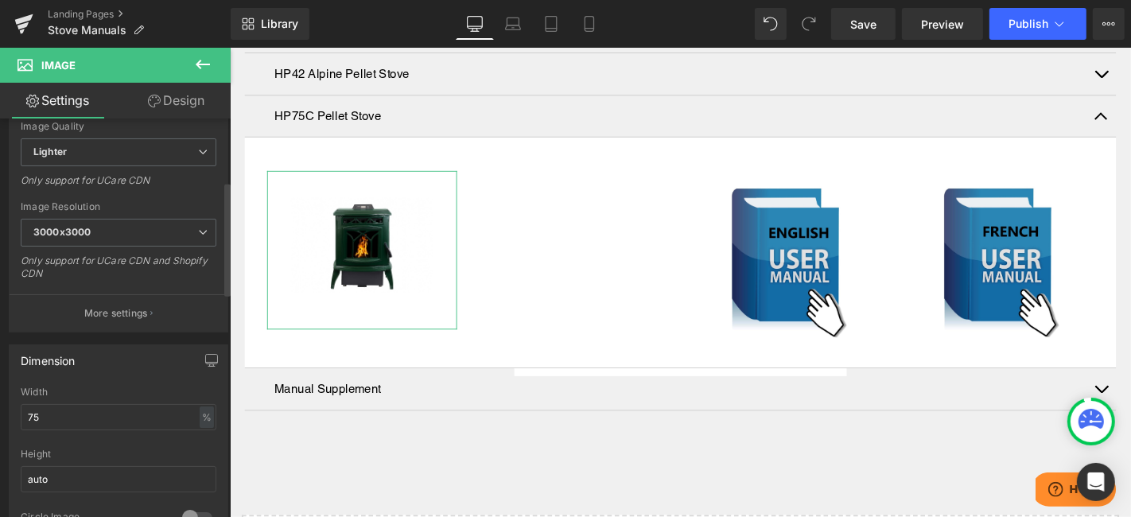
scroll to position [265, 0]
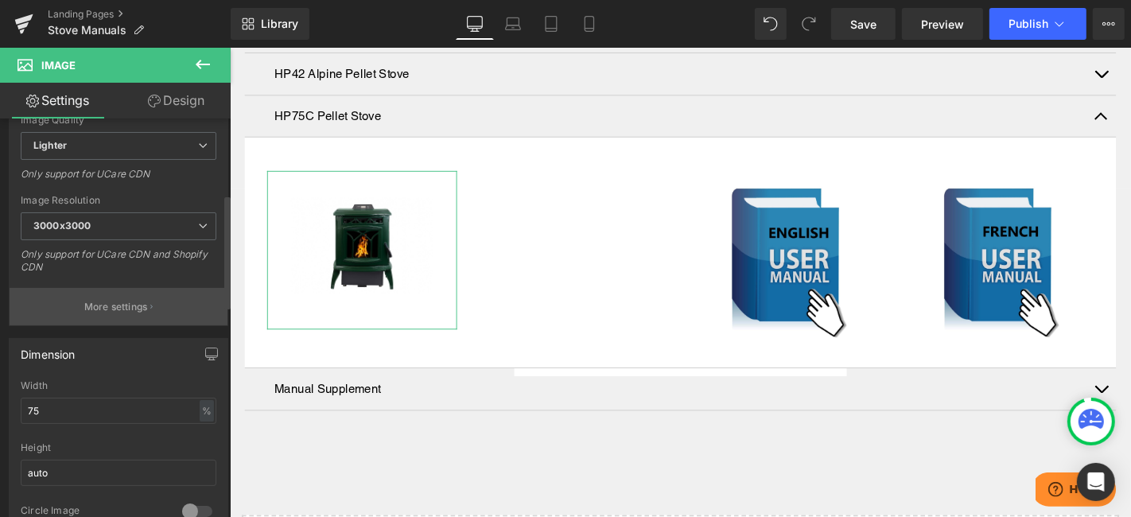
click at [123, 305] on p "More settings" at bounding box center [116, 307] width 64 height 14
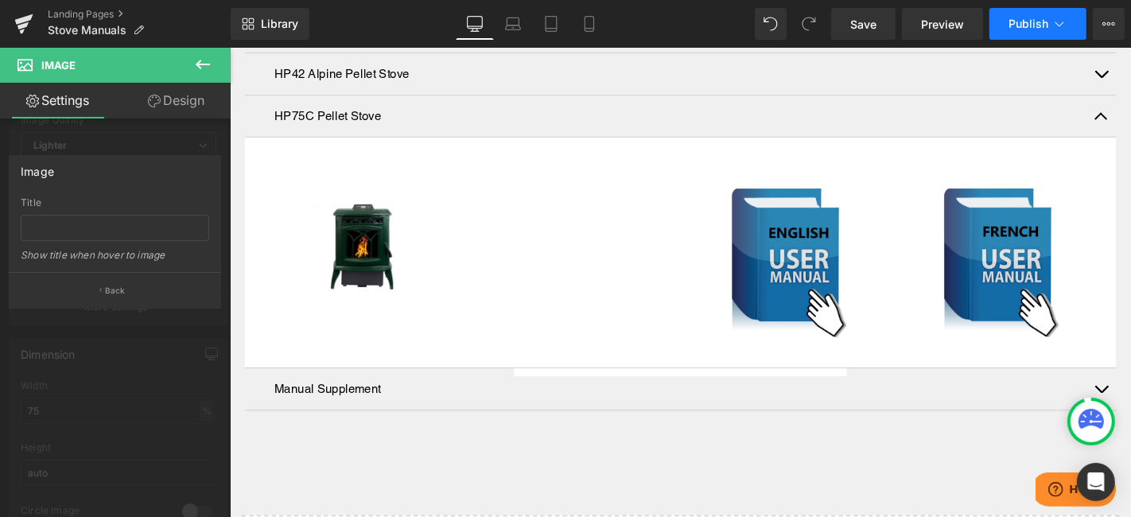
click at [1033, 20] on span "Publish" at bounding box center [1028, 23] width 40 height 13
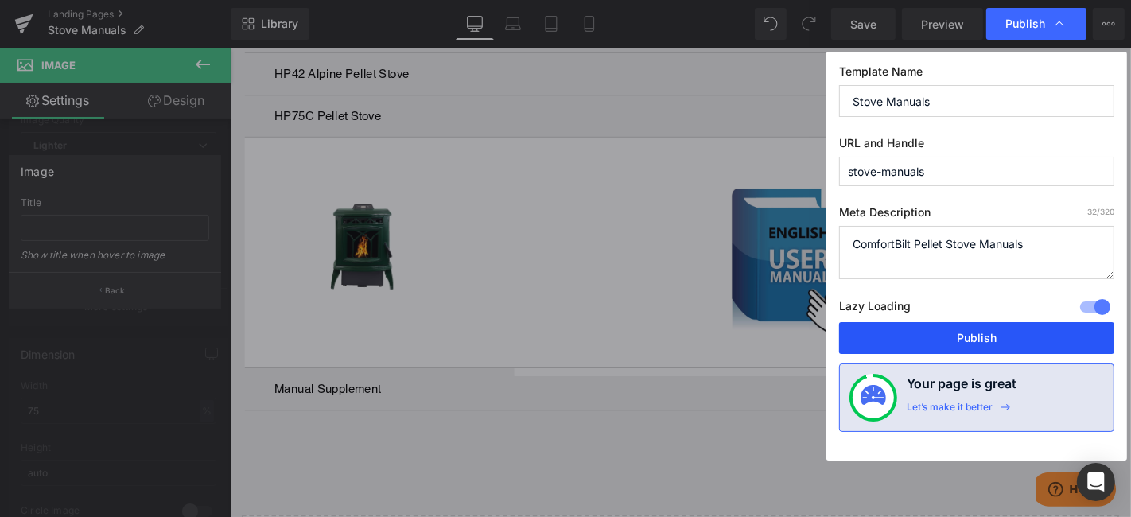
click at [983, 334] on button "Publish" at bounding box center [976, 338] width 275 height 32
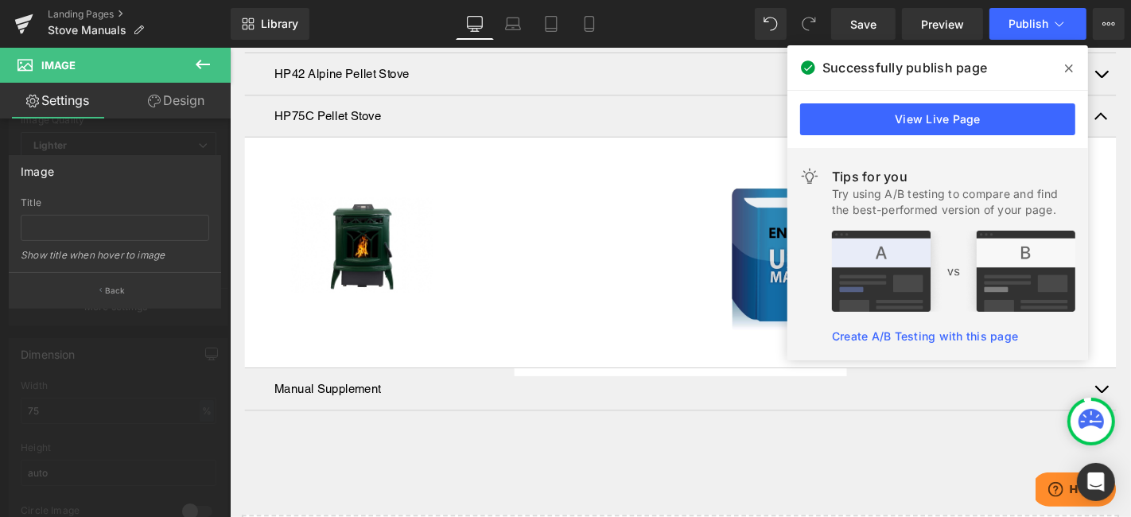
click at [1065, 67] on icon at bounding box center [1069, 68] width 8 height 13
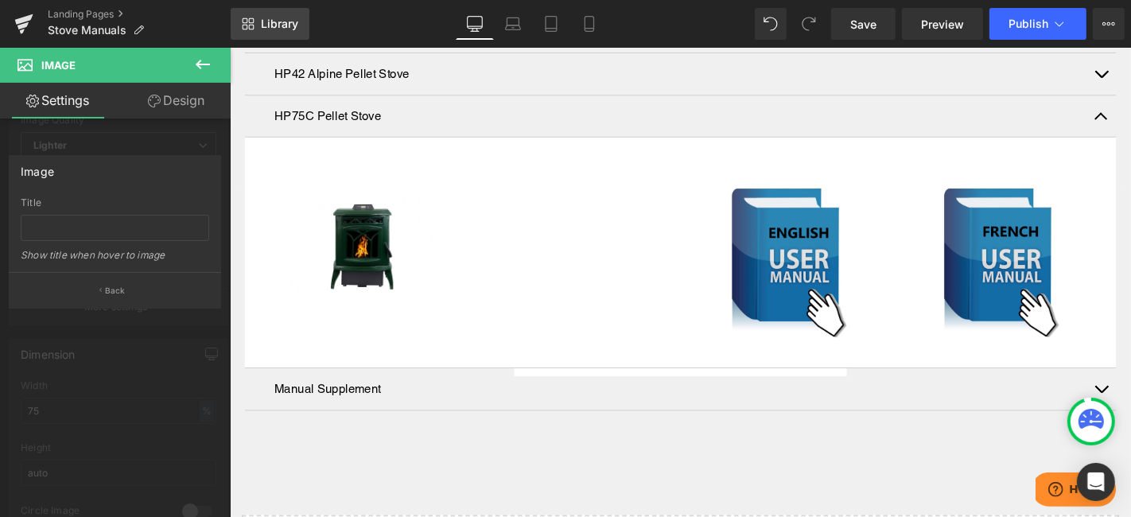
click at [284, 20] on span "Library" at bounding box center [279, 24] width 37 height 14
